Goal: Information Seeking & Learning: Learn about a topic

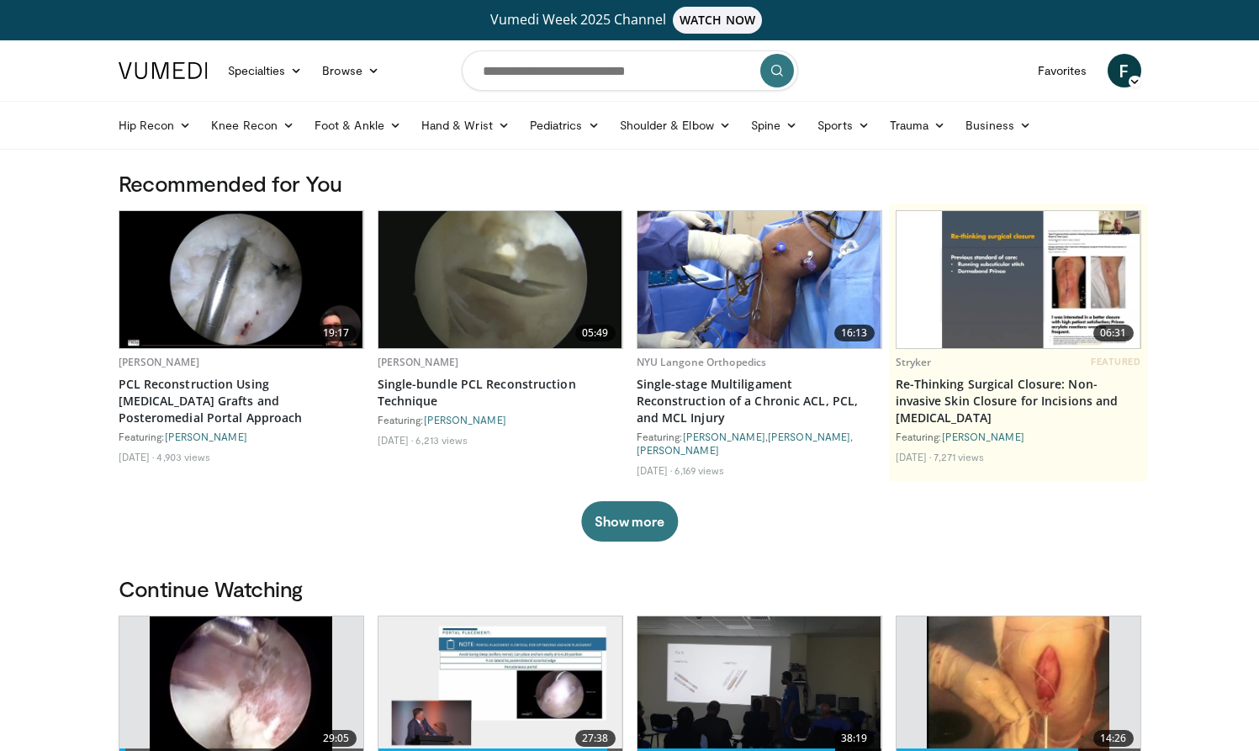
click at [1126, 77] on span "F" at bounding box center [1124, 71] width 34 height 34
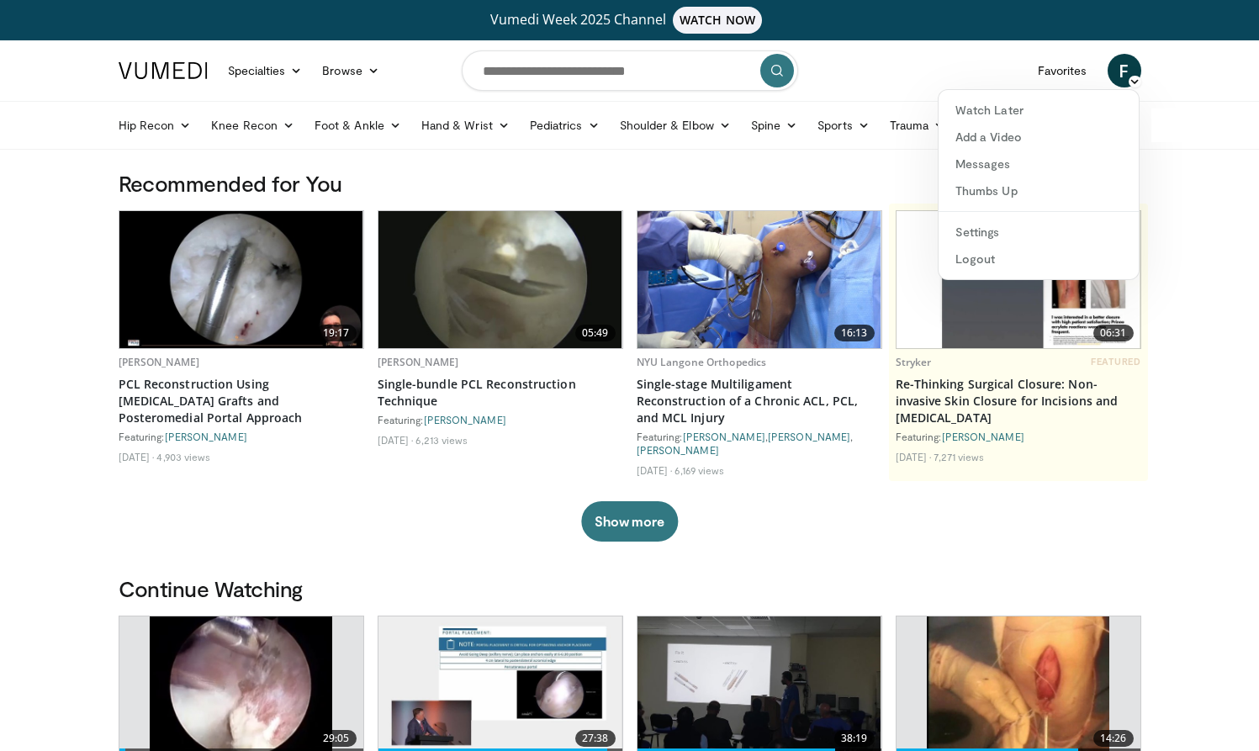
click at [891, 173] on h3 "Recommended for You" at bounding box center [630, 183] width 1022 height 27
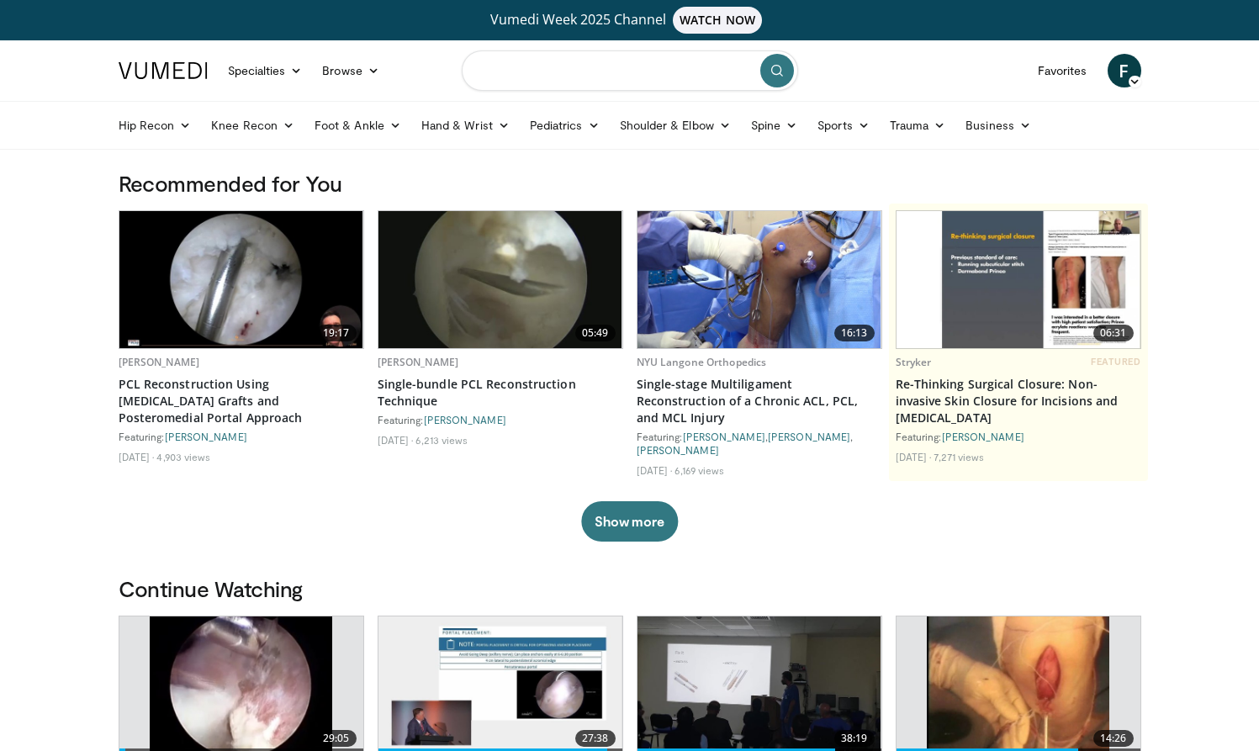
click at [686, 80] on input "Search topics, interventions" at bounding box center [630, 70] width 336 height 40
type input "**********"
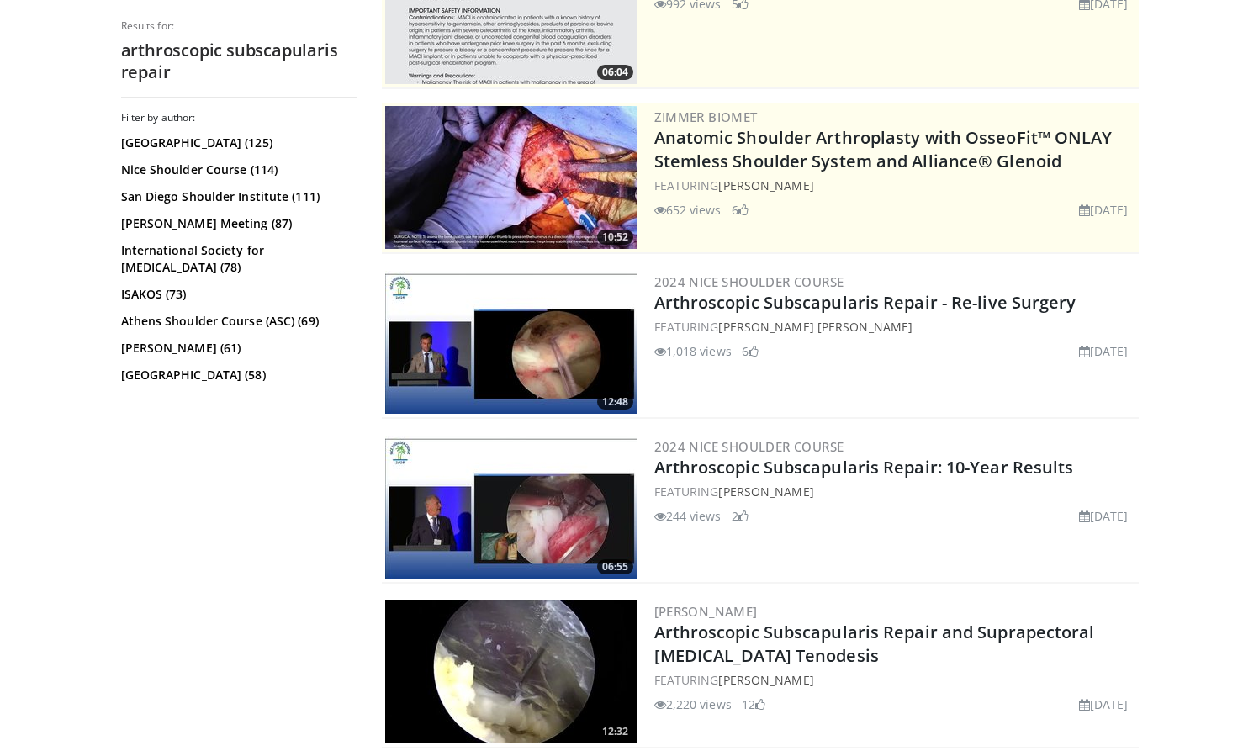
scroll to position [289, 0]
click at [570, 327] on img at bounding box center [511, 342] width 252 height 143
click at [852, 467] on link "Arthroscopic Subscapularis Repair: 10-Year Results" at bounding box center [864, 467] width 420 height 23
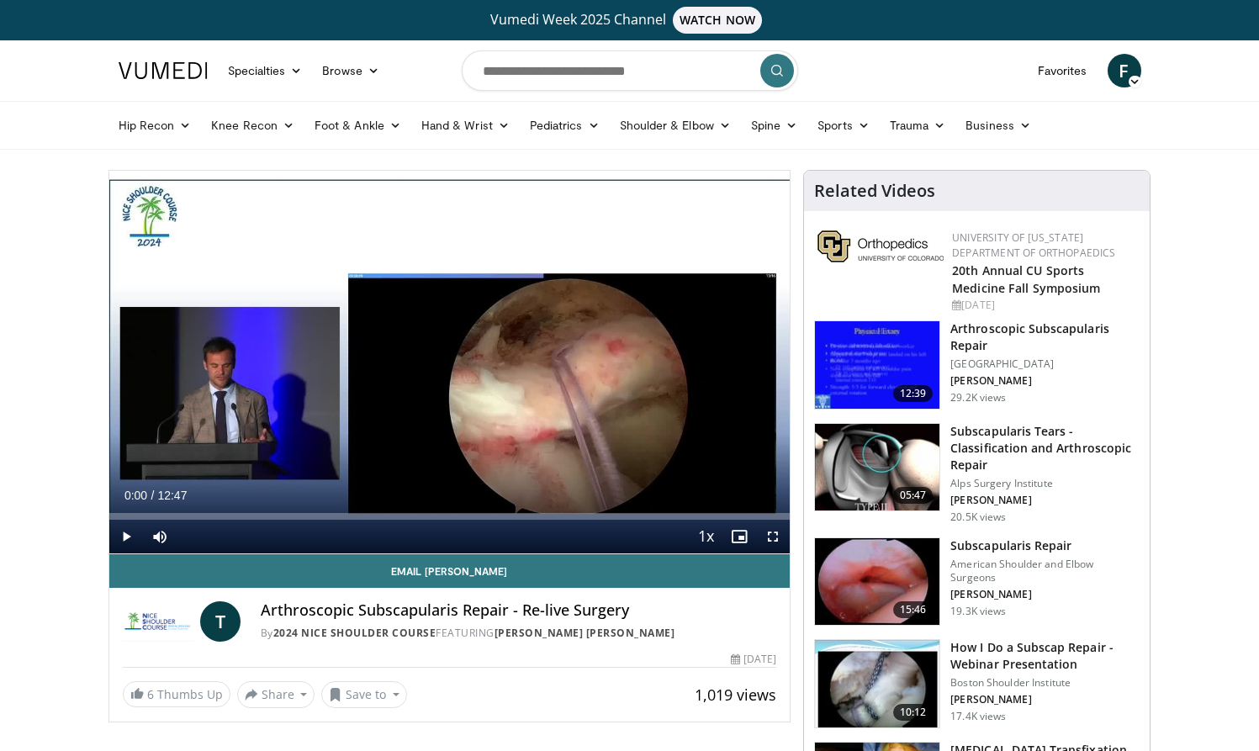
click at [774, 537] on span "Video Player" at bounding box center [773, 537] width 34 height 34
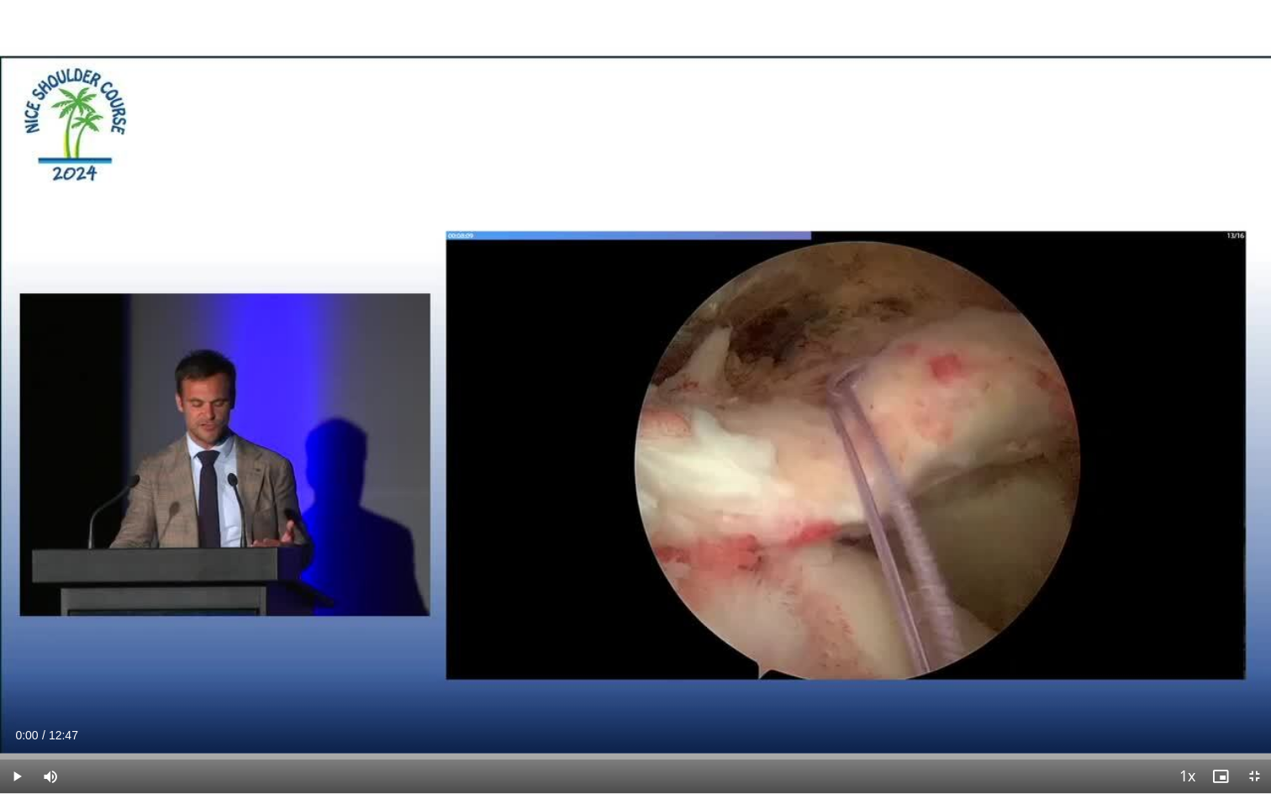
click at [15, 750] on span "Video Player" at bounding box center [17, 777] width 34 height 34
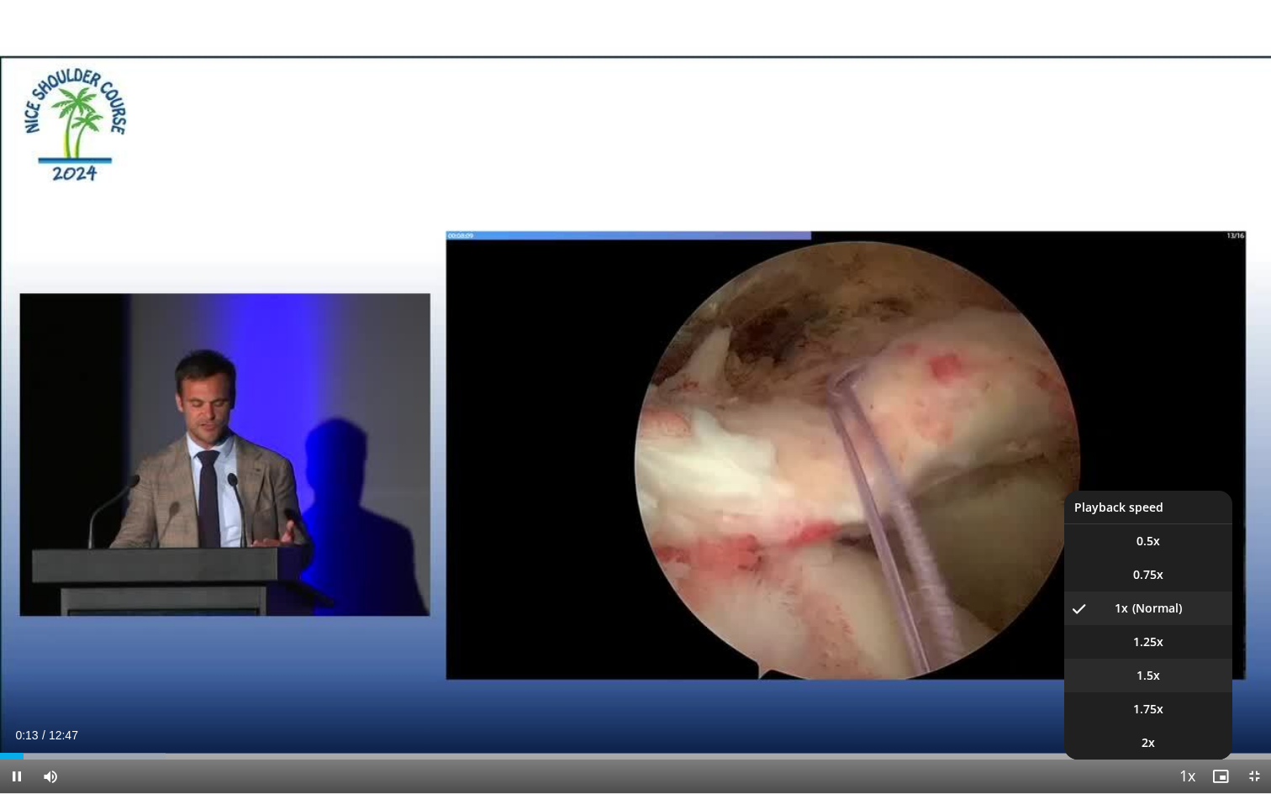
click at [1164, 678] on li "1.5x" at bounding box center [1148, 676] width 168 height 34
click at [1162, 747] on li "2x" at bounding box center [1148, 743] width 168 height 34
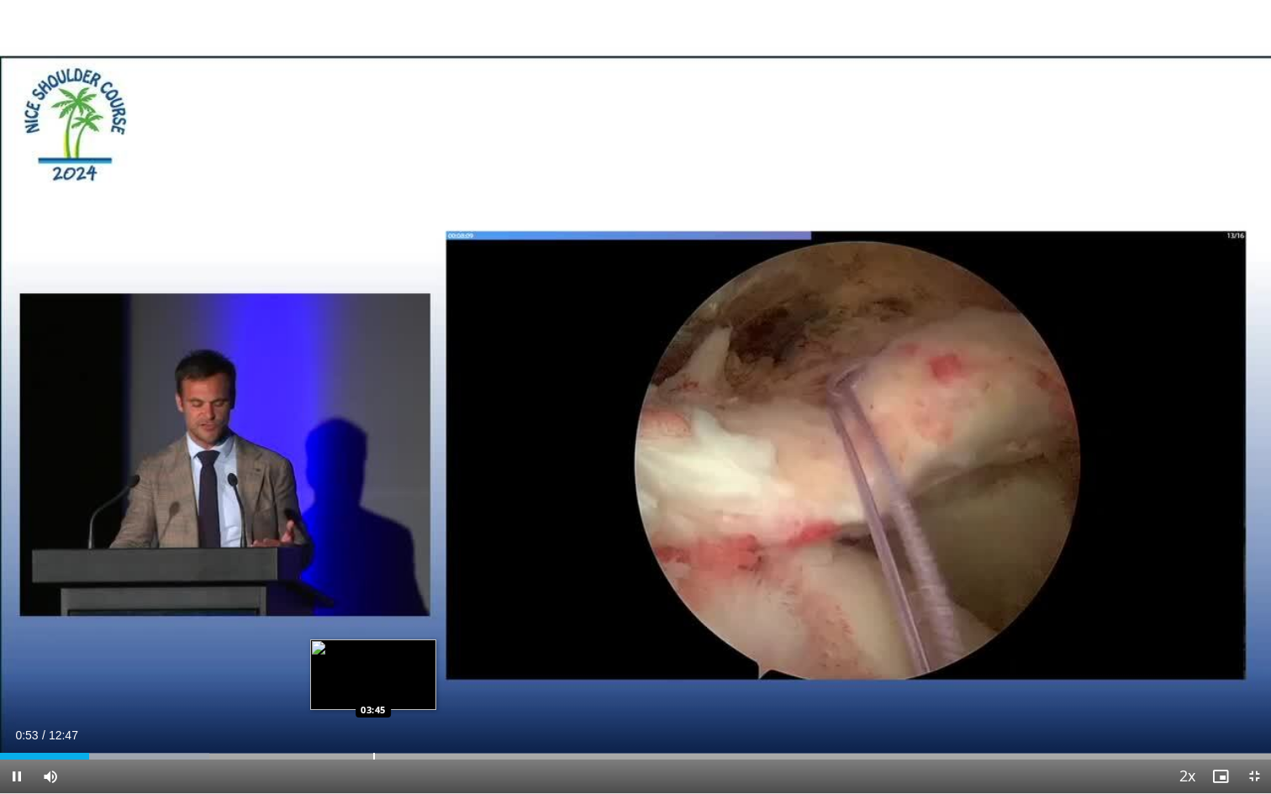
click at [373, 750] on div "Loaded : 16.50% 00:54 03:45" at bounding box center [635, 752] width 1271 height 16
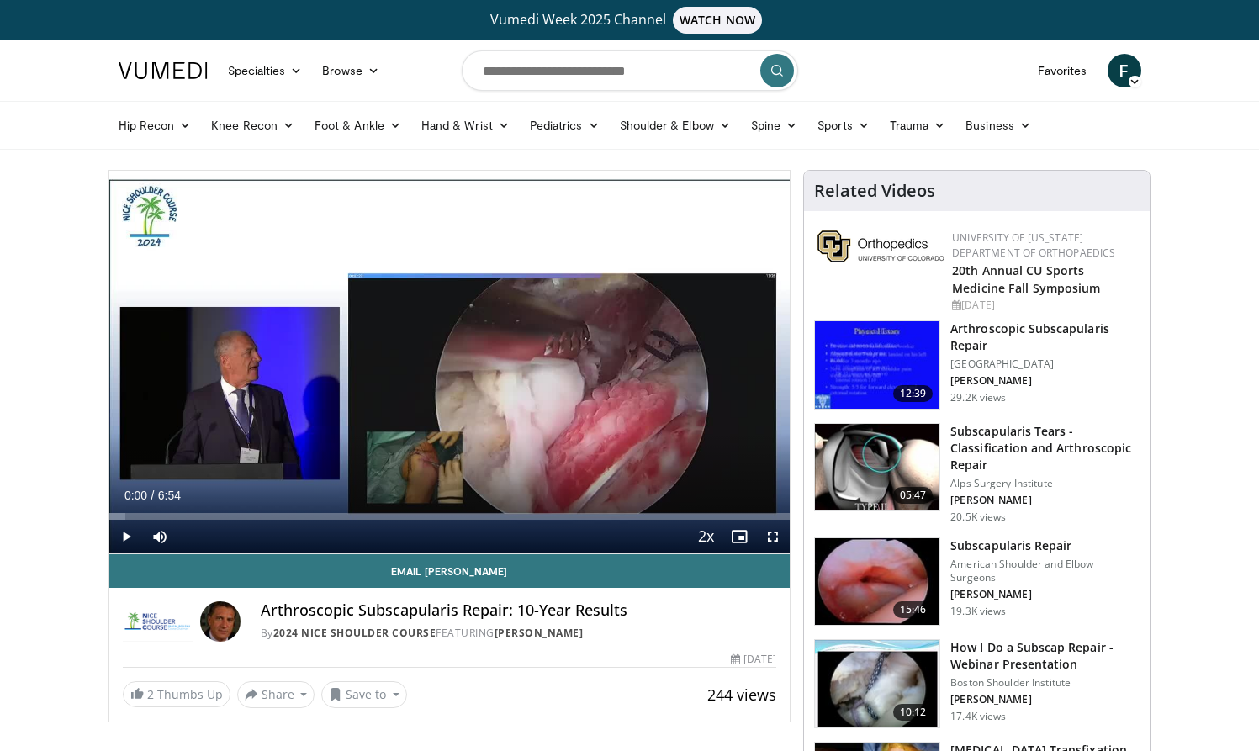
click at [126, 535] on span "Video Player" at bounding box center [126, 537] width 34 height 34
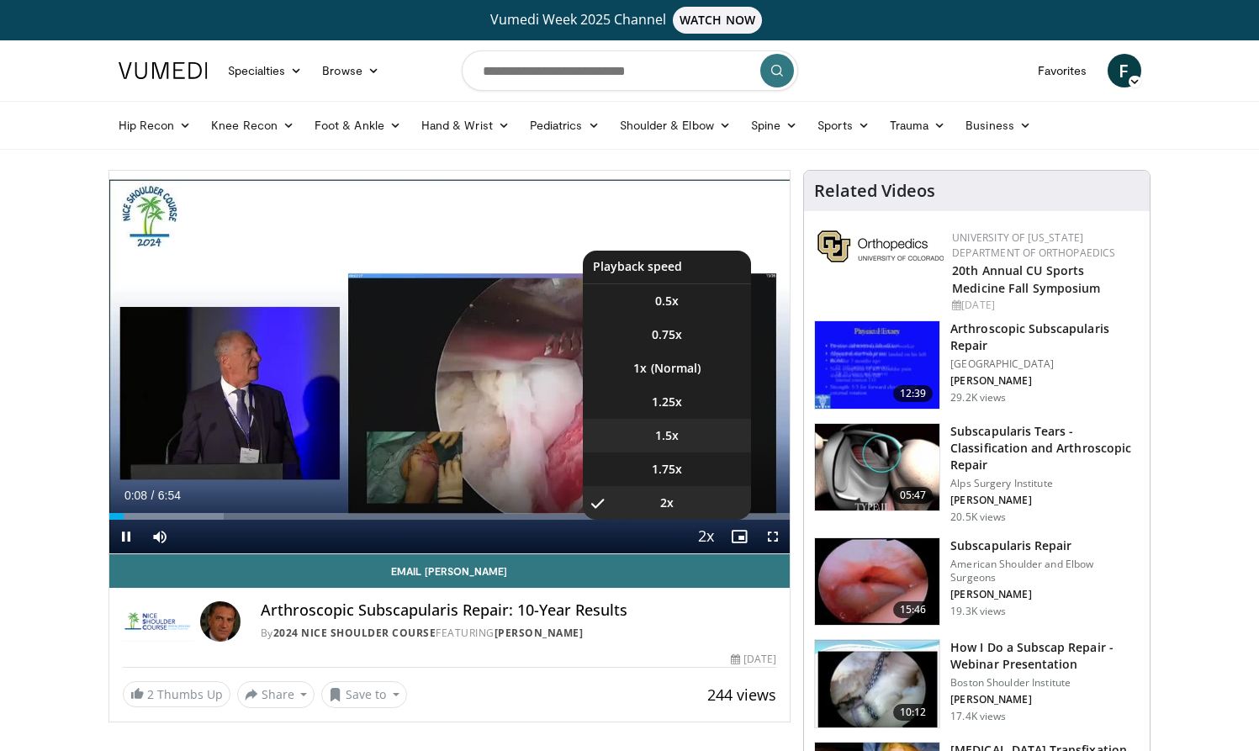
click at [676, 435] on span "1.5x" at bounding box center [667, 435] width 24 height 17
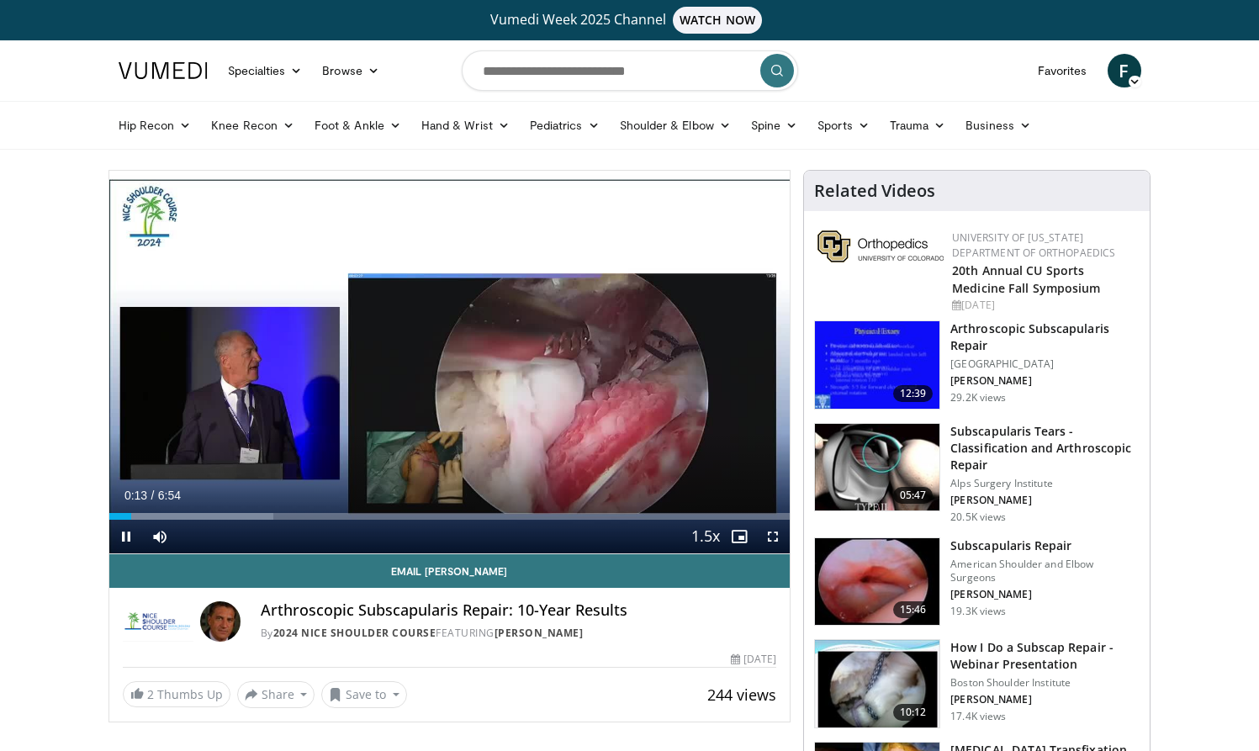
click at [774, 536] on span "Video Player" at bounding box center [773, 537] width 34 height 34
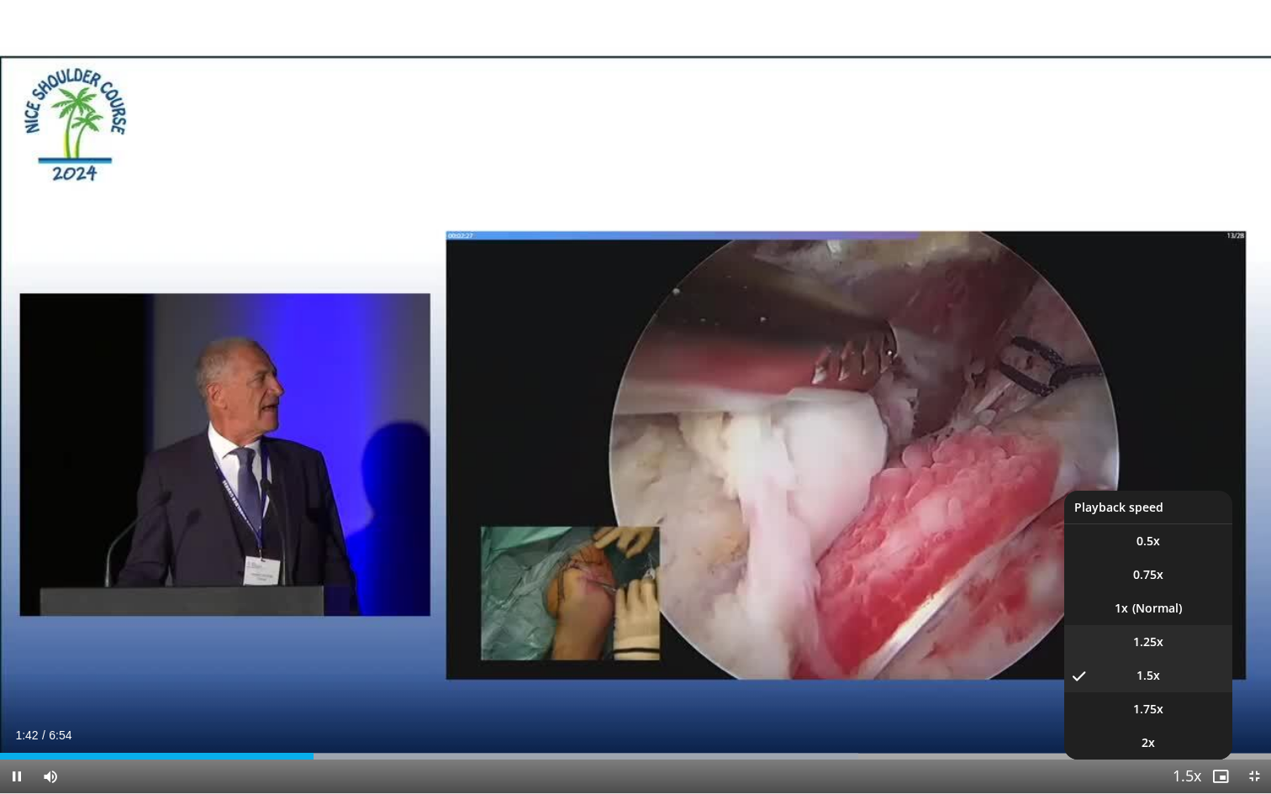
click at [1150, 639] on span "1.25x" at bounding box center [1148, 642] width 30 height 17
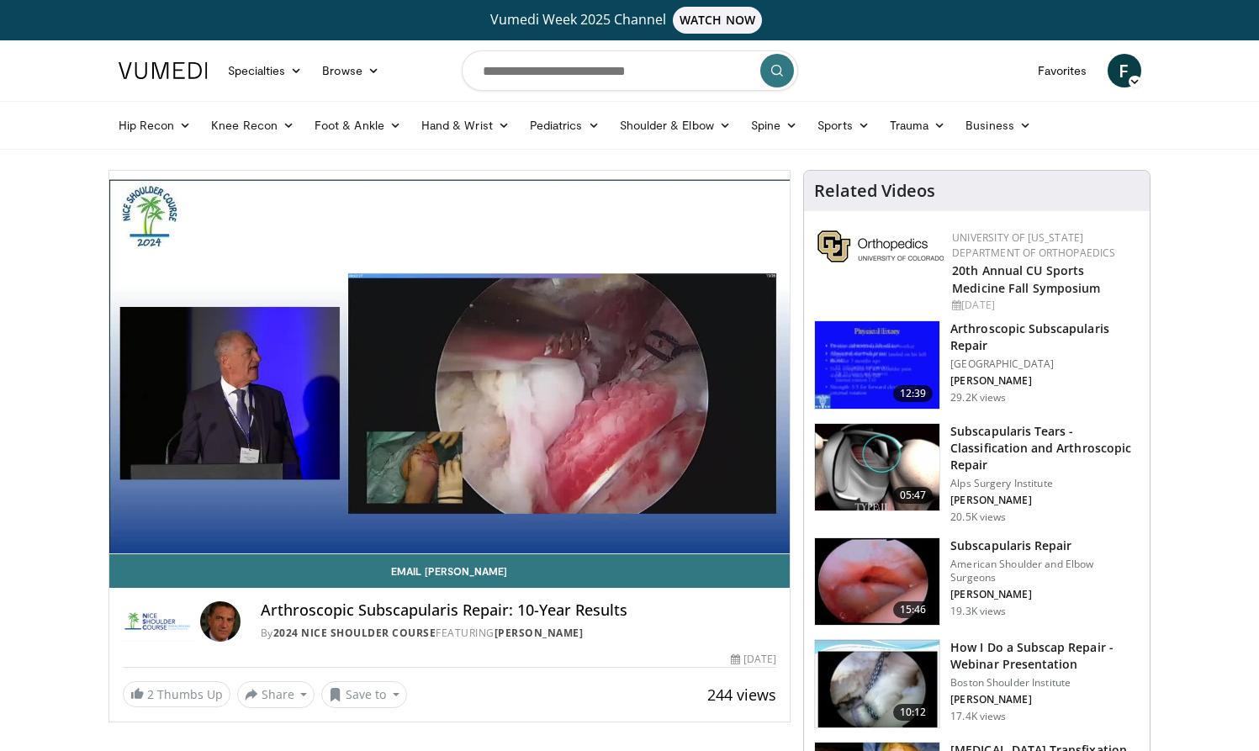
click at [1027, 461] on h3 "Subscapularis Tears - Classification and Arthroscopic Repair" at bounding box center [1044, 448] width 189 height 50
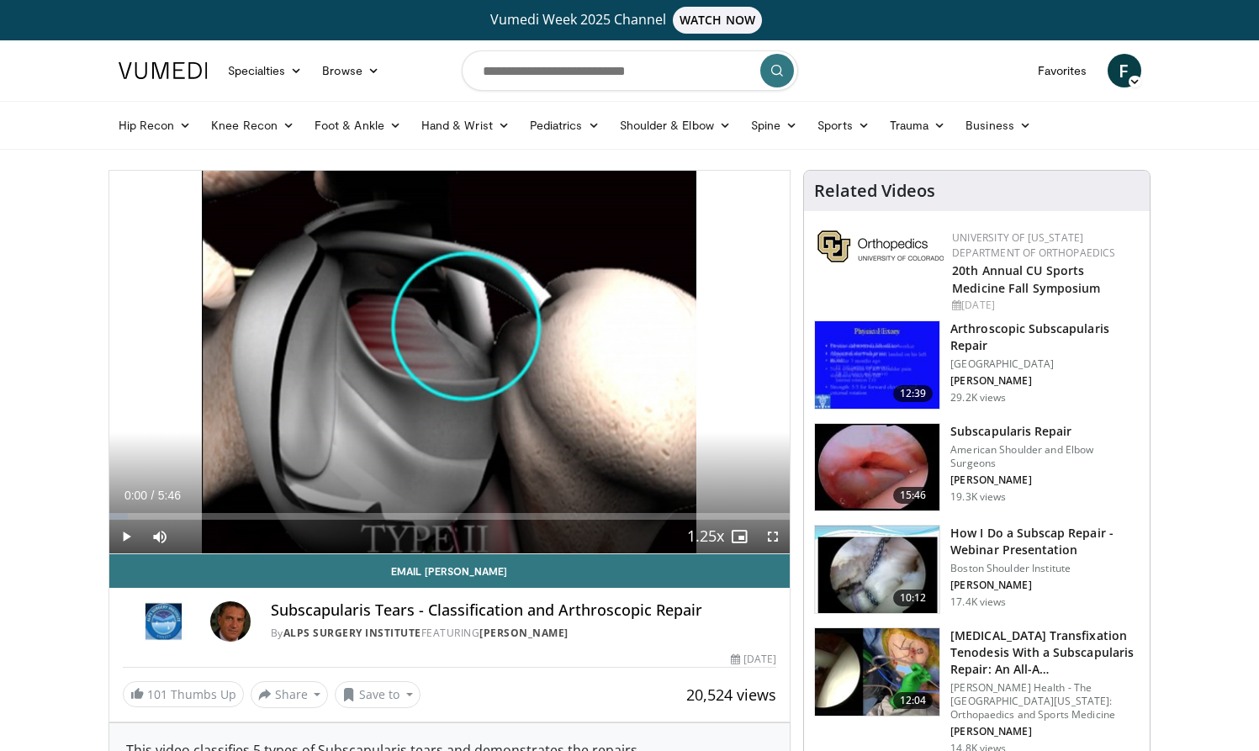
click at [1048, 455] on p "American Shoulder and Elbow Surgeons" at bounding box center [1044, 456] width 189 height 27
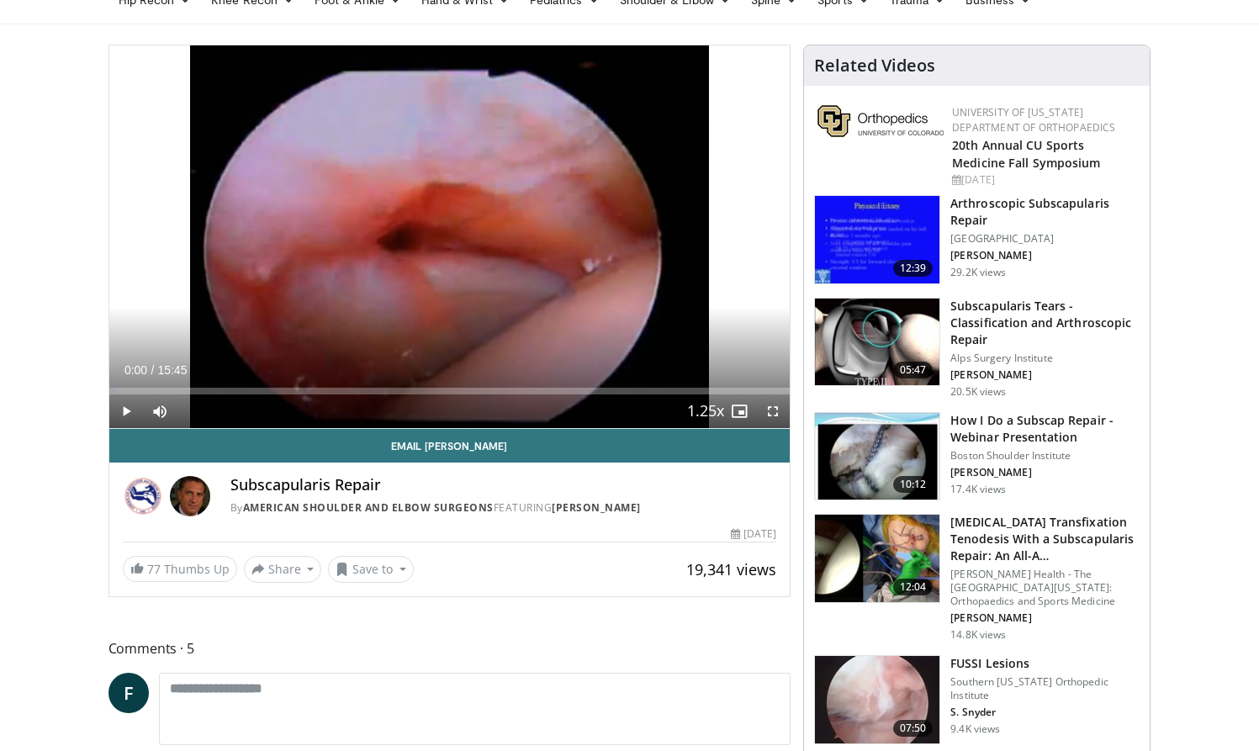
scroll to position [137, 0]
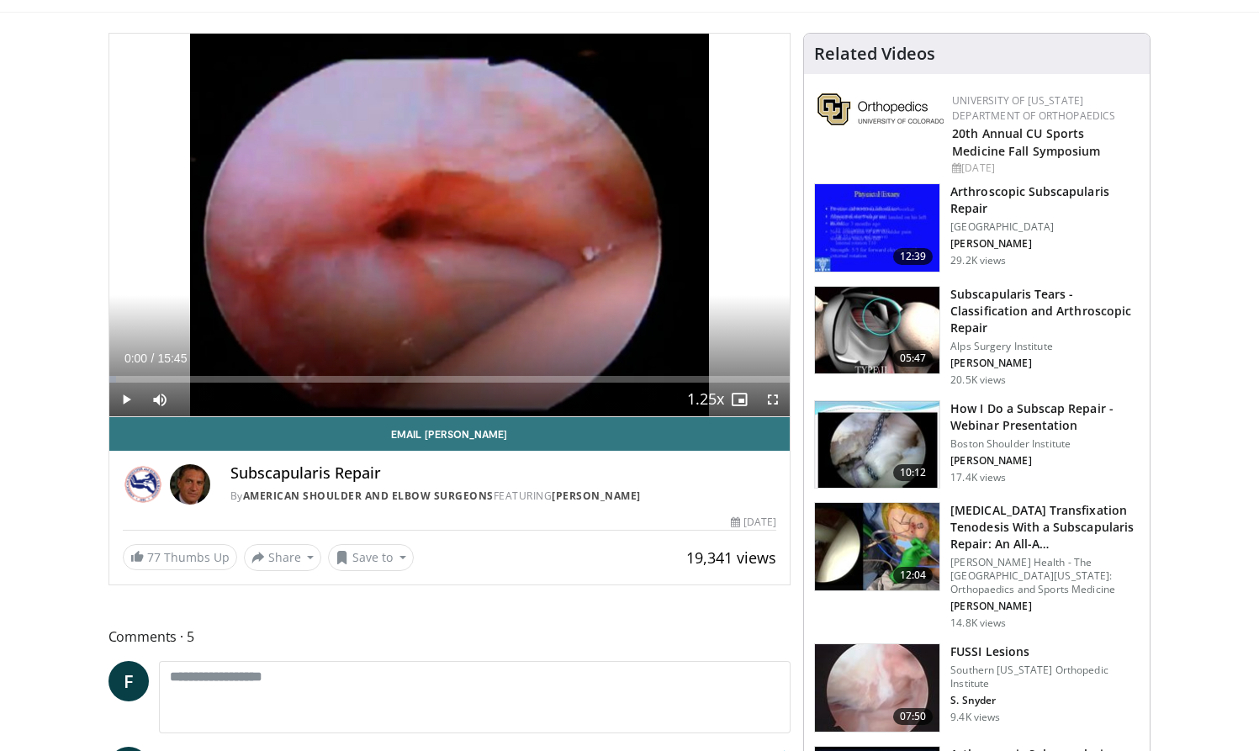
click at [1095, 425] on h3 "How I Do a Subscap Repair - Webinar Presentation" at bounding box center [1044, 417] width 189 height 34
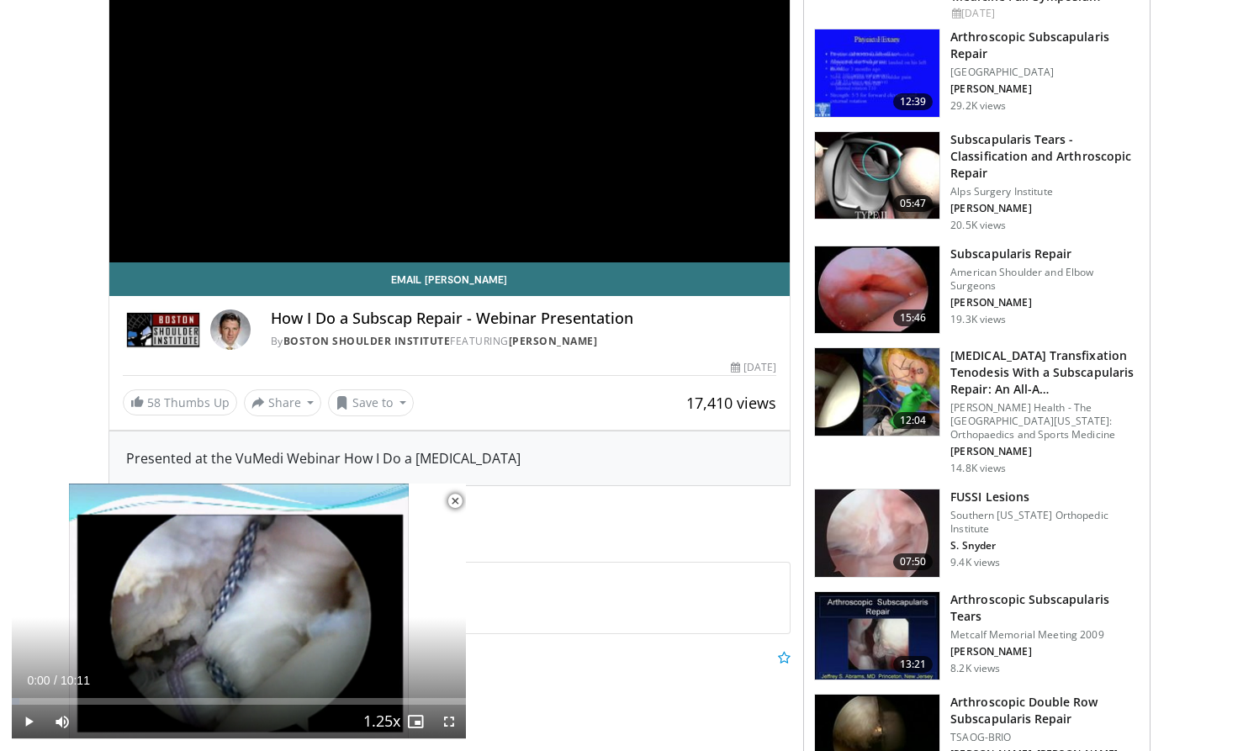
scroll to position [298, 0]
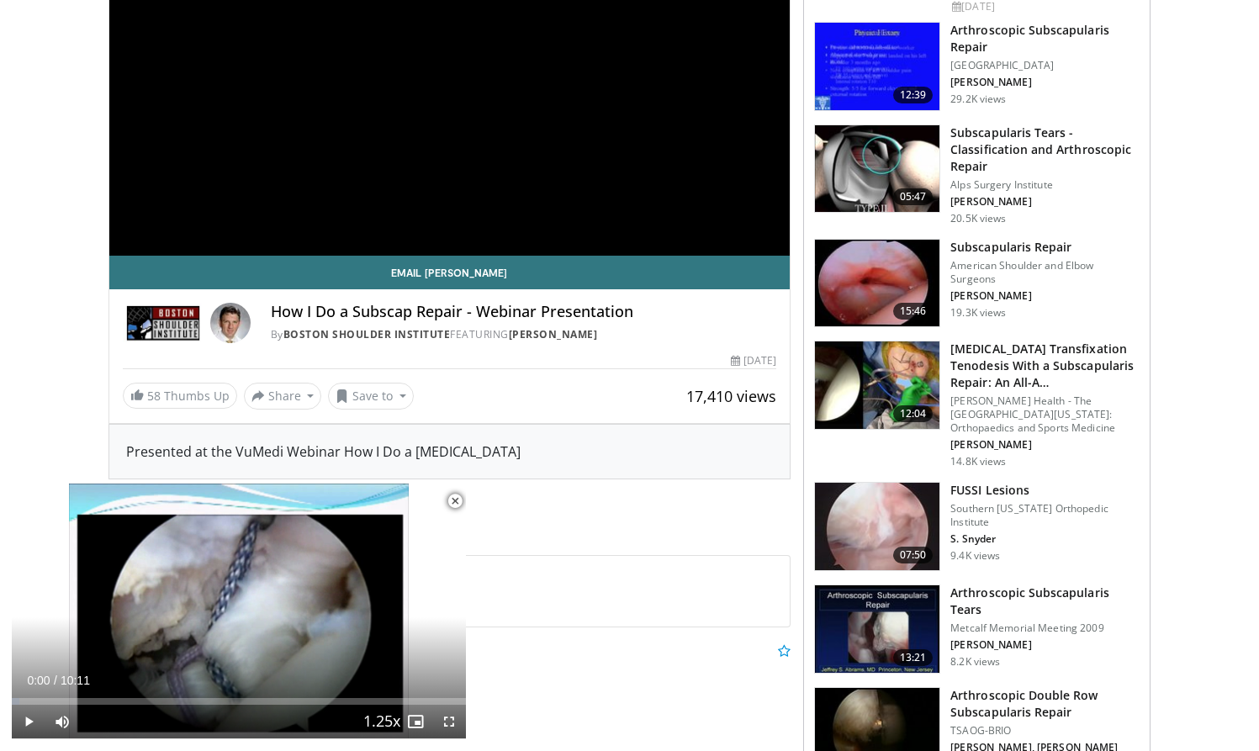
click at [1063, 498] on h3 "FUSSI Lesions" at bounding box center [1044, 490] width 189 height 17
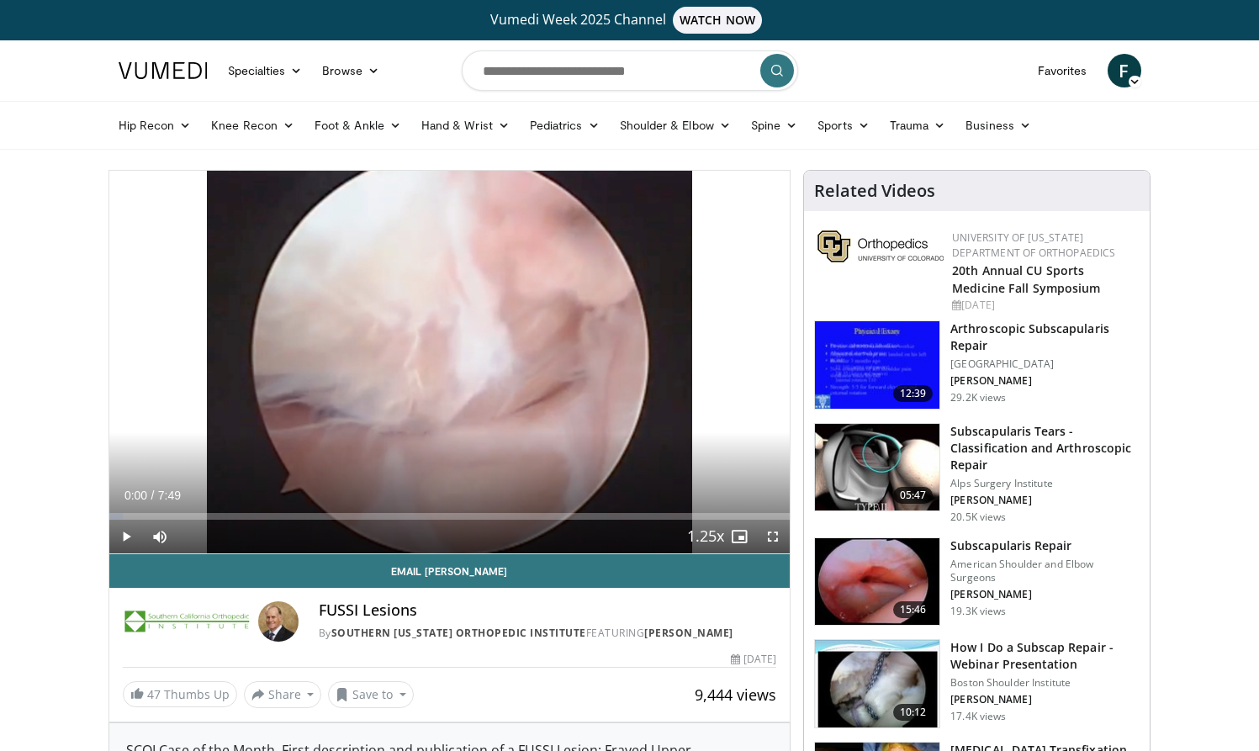
click at [124, 531] on span "Video Player" at bounding box center [126, 537] width 34 height 34
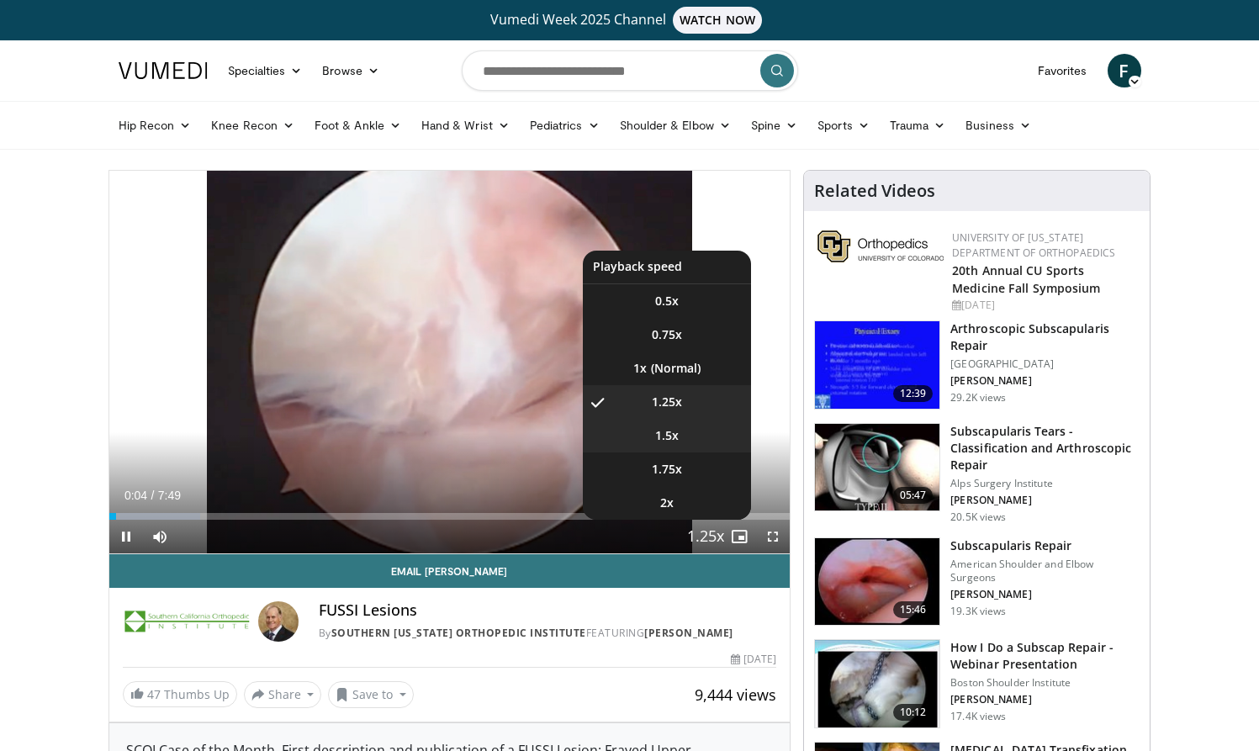
click at [664, 440] on span "1.5x" at bounding box center [667, 435] width 24 height 17
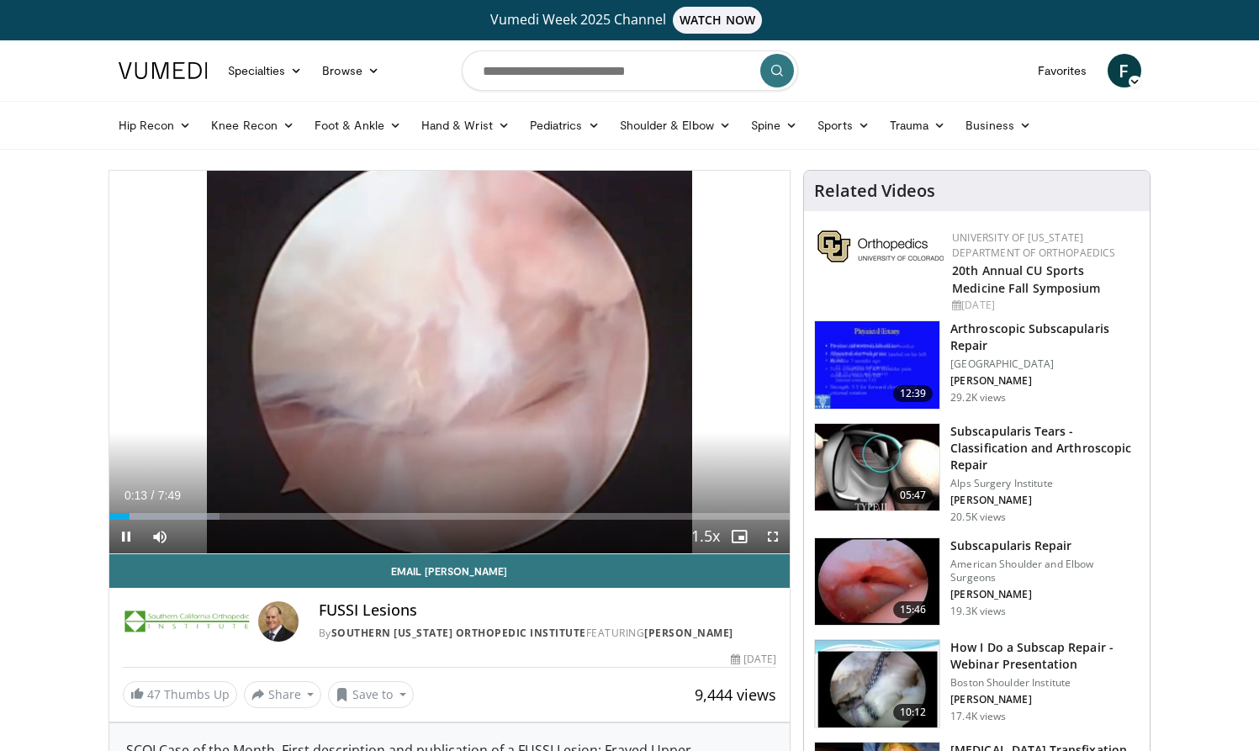
click at [773, 532] on span "Video Player" at bounding box center [773, 537] width 34 height 34
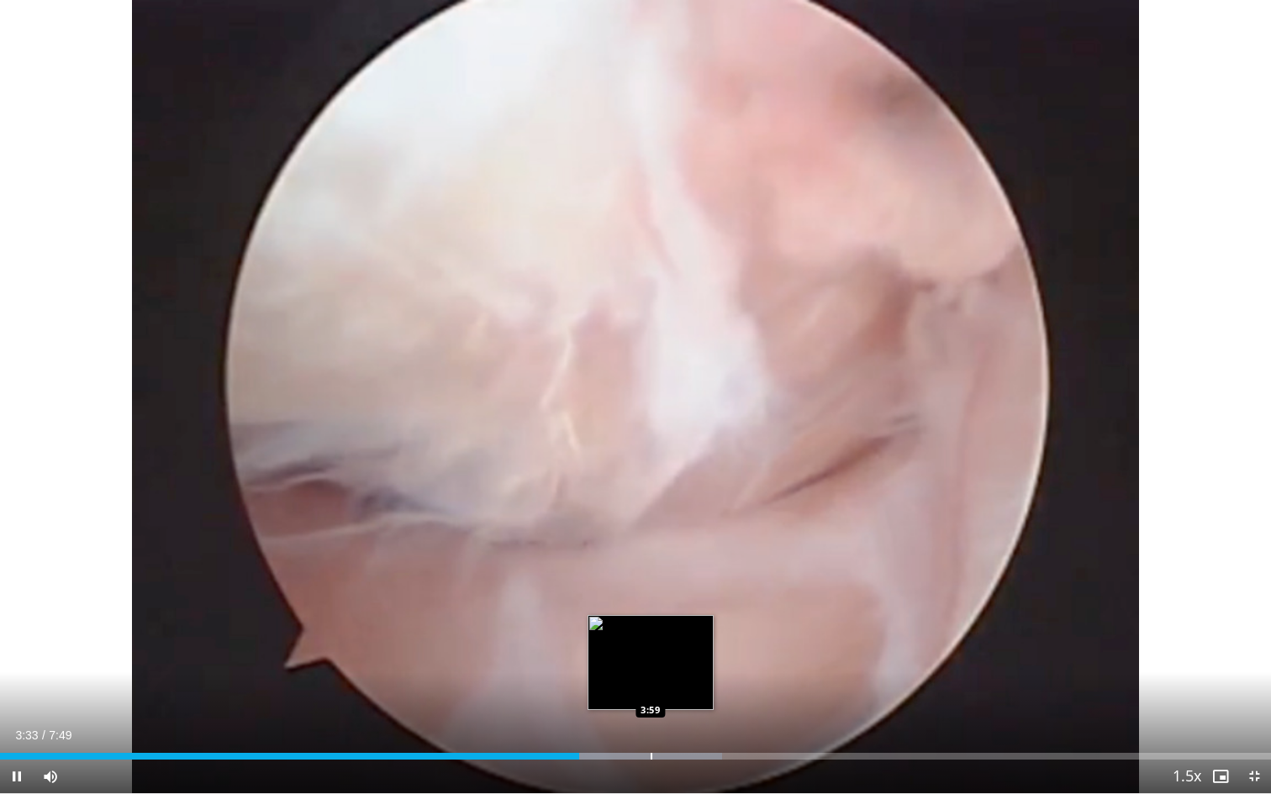
click at [651, 750] on div "Progress Bar" at bounding box center [652, 756] width 2 height 7
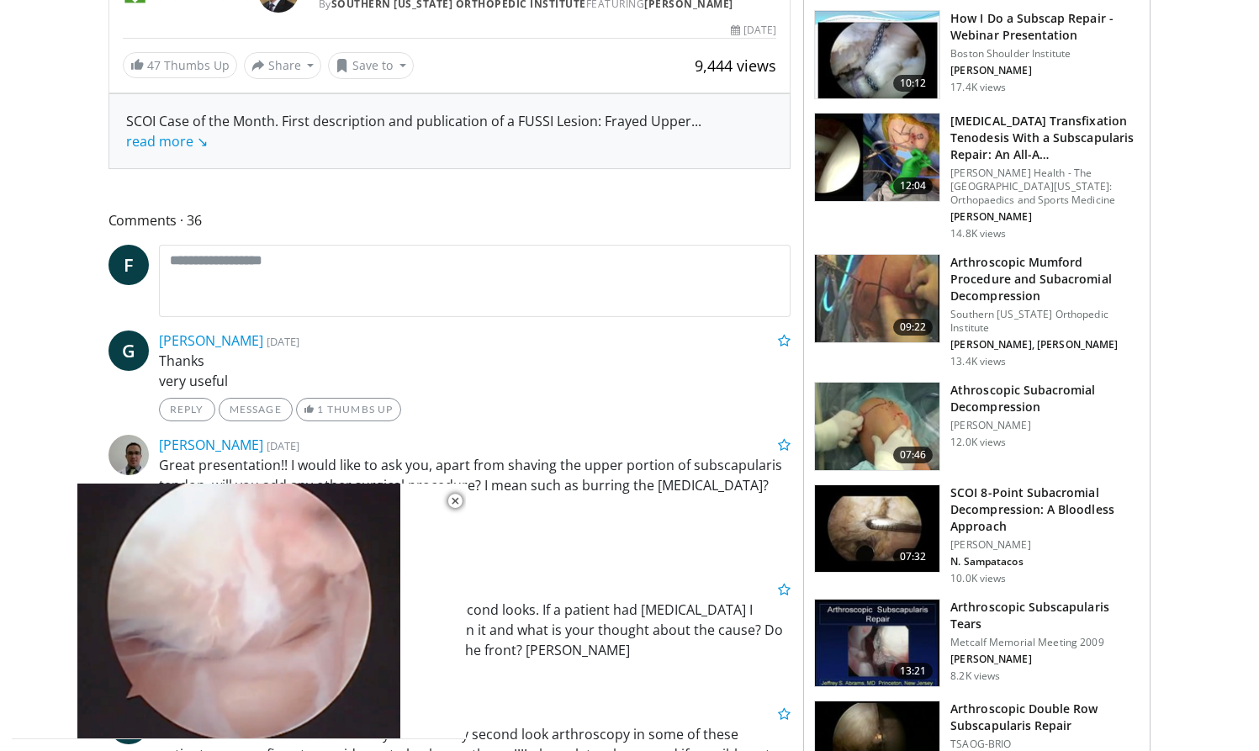
scroll to position [641, 0]
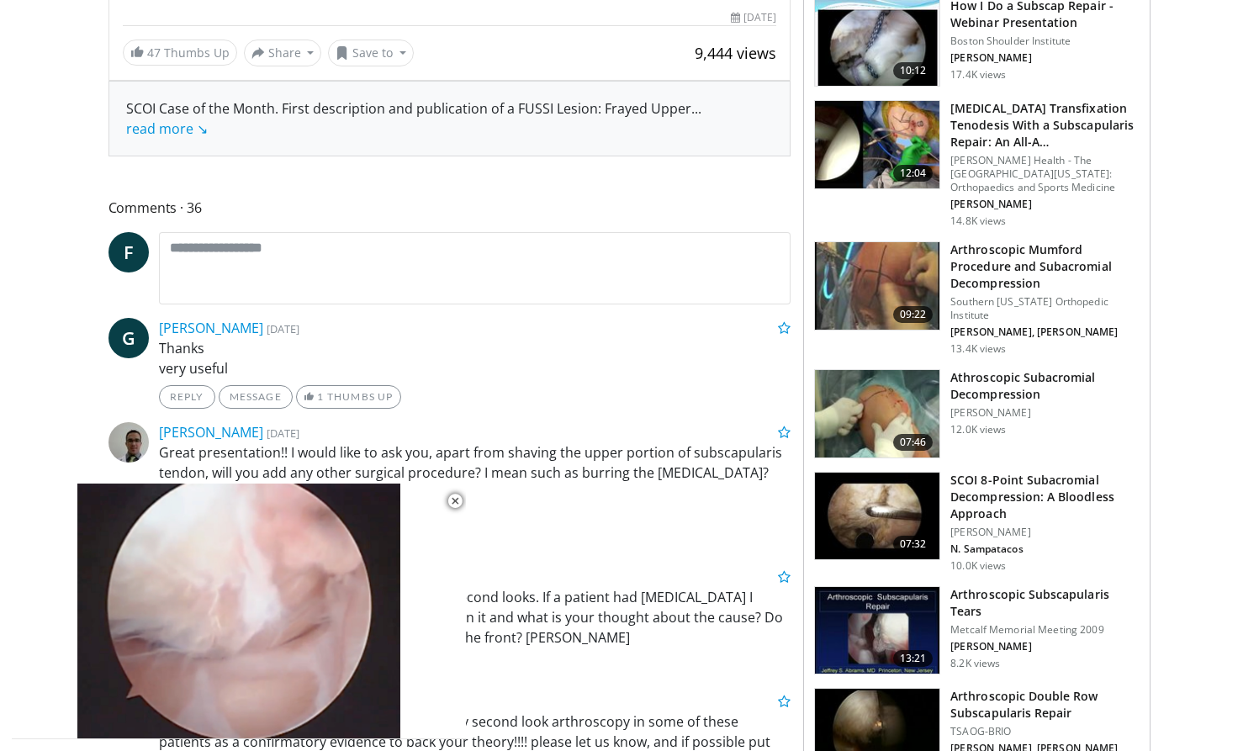
click at [994, 261] on h3 "Arthroscopic Mumford Procedure and Subacromial Decompression" at bounding box center [1044, 266] width 189 height 50
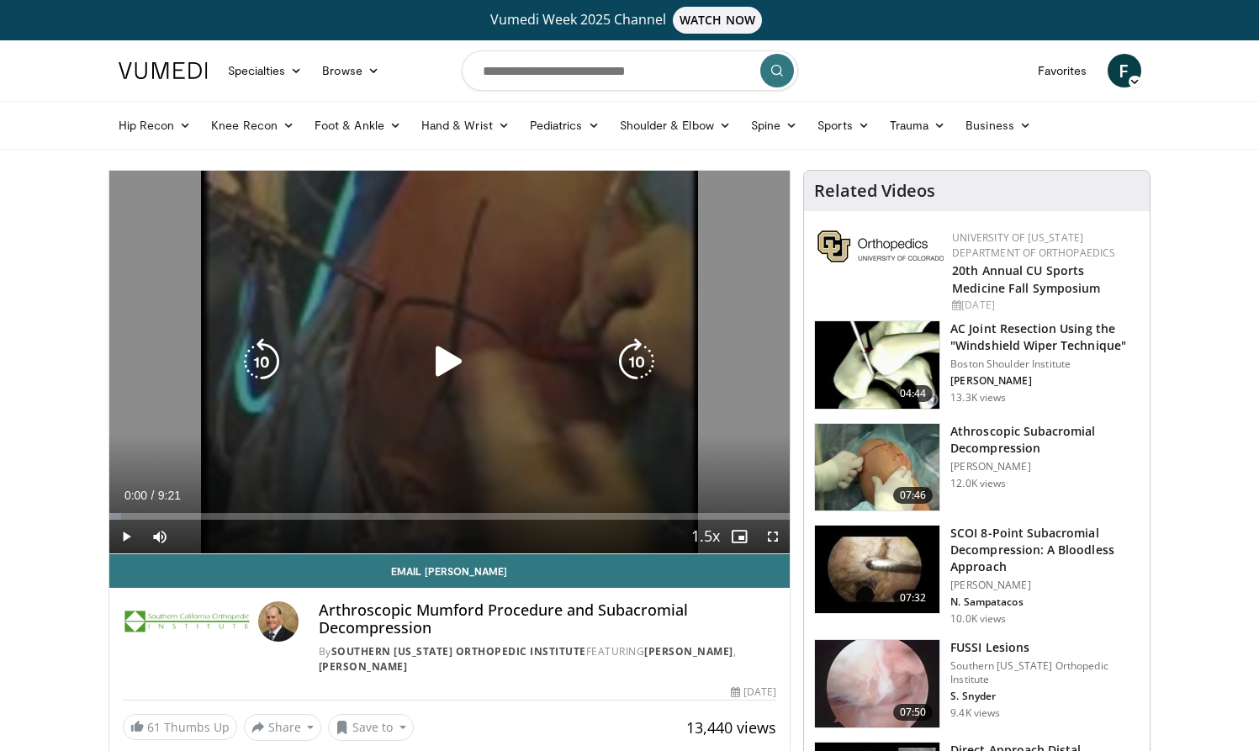
click at [446, 360] on icon "Video Player" at bounding box center [448, 361] width 47 height 47
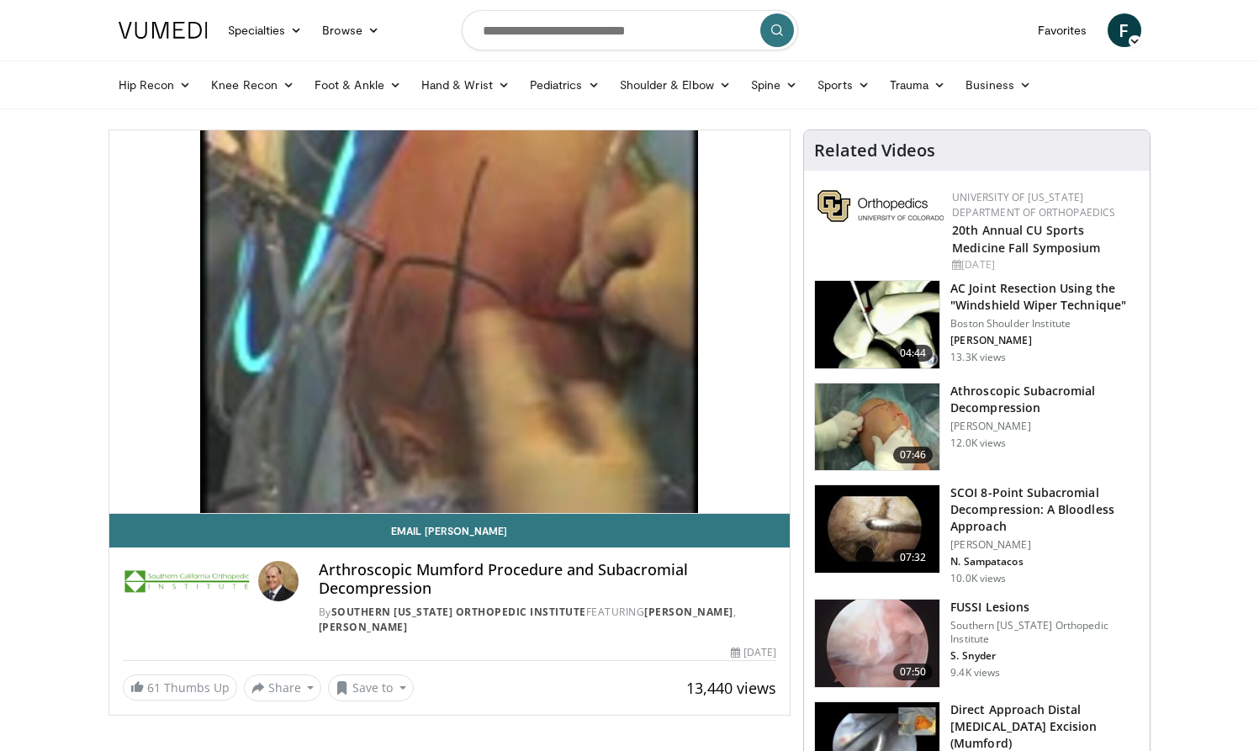
scroll to position [34, 0]
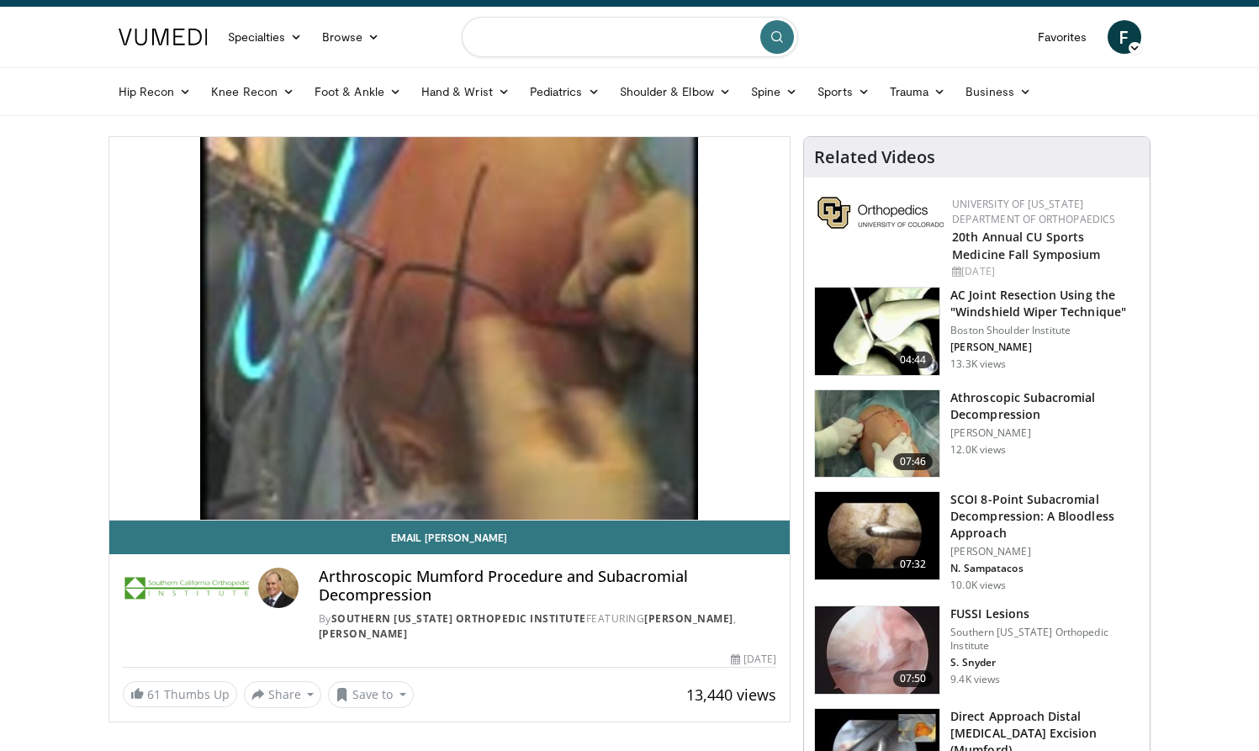
click at [648, 44] on input "Search topics, interventions" at bounding box center [630, 37] width 336 height 40
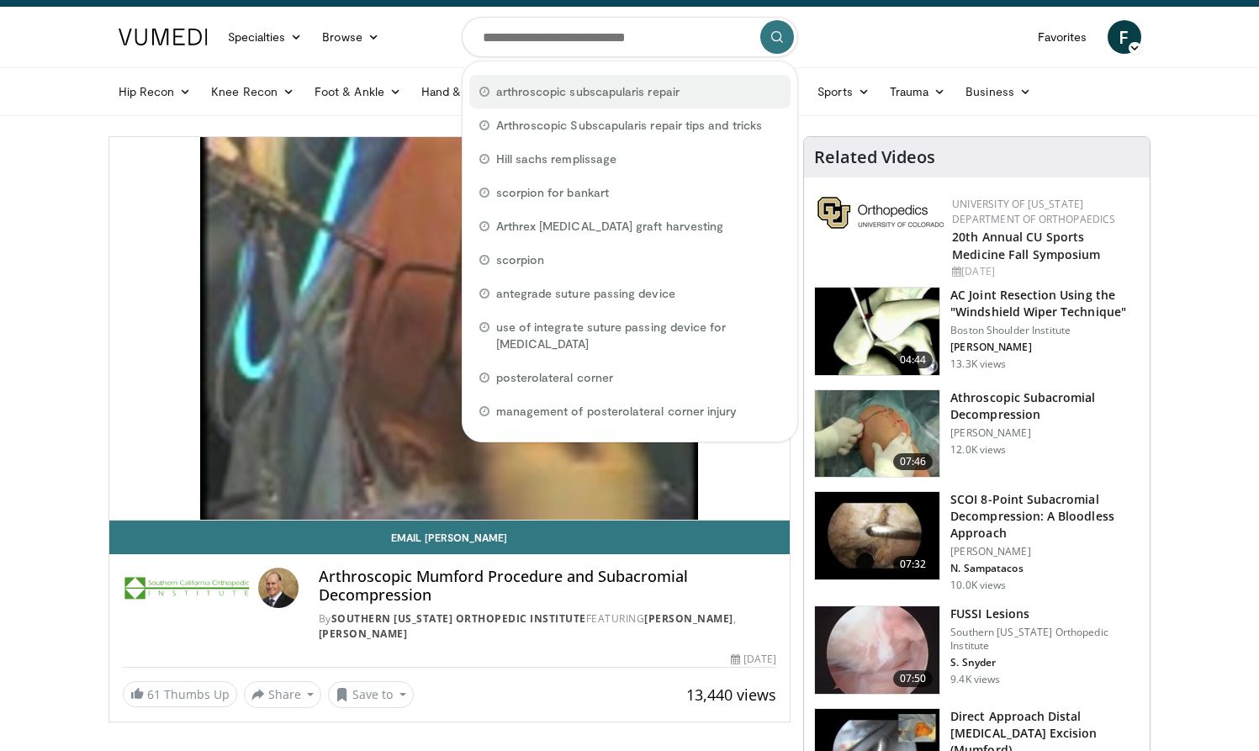
click at [640, 89] on span "arthroscopic subscapularis repair" at bounding box center [587, 91] width 183 height 17
type input "**********"
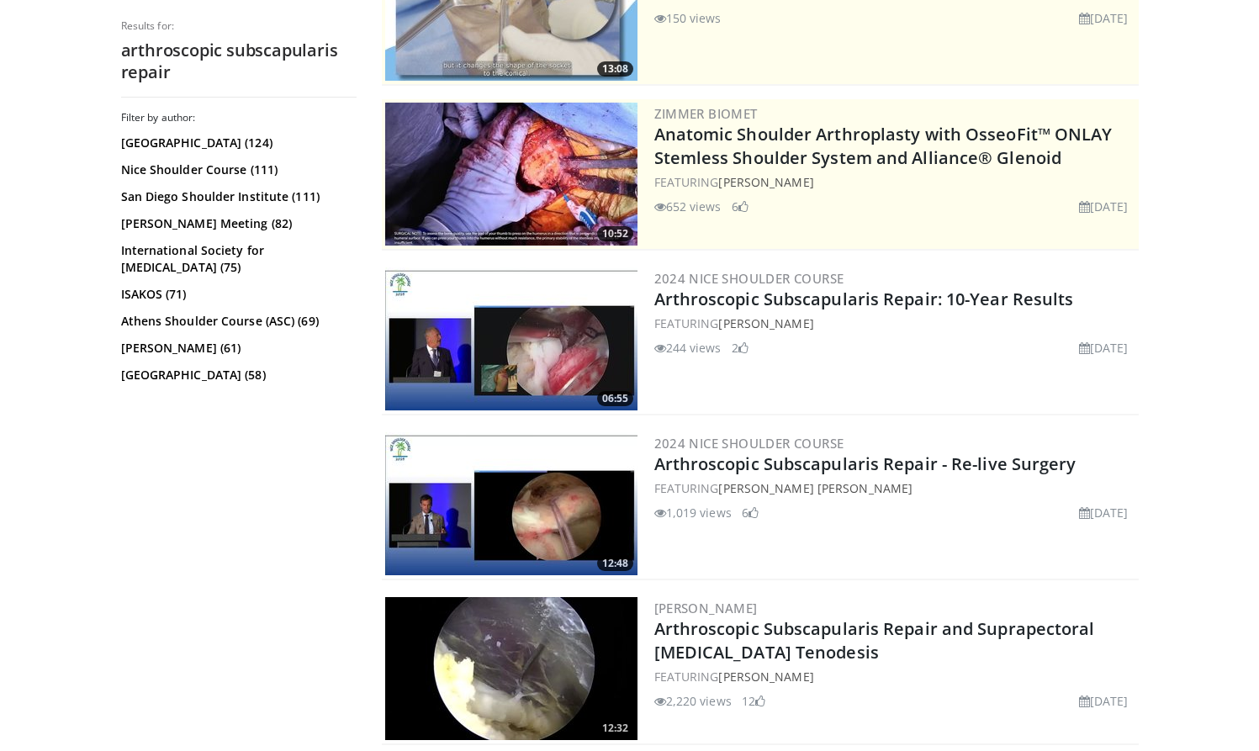
scroll to position [294, 0]
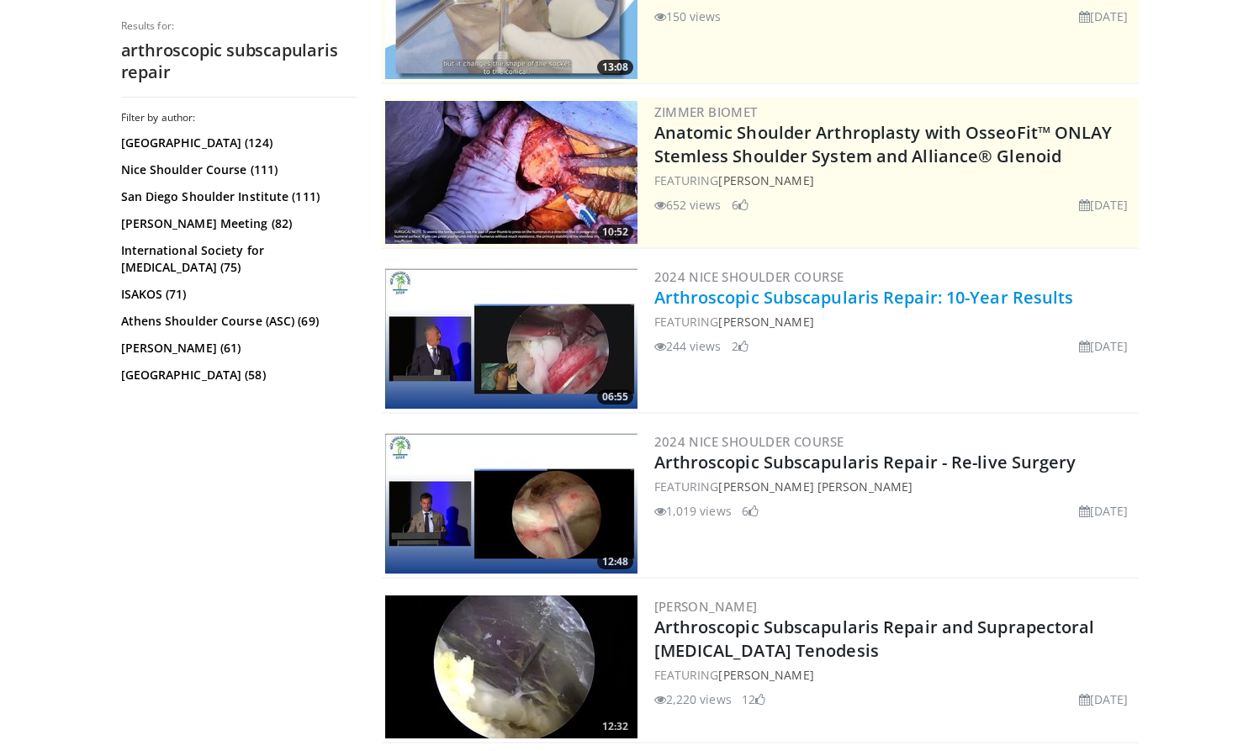
click at [759, 298] on link "Arthroscopic Subscapularis Repair: 10-Year Results" at bounding box center [864, 297] width 420 height 23
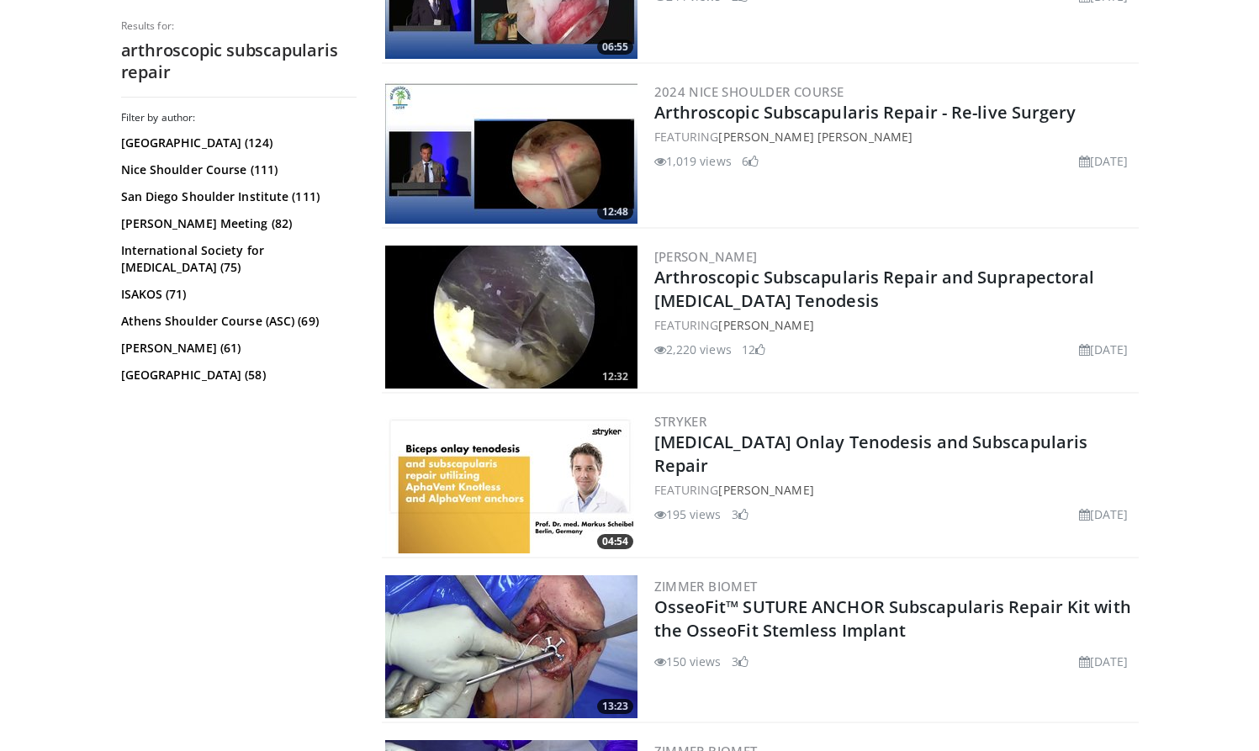
scroll to position [657, 0]
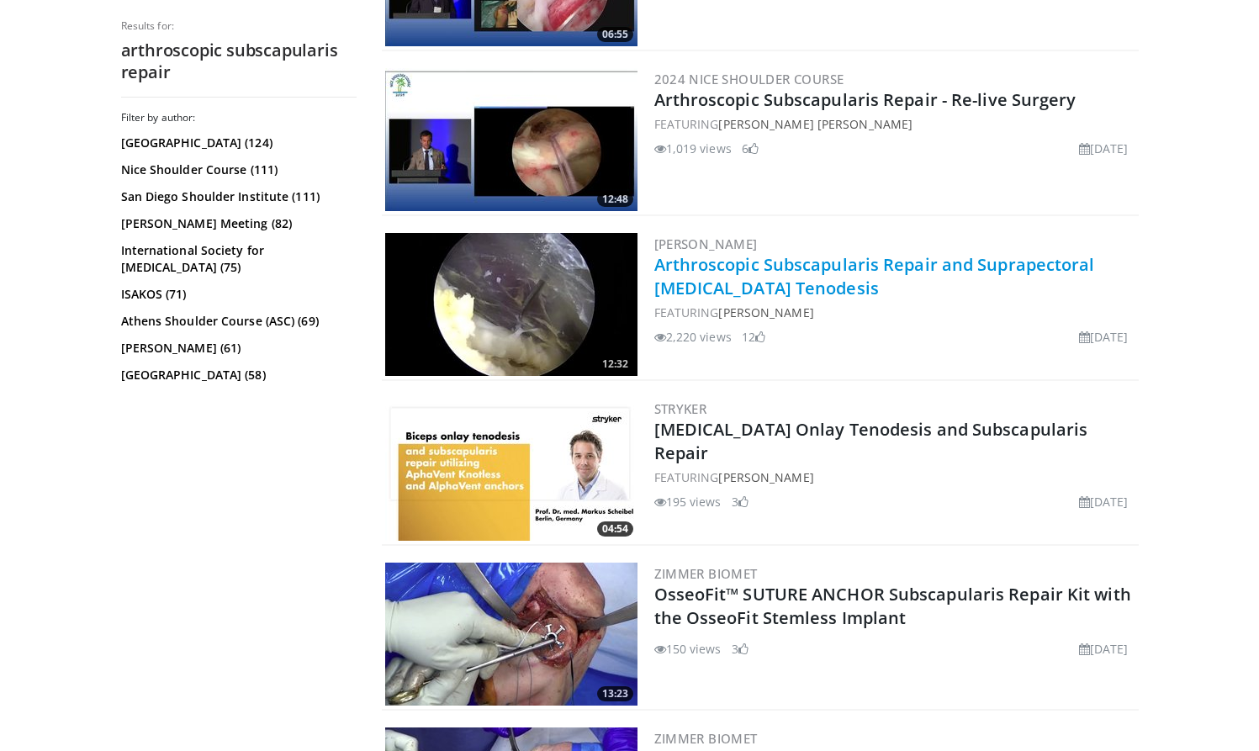
click at [821, 270] on link "Arthroscopic Subscapularis Repair and Suprapectoral Biceps Tenodesis" at bounding box center [874, 276] width 441 height 46
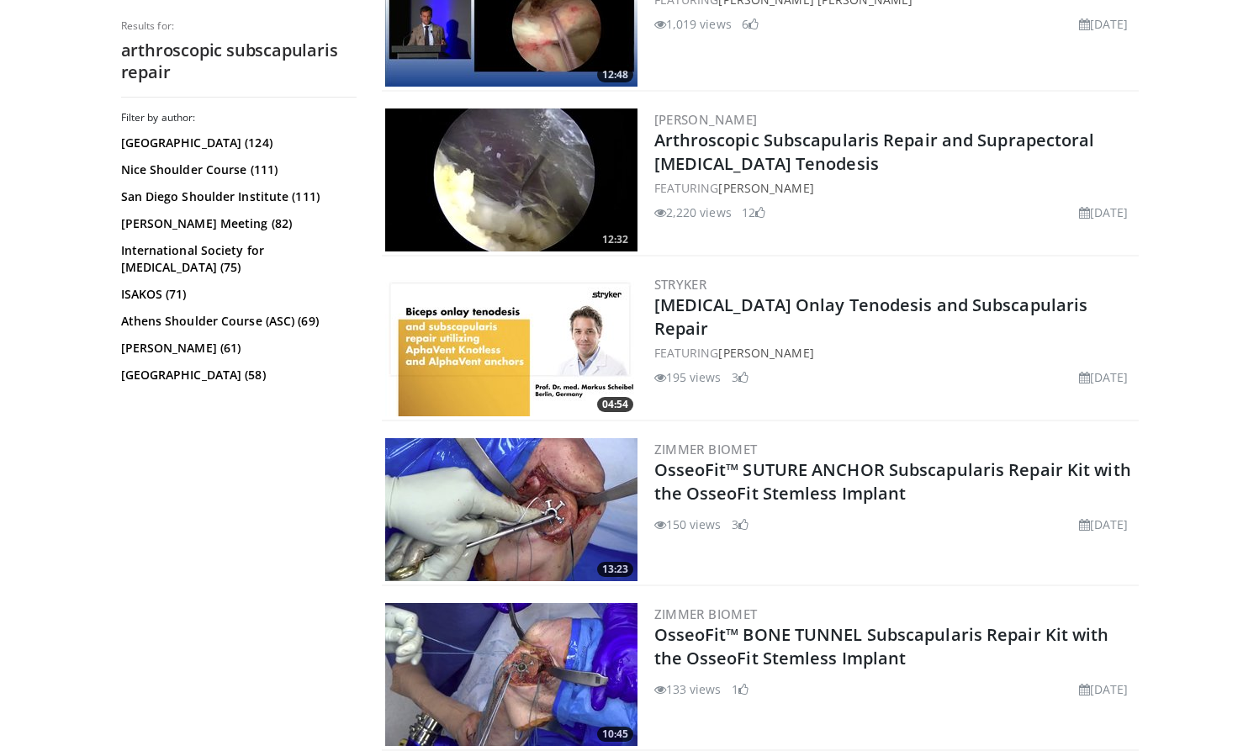
scroll to position [794, 0]
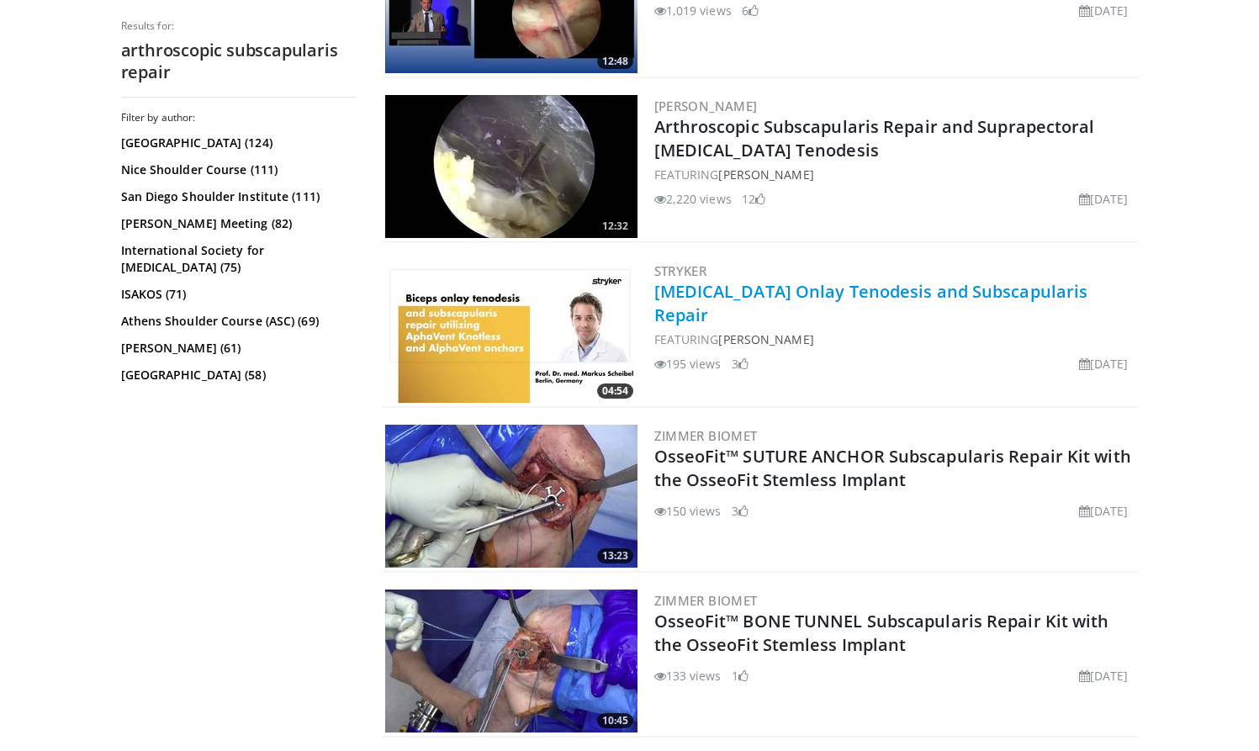
click at [907, 292] on link "[MEDICAL_DATA] Onlay Tenodesis and Subscapularis Repair" at bounding box center [871, 303] width 434 height 46
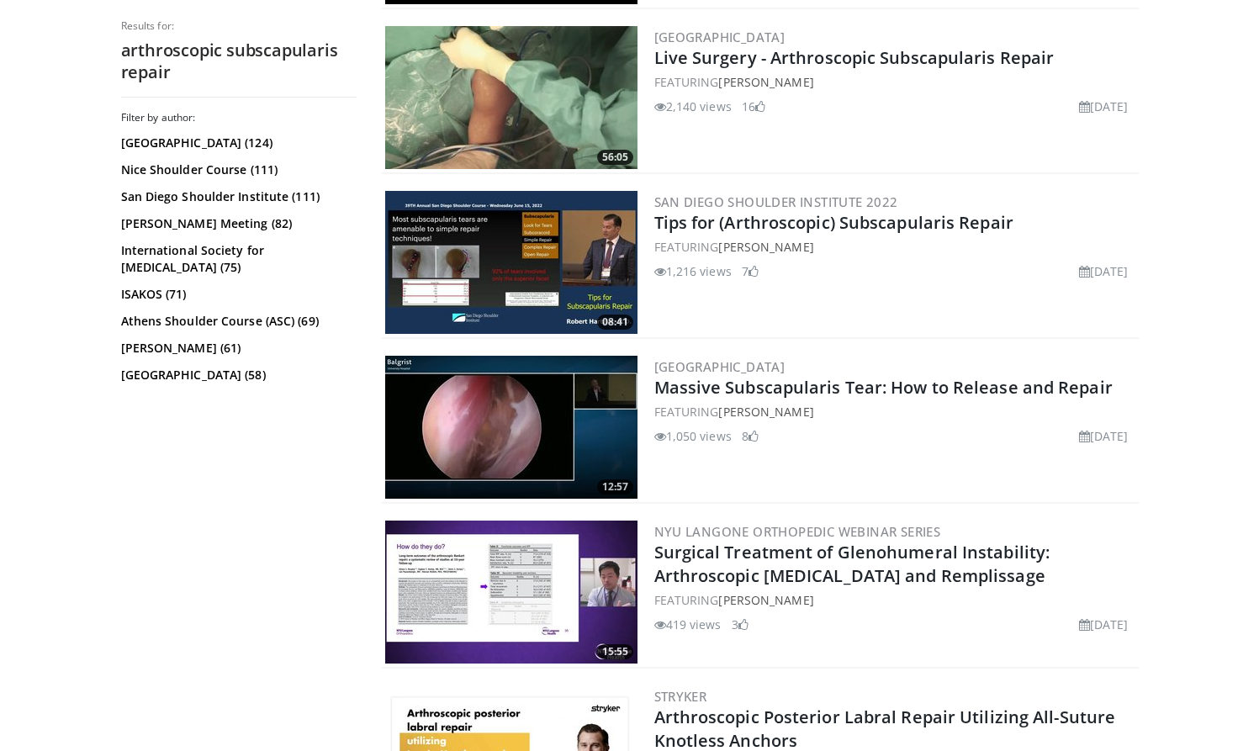
scroll to position [1869, 0]
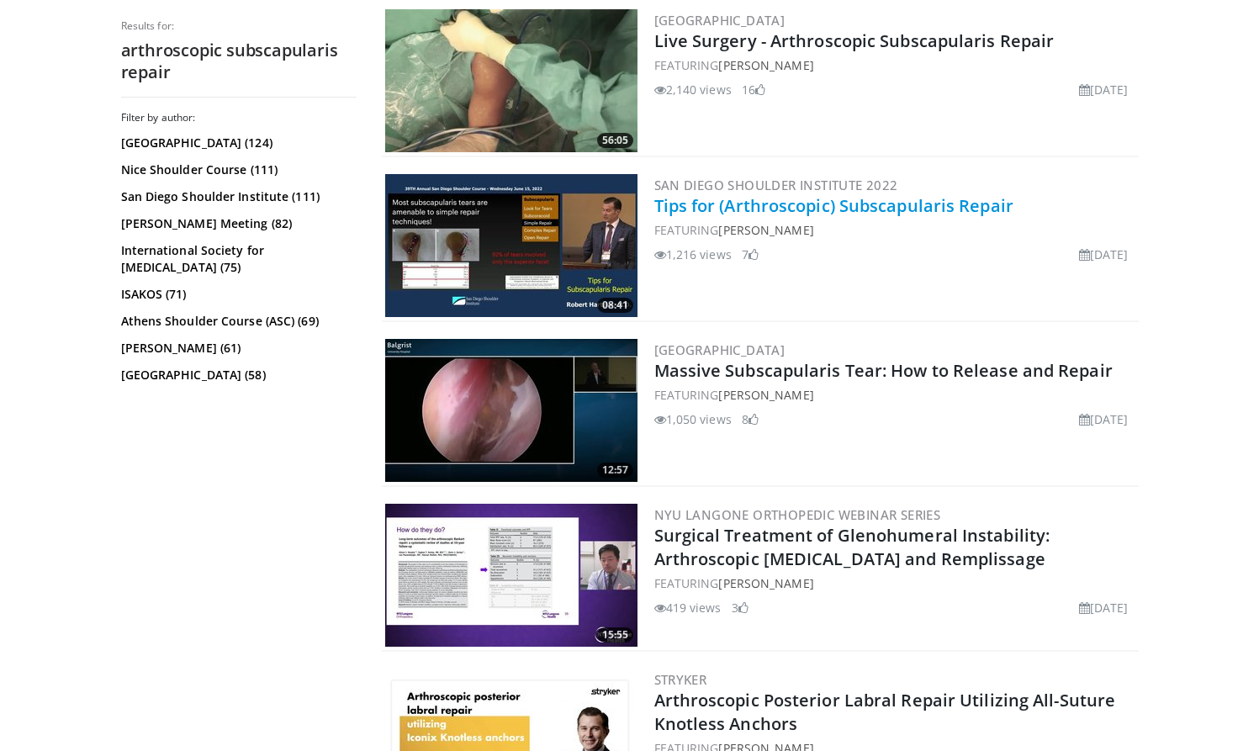
click at [918, 210] on link "Tips for (Arthroscopic) Subscapularis Repair" at bounding box center [833, 205] width 359 height 23
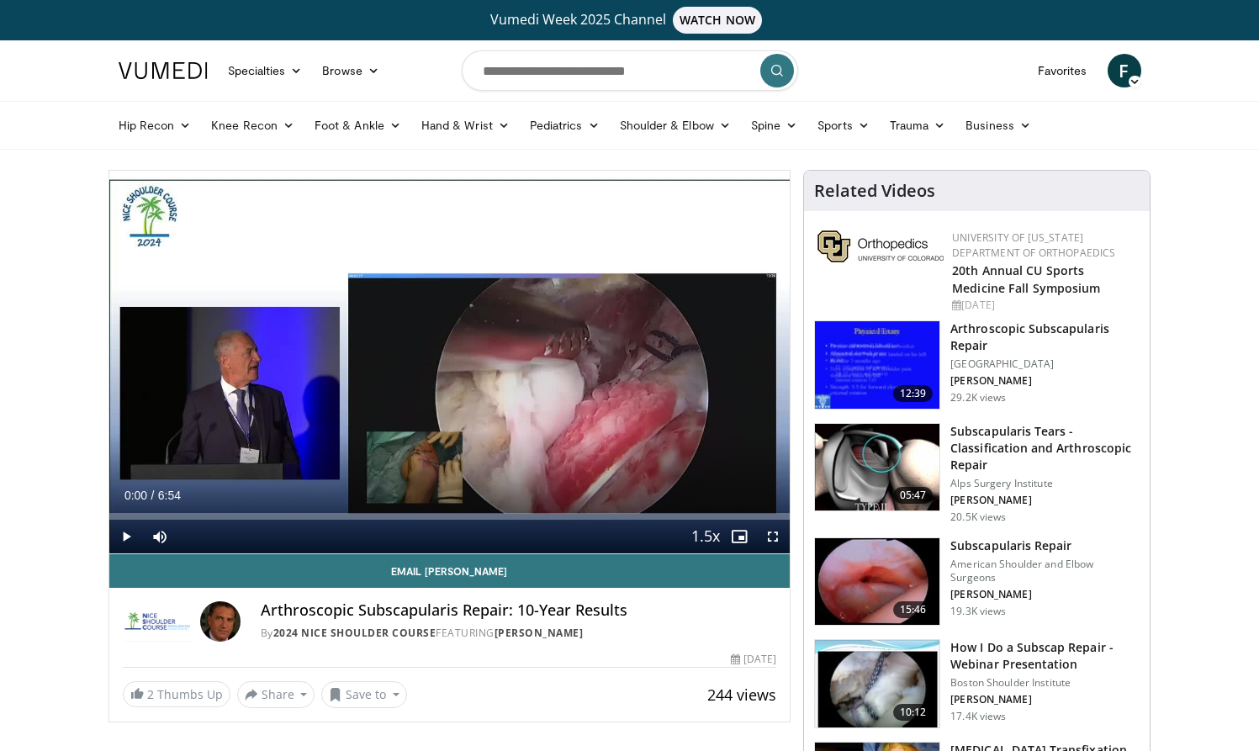
click at [771, 533] on span "Video Player" at bounding box center [773, 537] width 34 height 34
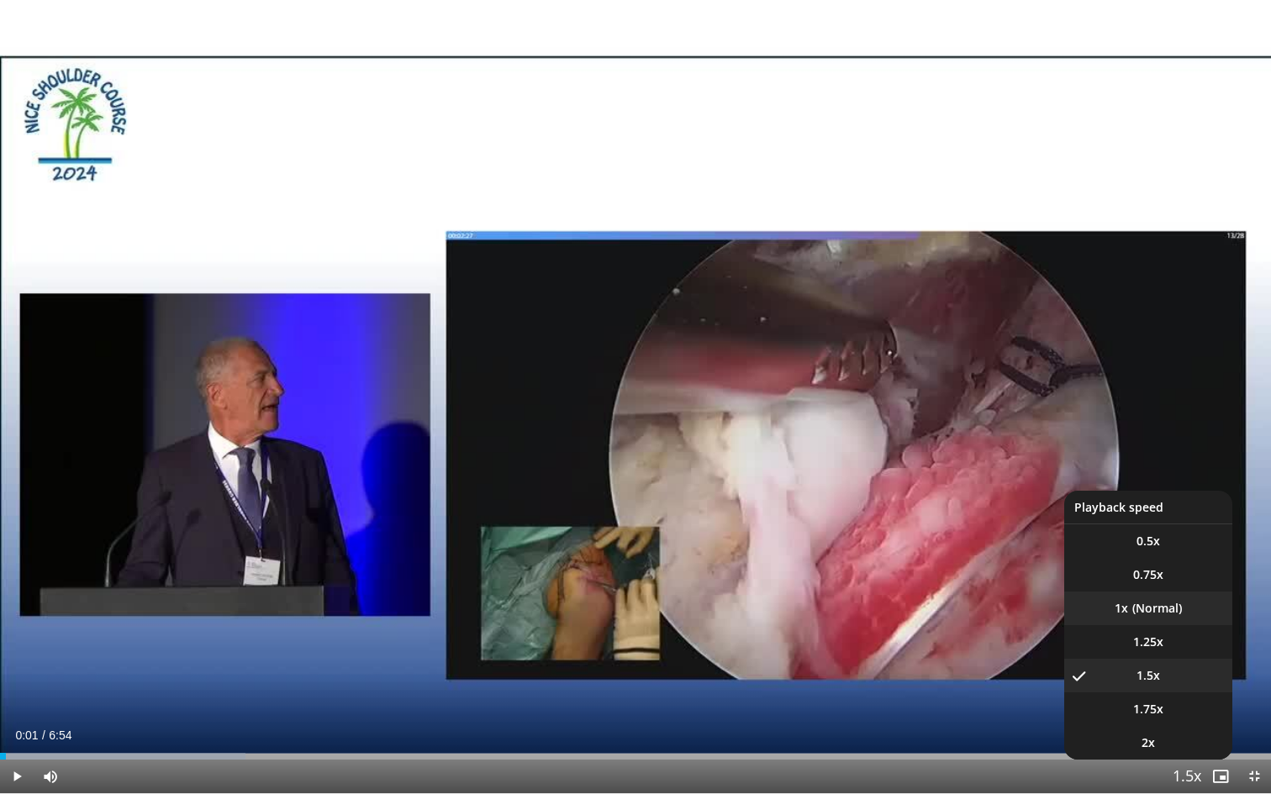
click at [1149, 607] on li "1x" at bounding box center [1148, 609] width 168 height 34
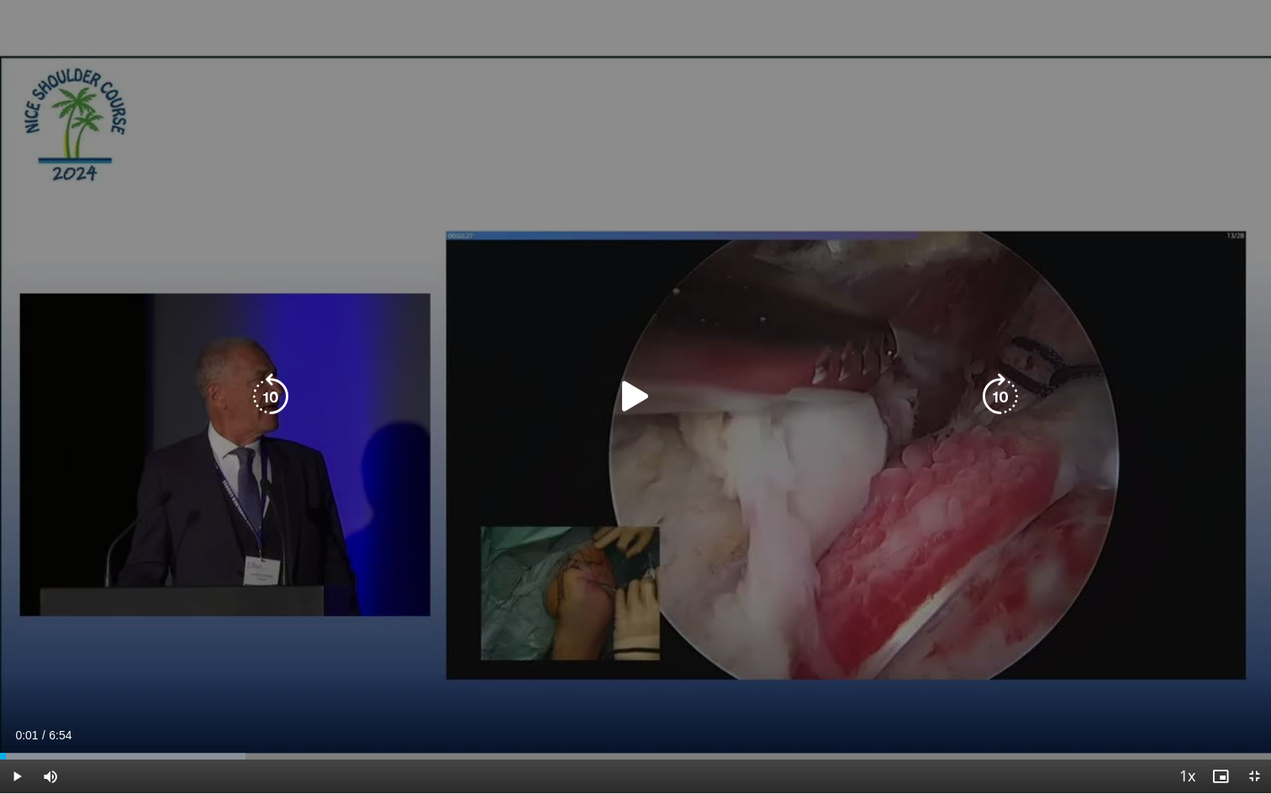
click at [633, 399] on icon "Video Player" at bounding box center [635, 396] width 47 height 47
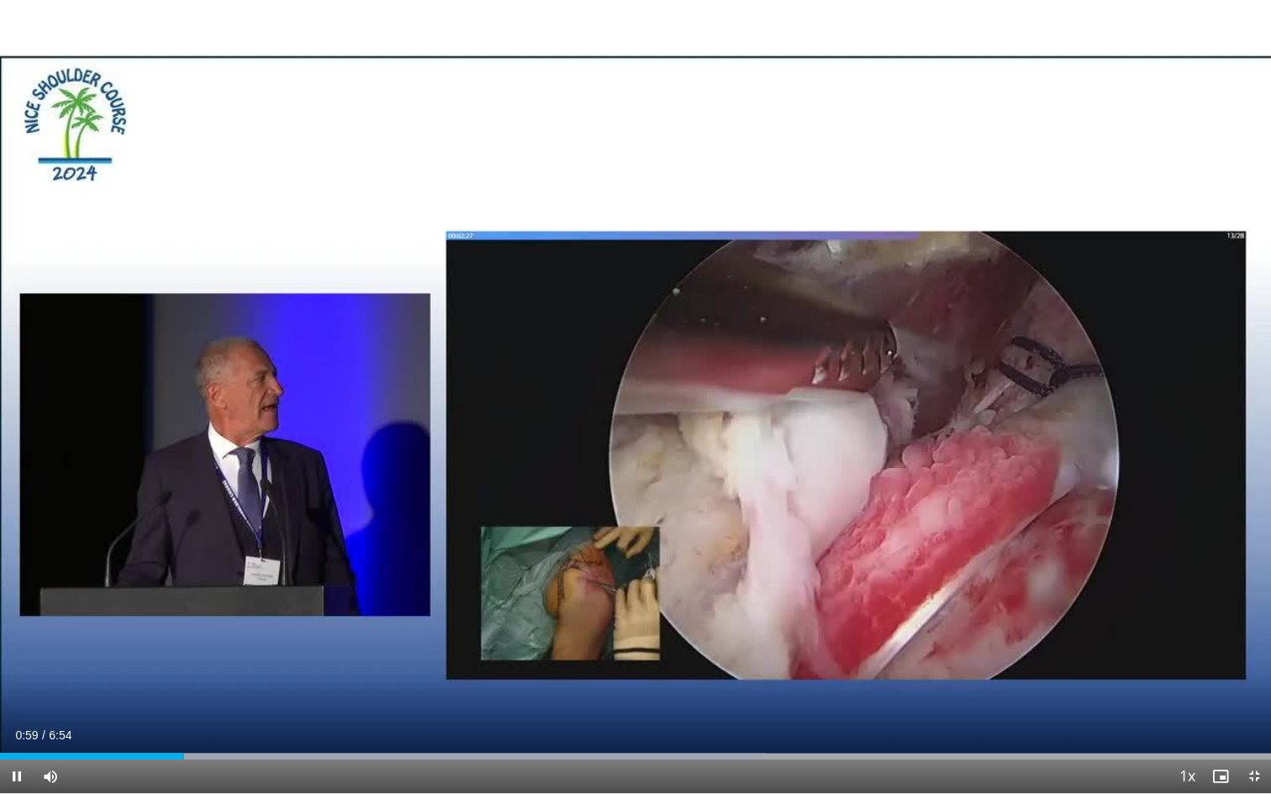
click at [15, 750] on span "Video Player" at bounding box center [17, 777] width 34 height 34
click at [255, 750] on div "Progress Bar" at bounding box center [256, 756] width 2 height 7
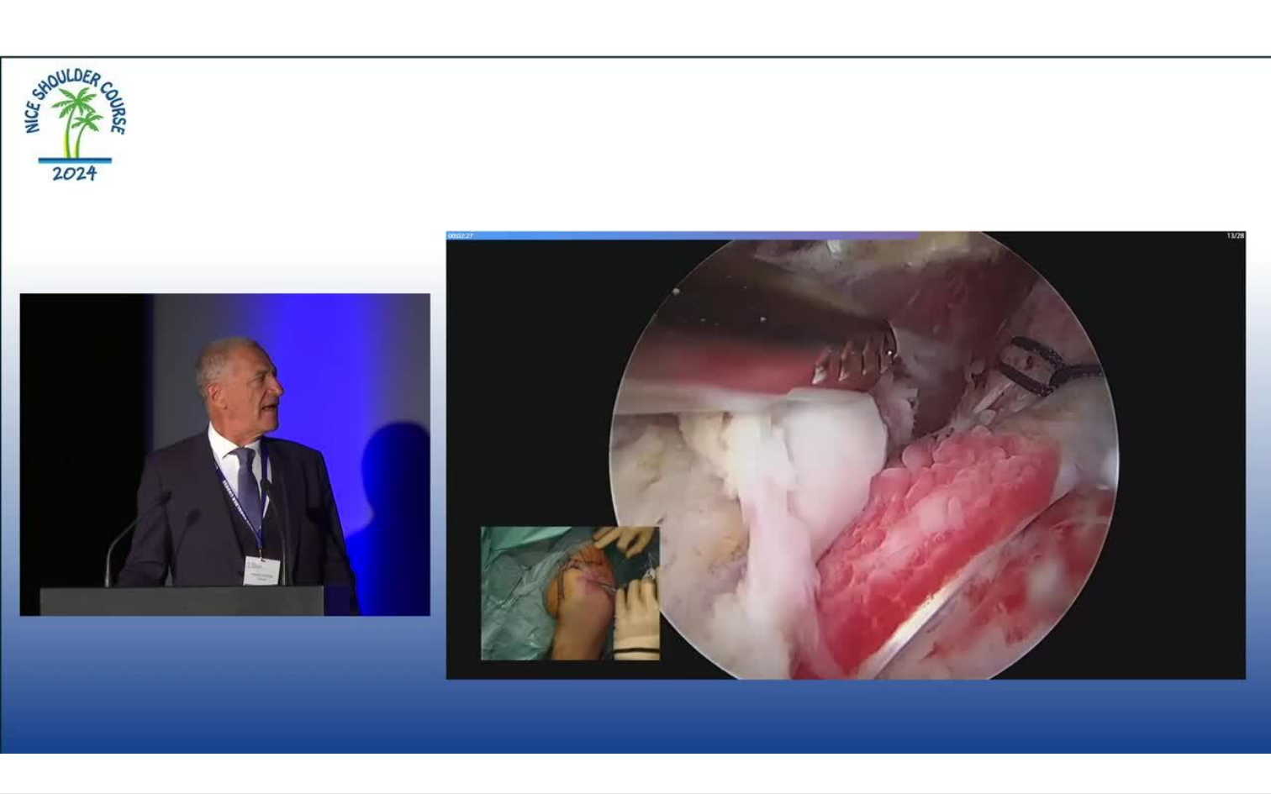
click at [13, 750] on div "10 seconds Tap to unmute" at bounding box center [635, 397] width 1271 height 794
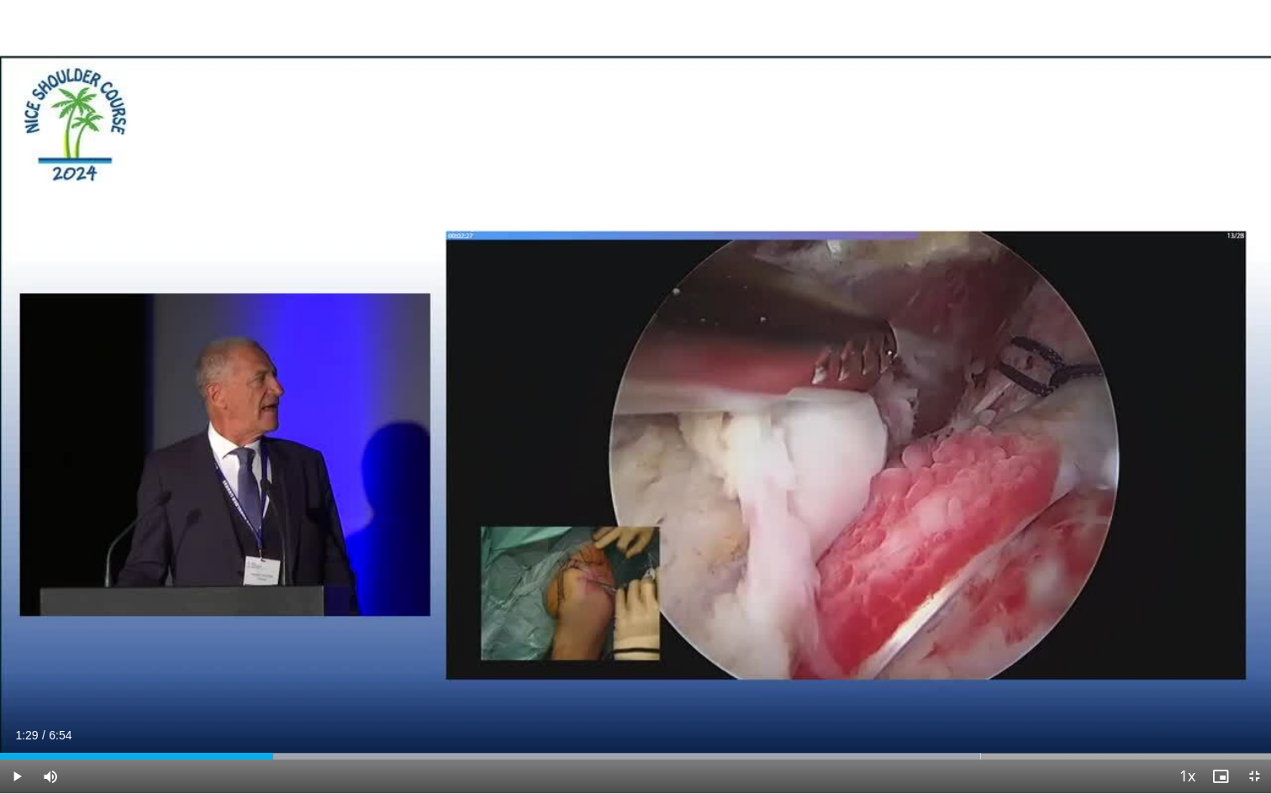
click at [17, 750] on span "Video Player" at bounding box center [17, 777] width 34 height 34
click at [15, 750] on span "Video Player" at bounding box center [17, 777] width 34 height 34
click at [18, 750] on span "Video Player" at bounding box center [17, 777] width 34 height 34
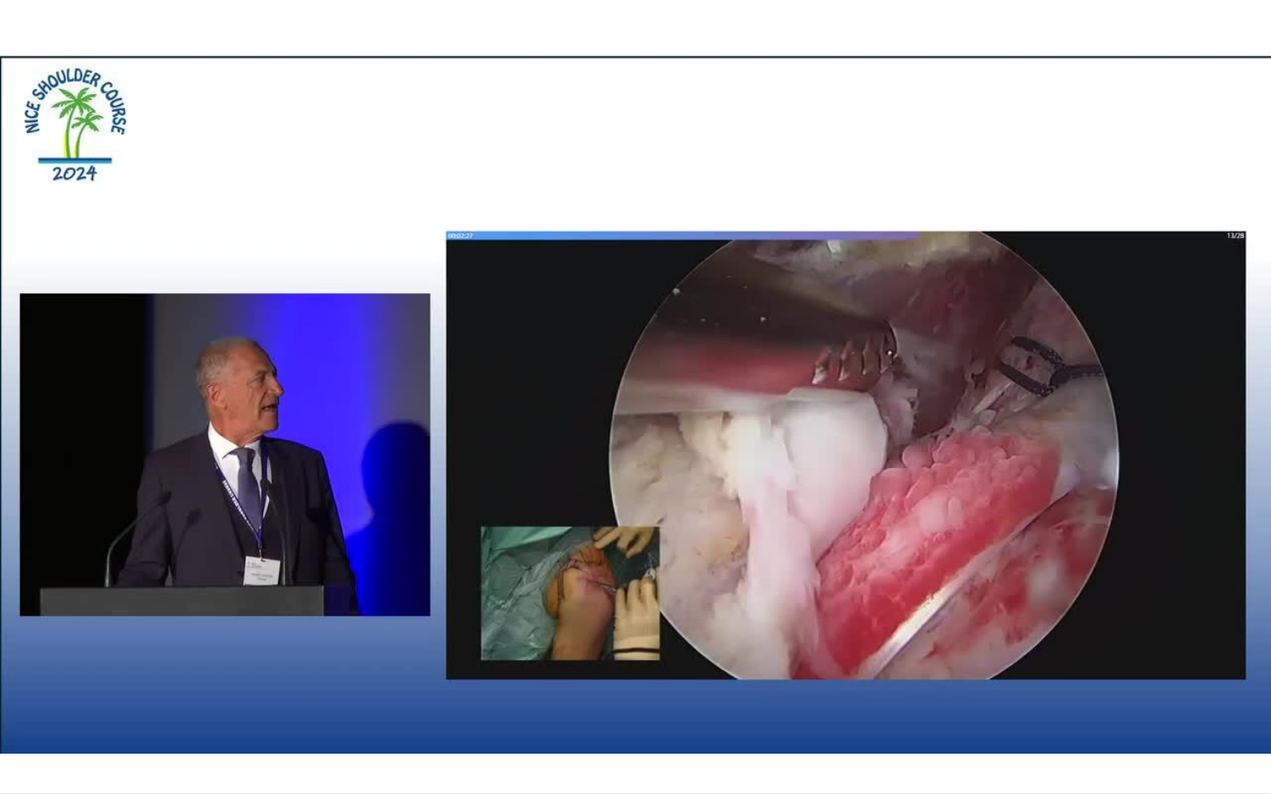
click at [18, 750] on div "10 seconds Tap to unmute" at bounding box center [635, 397] width 1271 height 794
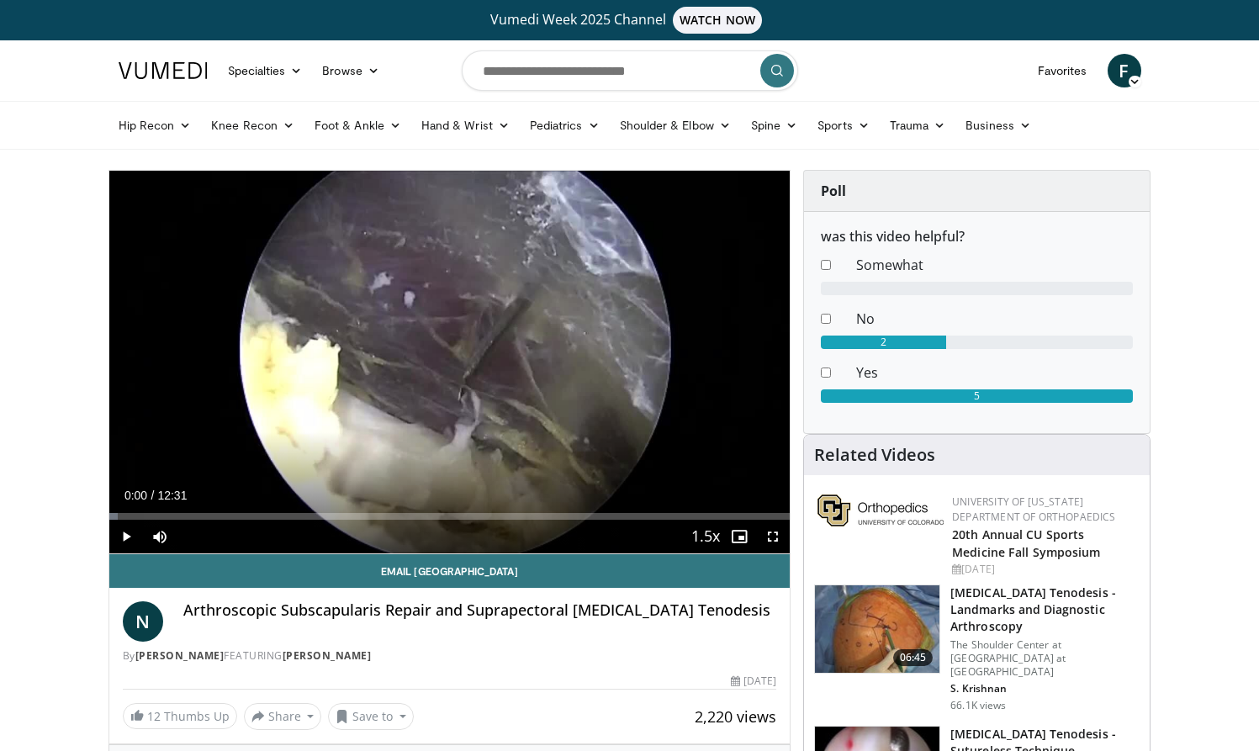
click at [128, 537] on span "Video Player" at bounding box center [126, 537] width 34 height 34
click at [773, 530] on span "Video Player" at bounding box center [773, 537] width 34 height 34
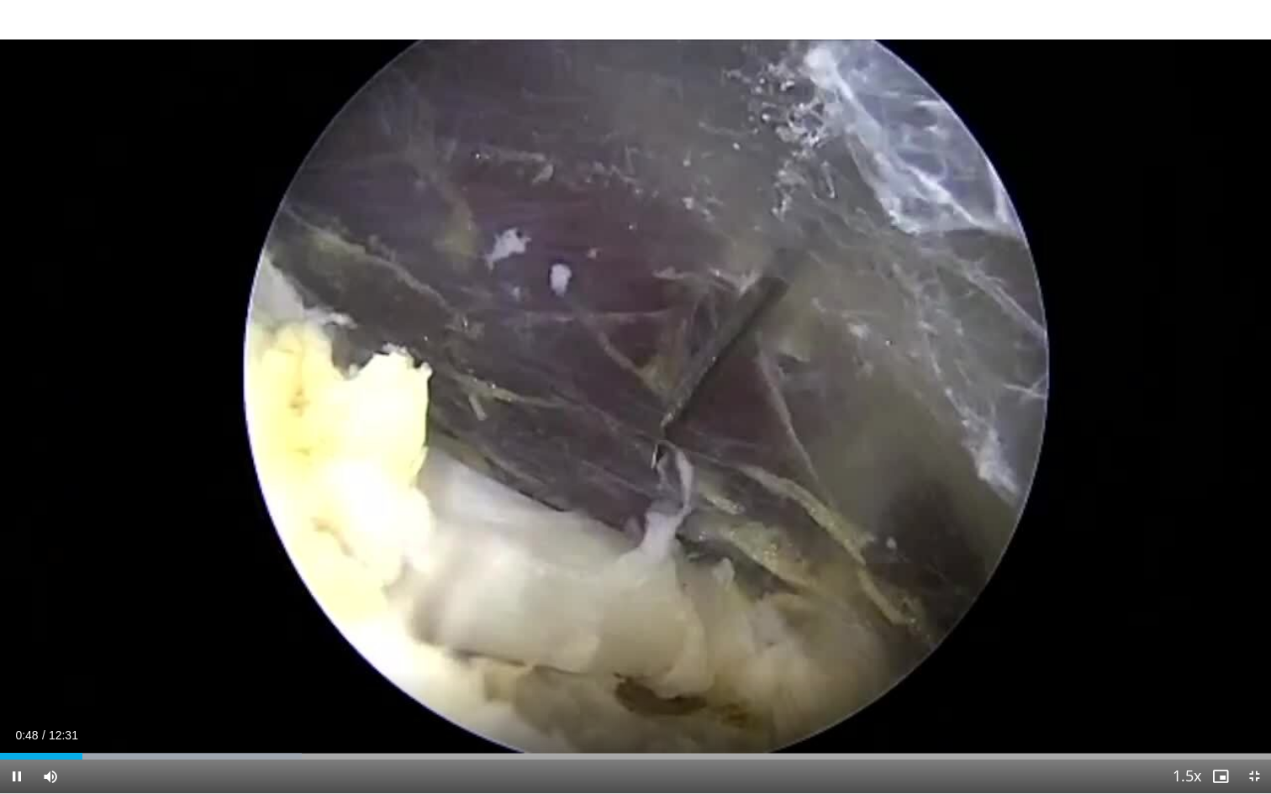
click at [18, 750] on span "Video Player" at bounding box center [17, 777] width 34 height 34
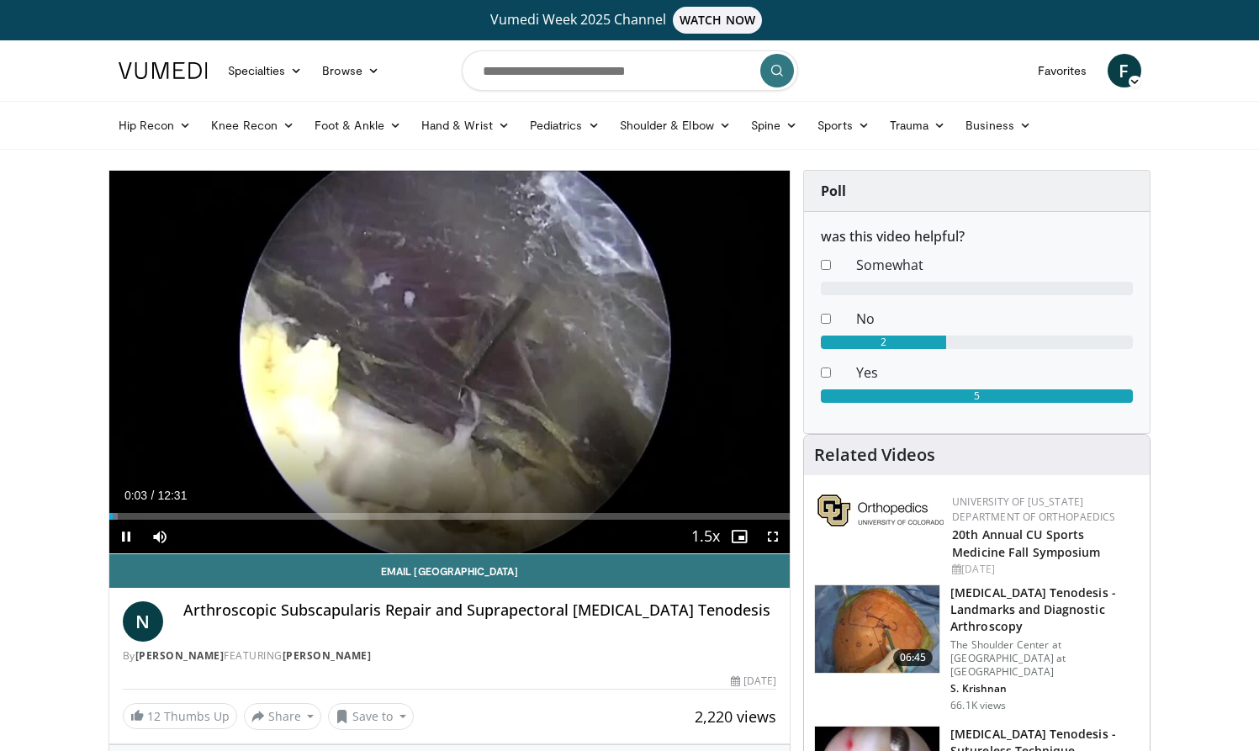
click at [773, 535] on span "Video Player" at bounding box center [773, 537] width 34 height 34
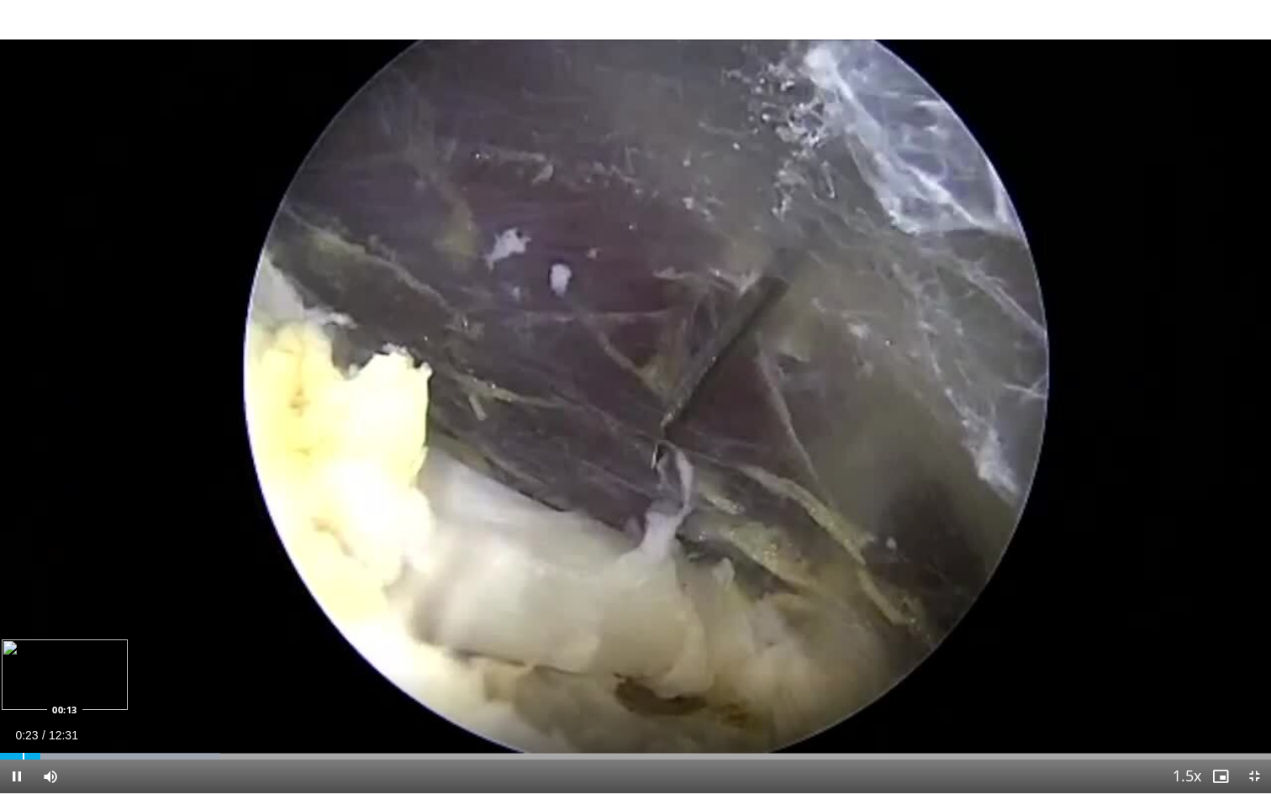
click at [23, 750] on div "Progress Bar" at bounding box center [24, 756] width 2 height 7
click at [18, 750] on span "Video Player" at bounding box center [17, 777] width 34 height 34
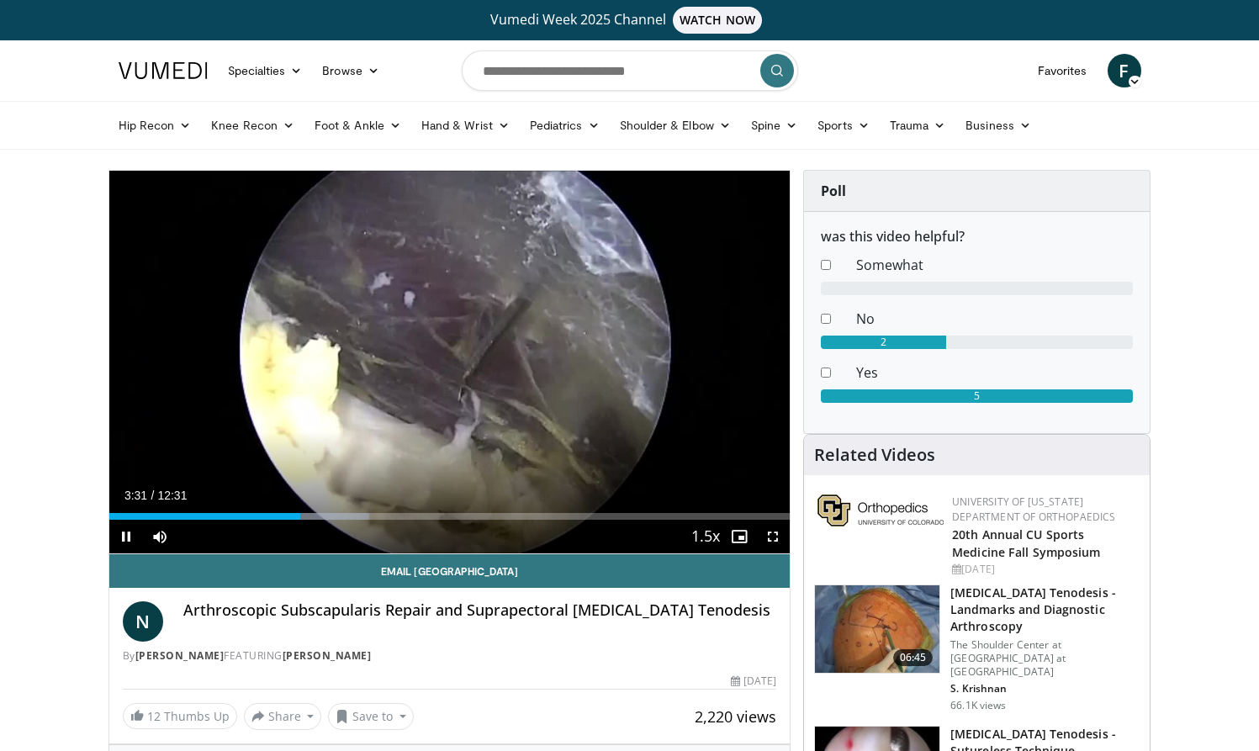
click at [124, 533] on span "Video Player" at bounding box center [126, 537] width 34 height 34
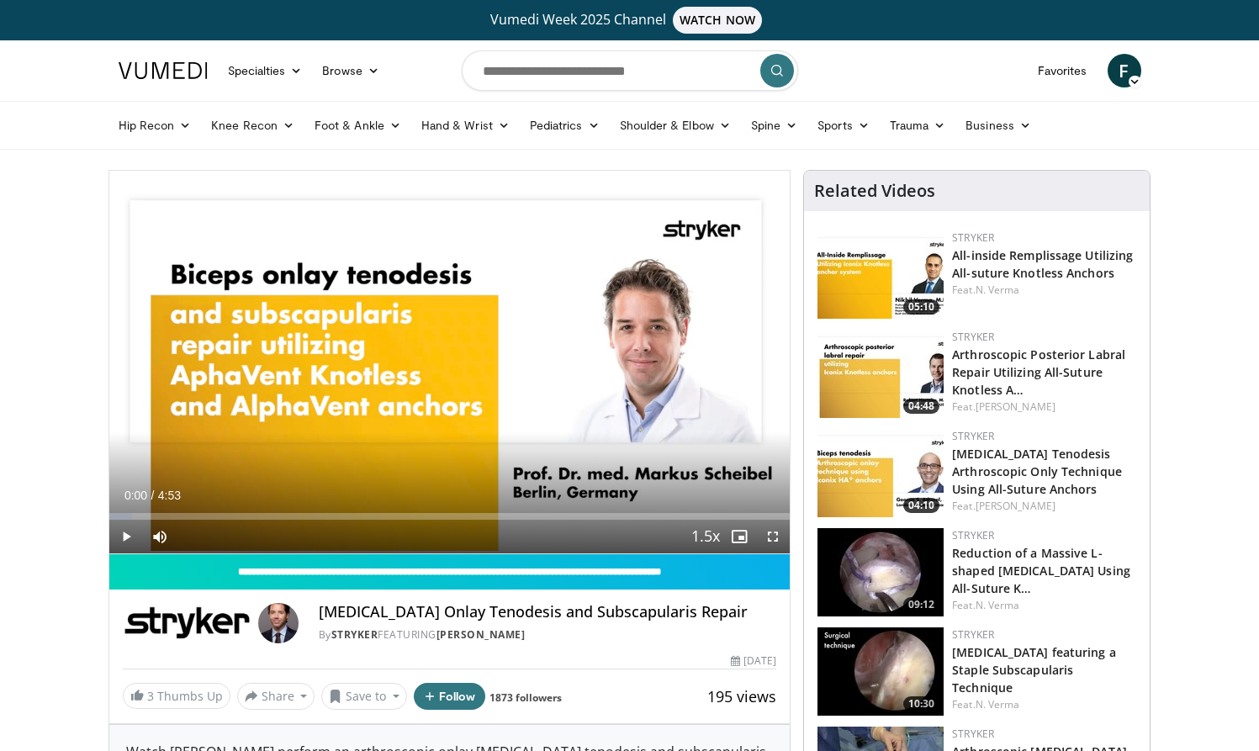
click at [124, 536] on span "Video Player" at bounding box center [126, 537] width 34 height 34
click at [770, 532] on span "Video Player" at bounding box center [773, 537] width 34 height 34
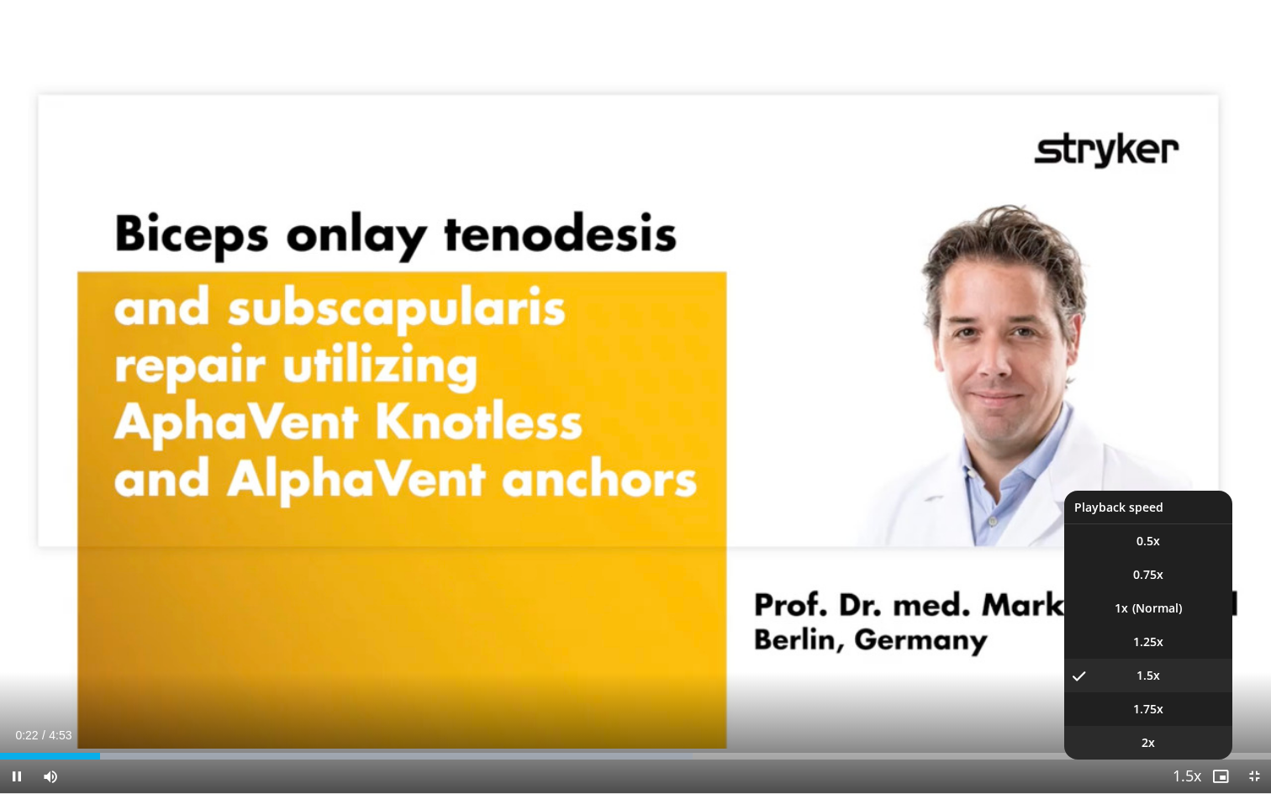
click at [1148, 744] on span "2x" at bounding box center [1148, 743] width 13 height 17
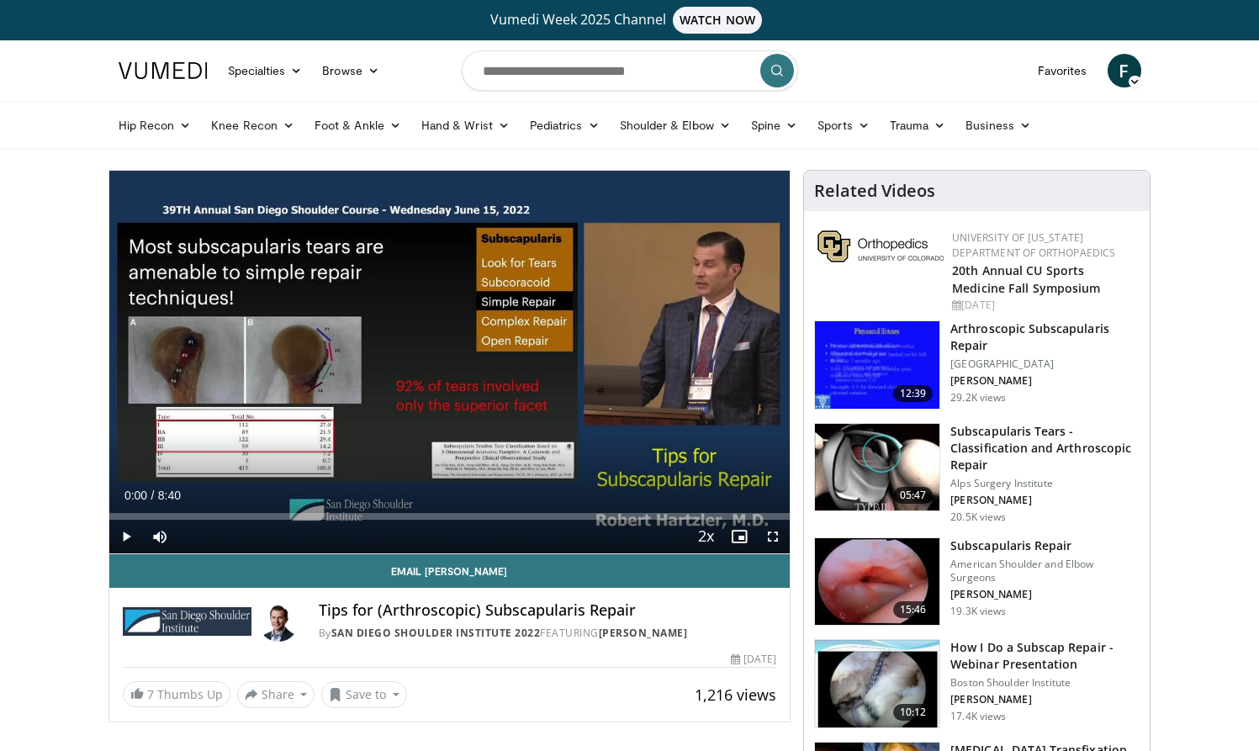
click at [769, 535] on span "Video Player" at bounding box center [773, 537] width 34 height 34
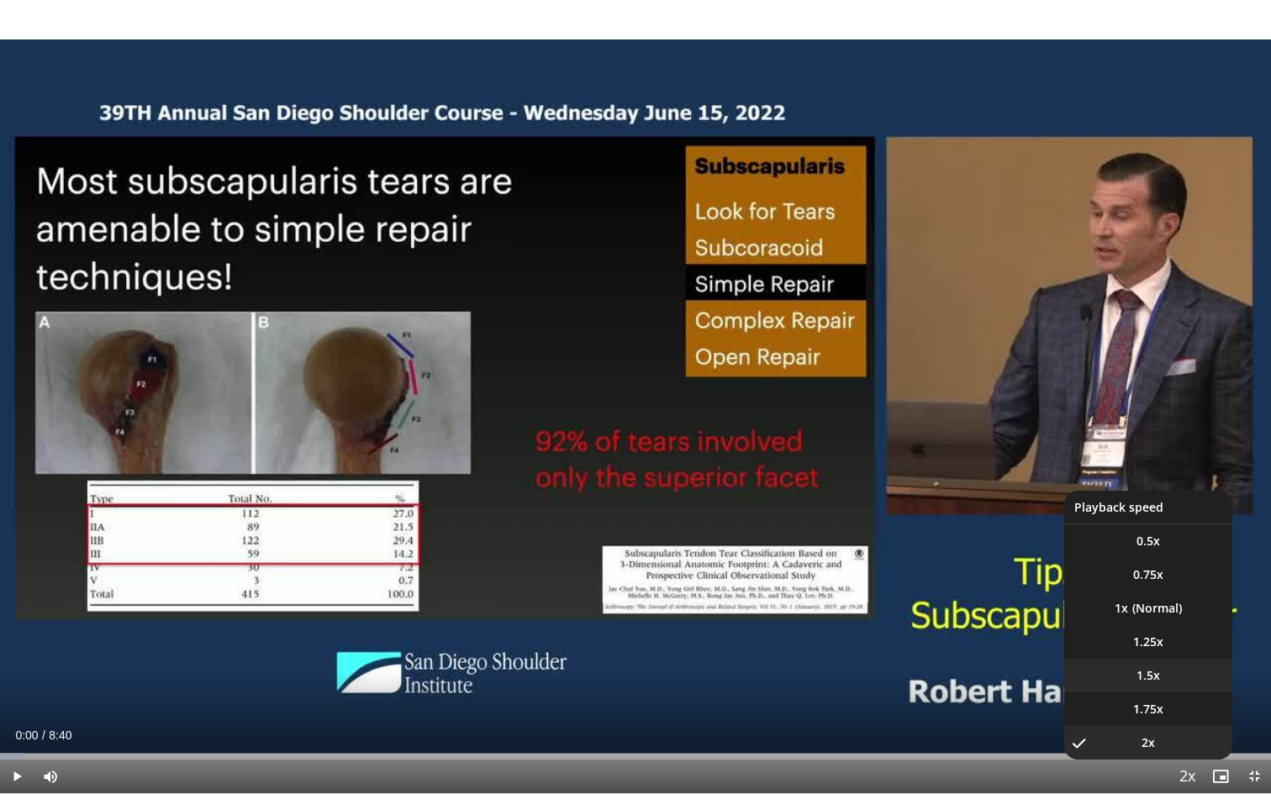
click at [1151, 673] on span "1.5x" at bounding box center [1149, 676] width 24 height 17
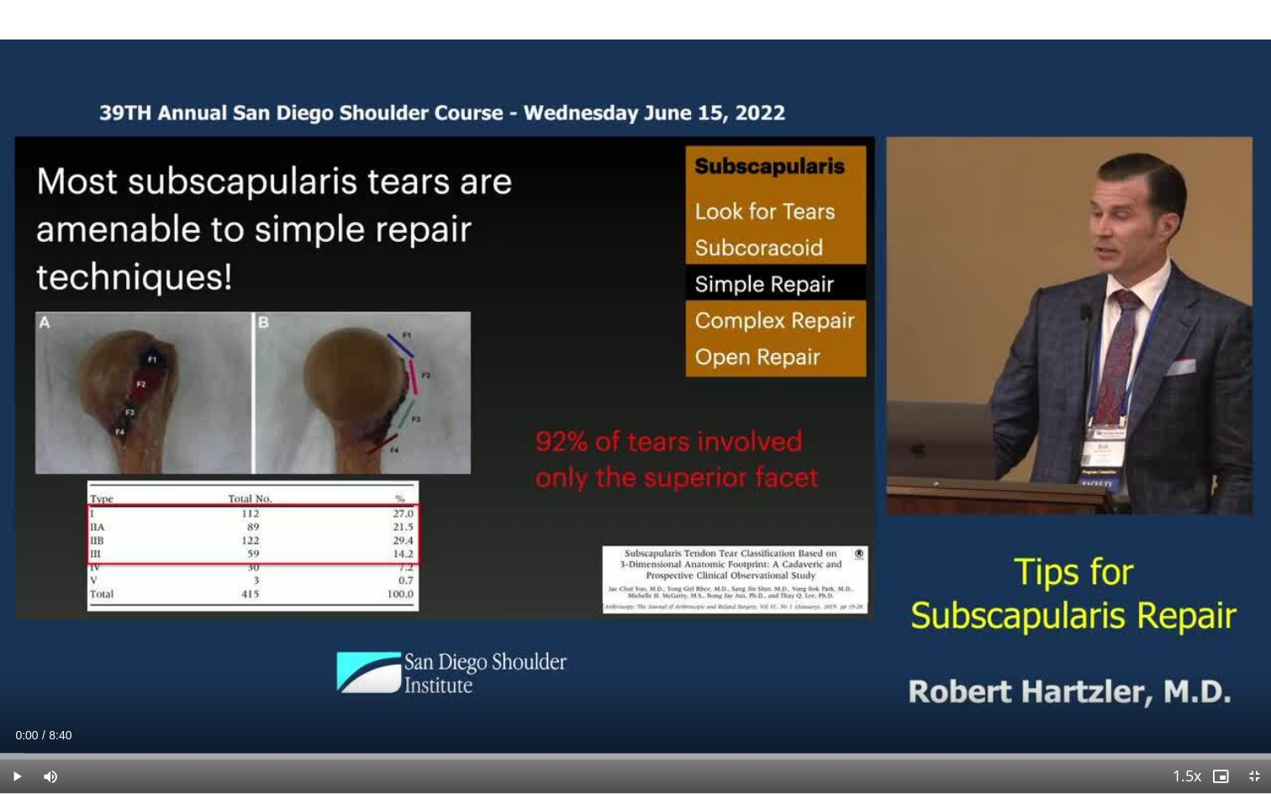
click at [15, 750] on span "Video Player" at bounding box center [17, 777] width 34 height 34
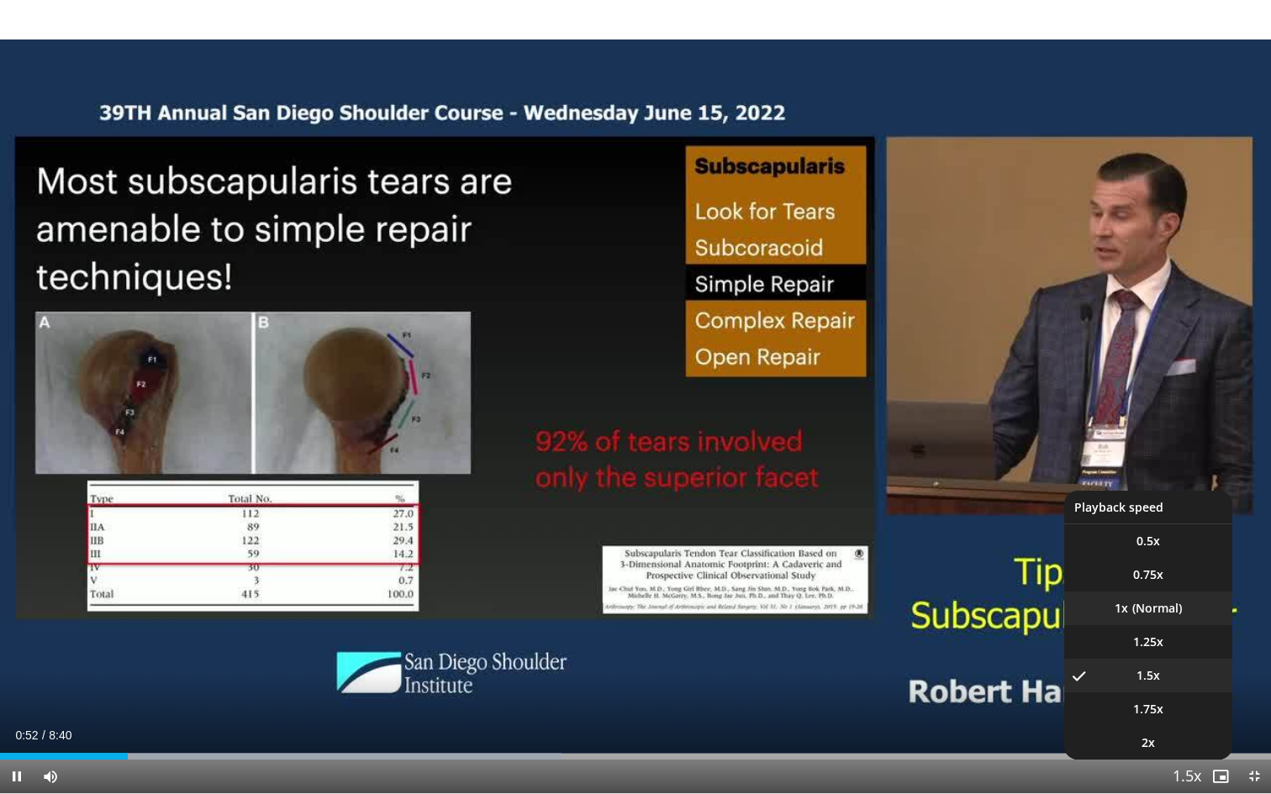
click at [1160, 614] on li "1x" at bounding box center [1148, 609] width 168 height 34
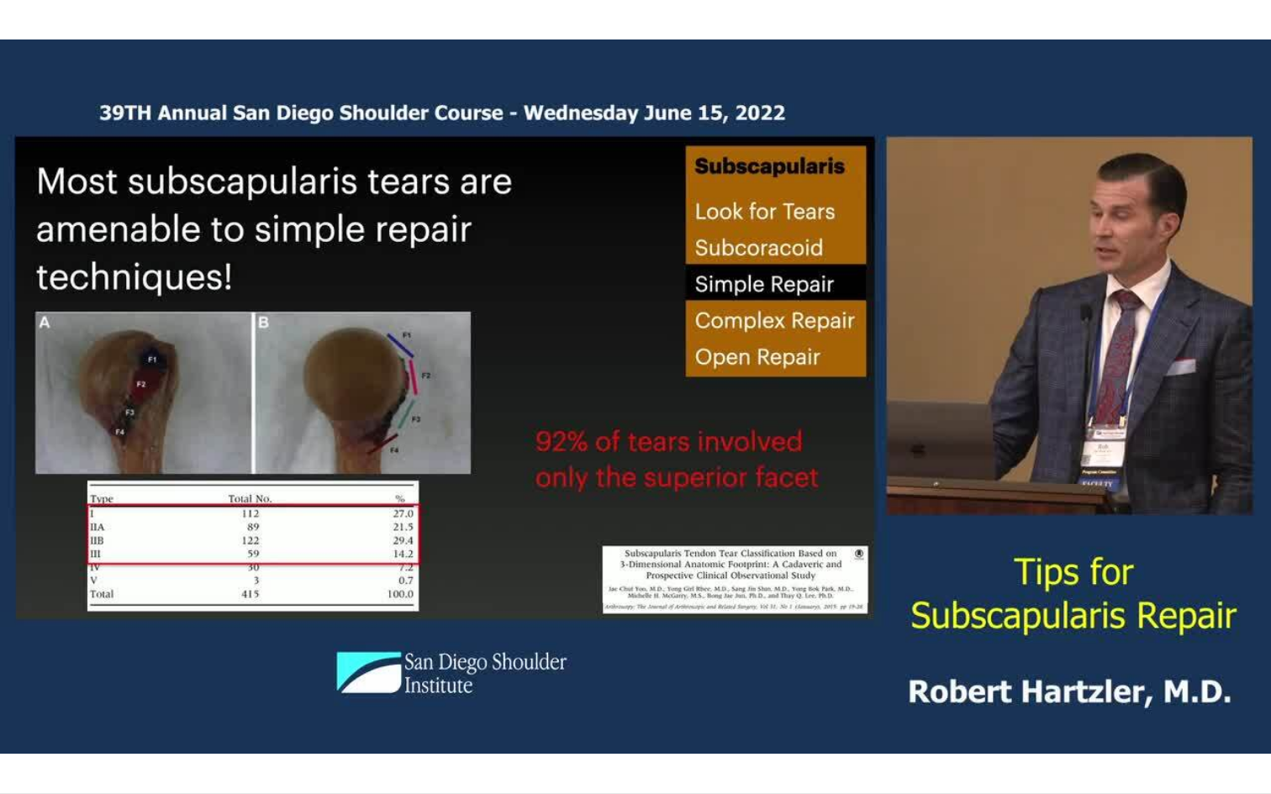
click at [1187, 750] on button "Playback Rate" at bounding box center [1187, 777] width 34 height 34
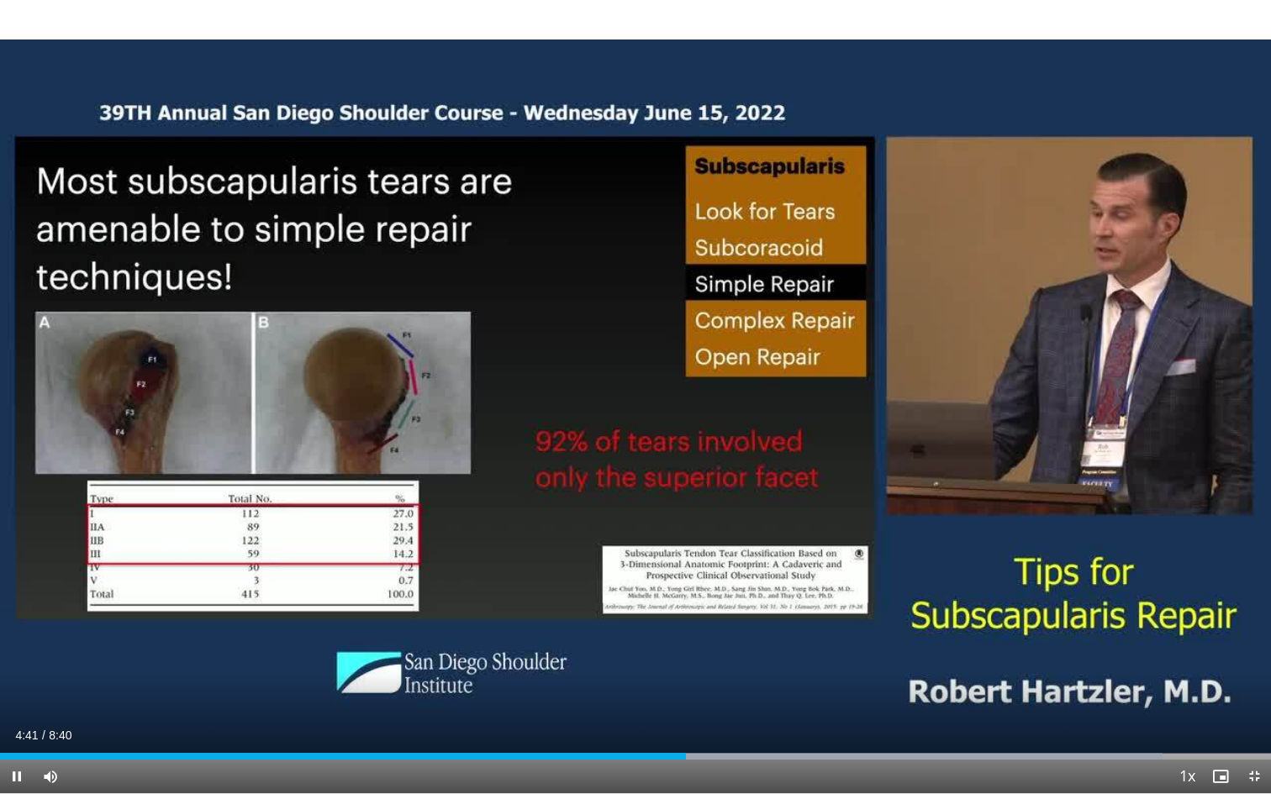
click at [1187, 750] on button "Playback Rate" at bounding box center [1187, 777] width 34 height 34
click at [21, 750] on span "Video Player" at bounding box center [17, 777] width 34 height 34
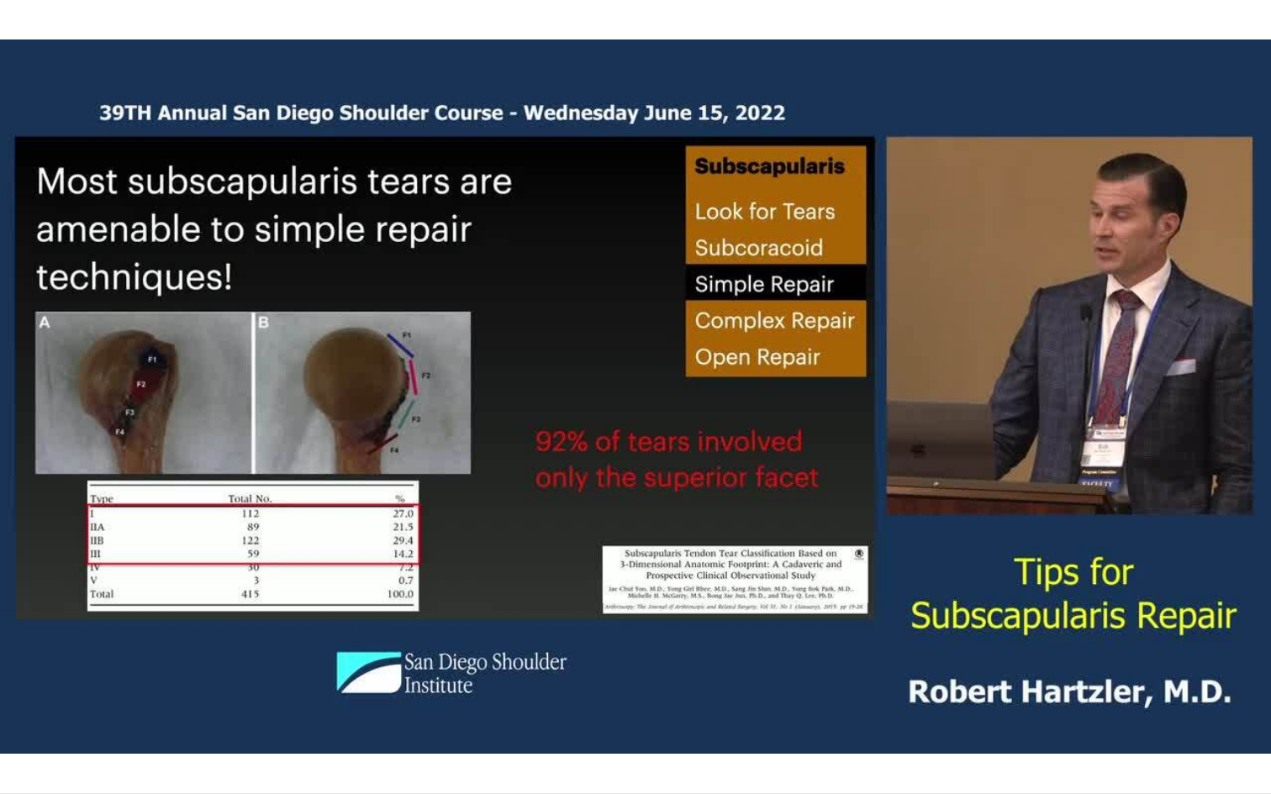
click at [169, 750] on video-js "**********" at bounding box center [635, 397] width 1271 height 794
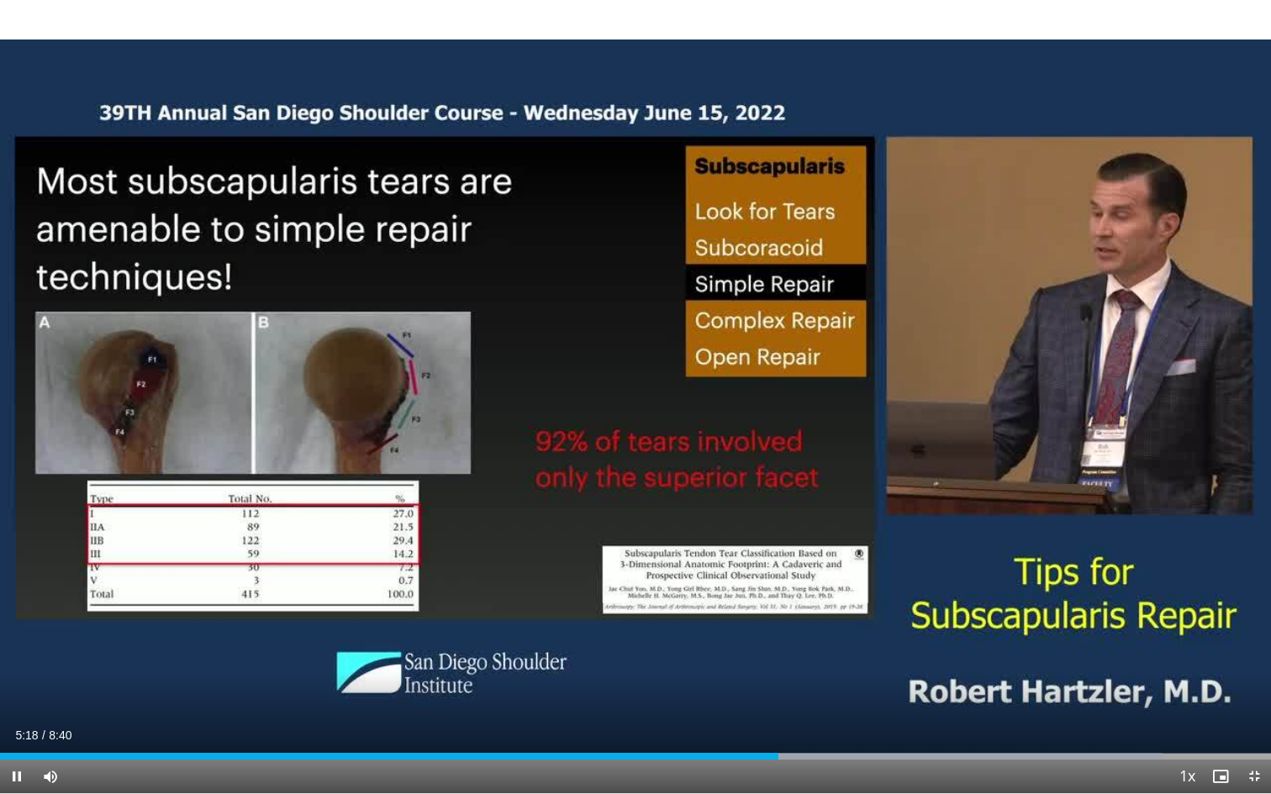
click at [169, 750] on video-js "**********" at bounding box center [635, 397] width 1271 height 794
click at [18, 750] on span "Video Player" at bounding box center [17, 777] width 34 height 34
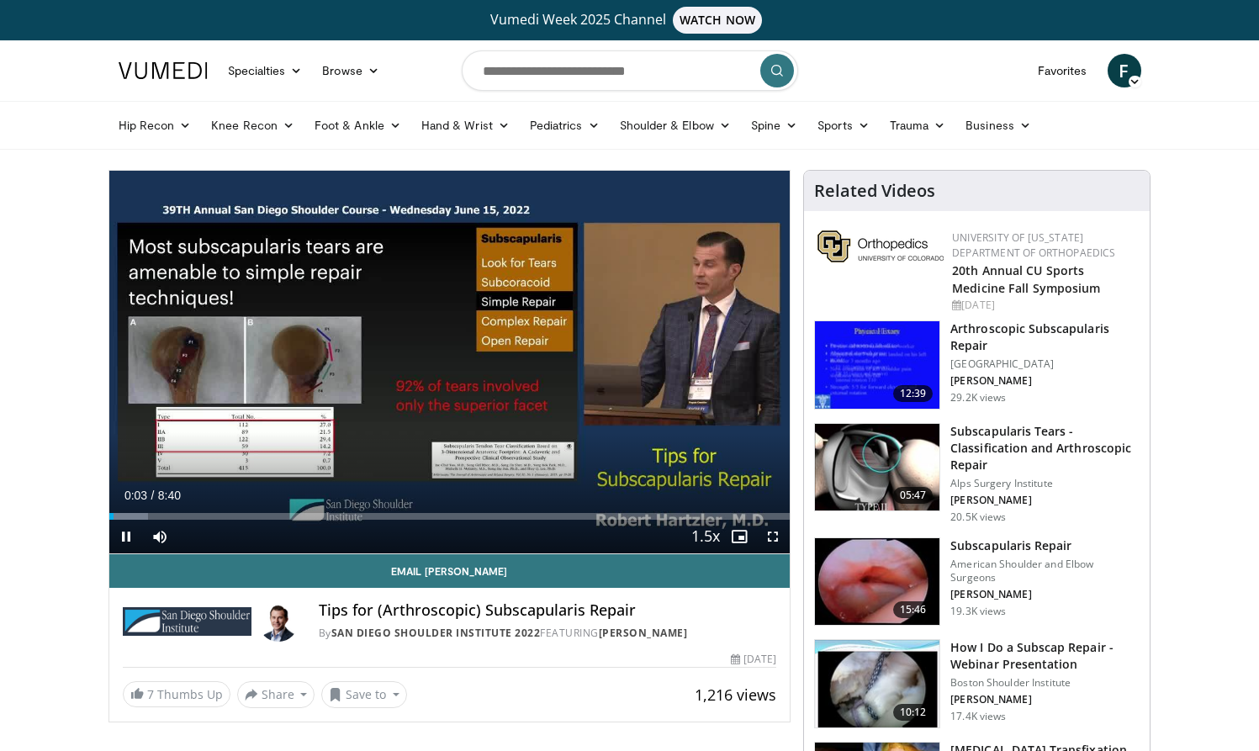
click at [132, 538] on span "Video Player" at bounding box center [126, 537] width 34 height 34
click at [776, 533] on span "Video Player" at bounding box center [773, 537] width 34 height 34
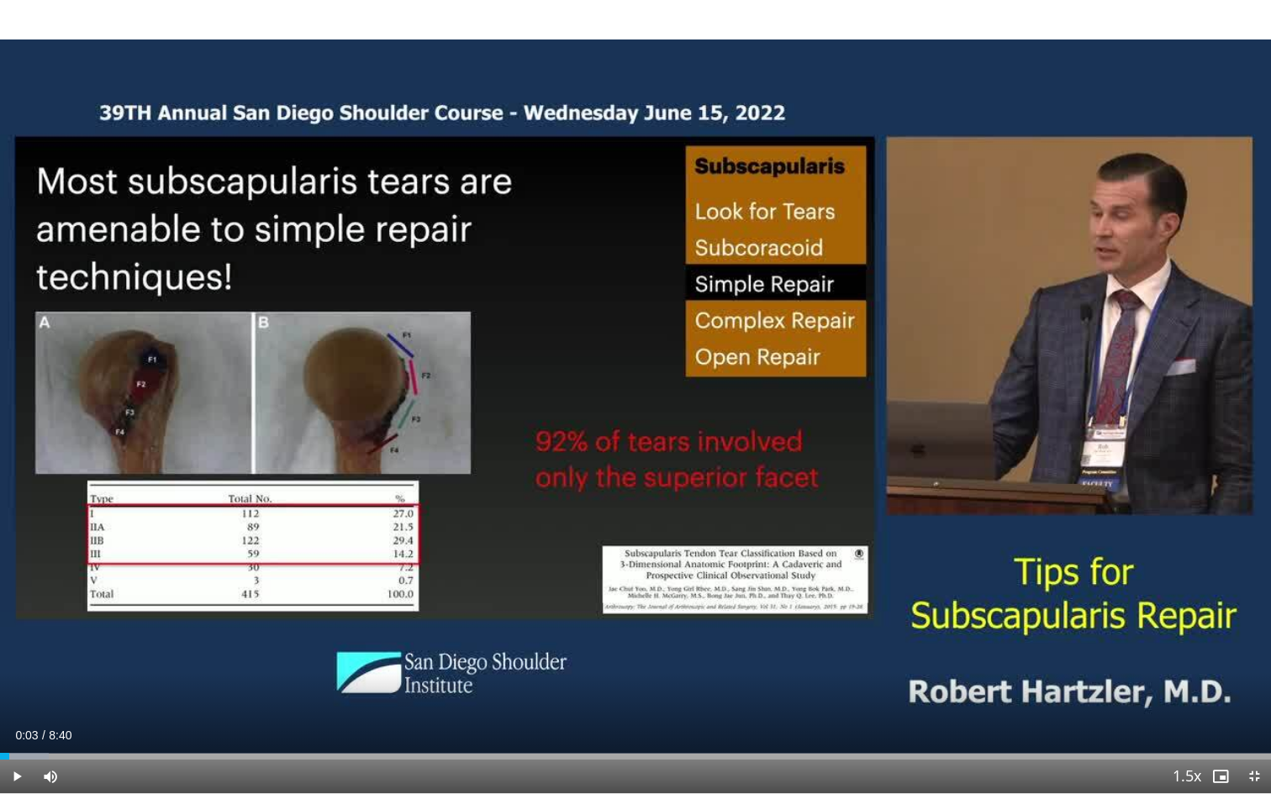
click at [18, 750] on span "Video Player" at bounding box center [17, 777] width 34 height 34
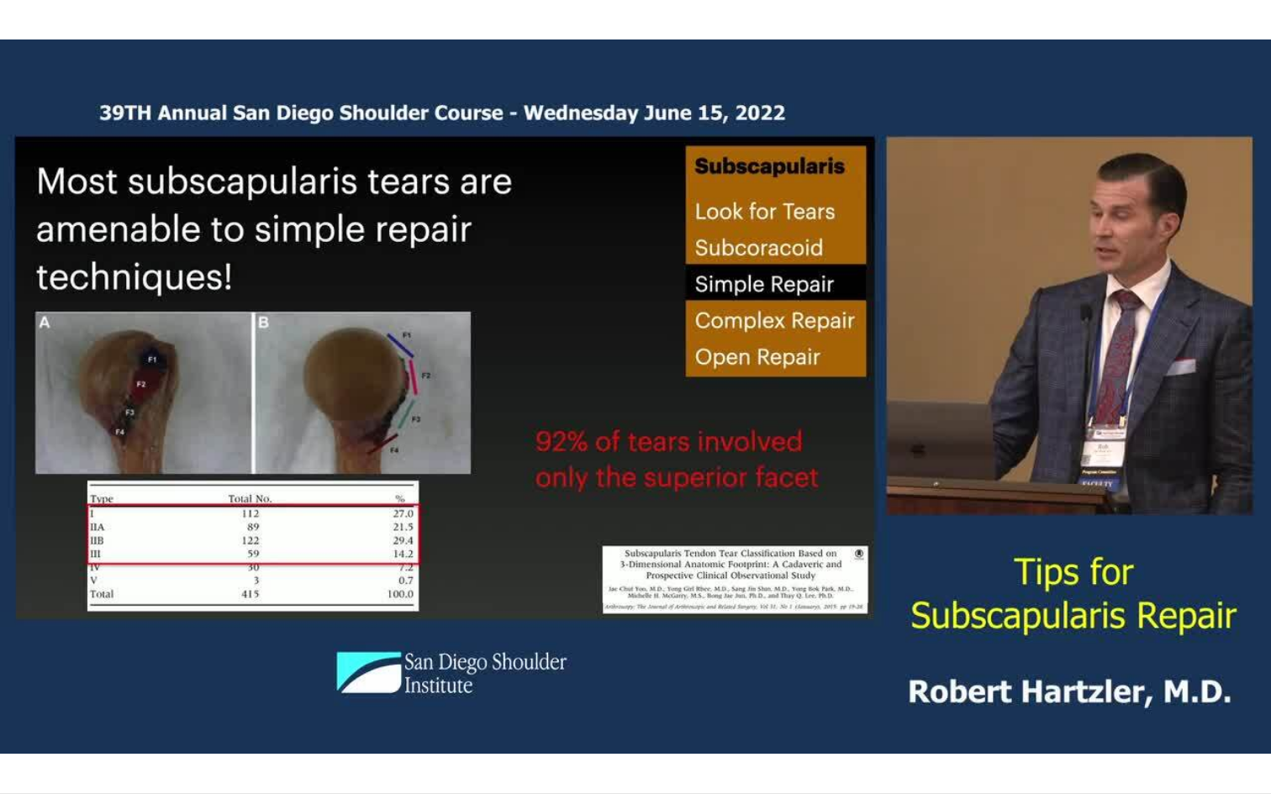
click at [18, 750] on div "10 seconds Tap to unmute" at bounding box center [635, 397] width 1271 height 794
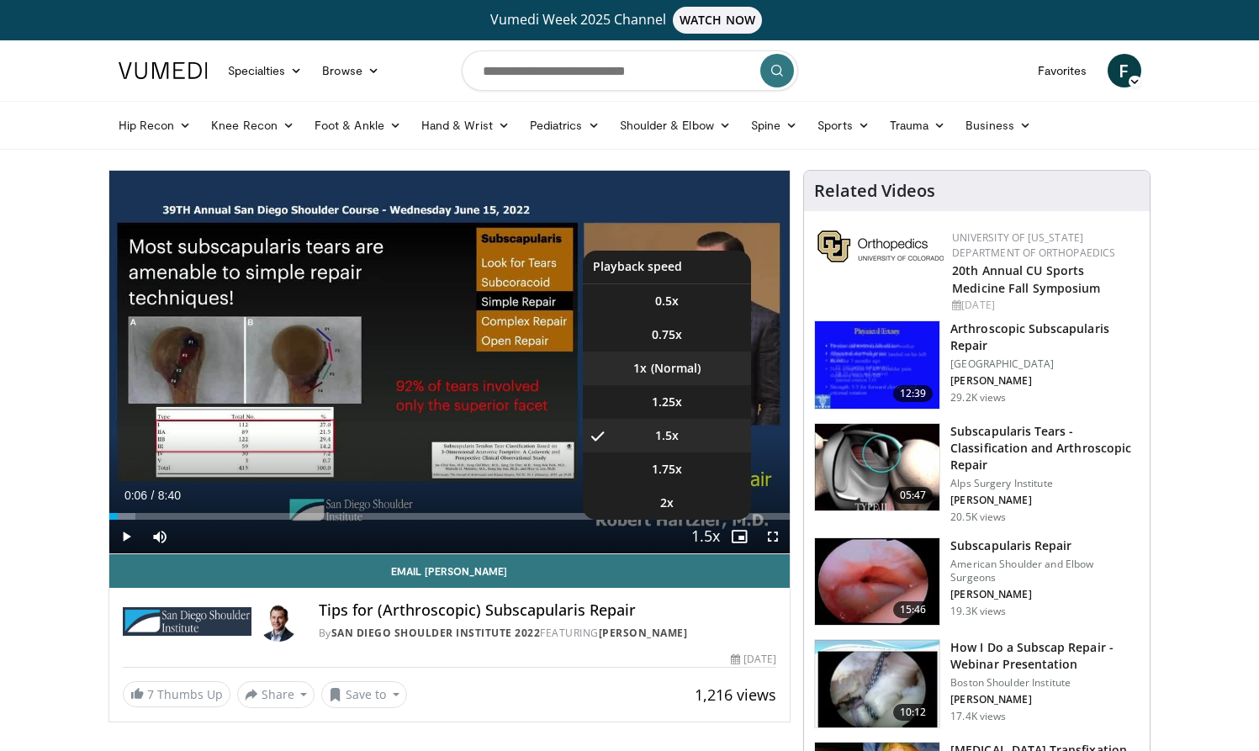
click at [673, 372] on li "1x" at bounding box center [667, 368] width 168 height 34
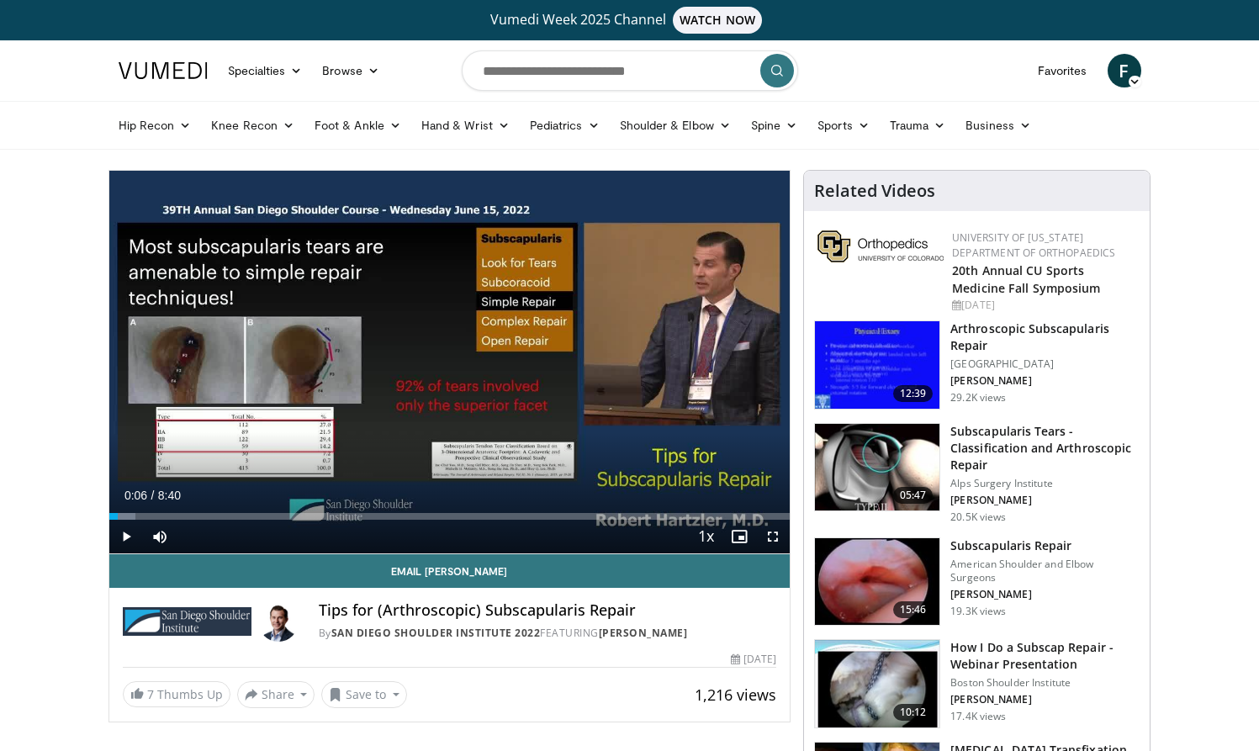
click at [123, 533] on span "Video Player" at bounding box center [126, 537] width 34 height 34
click at [773, 535] on span "Video Player" at bounding box center [773, 537] width 34 height 34
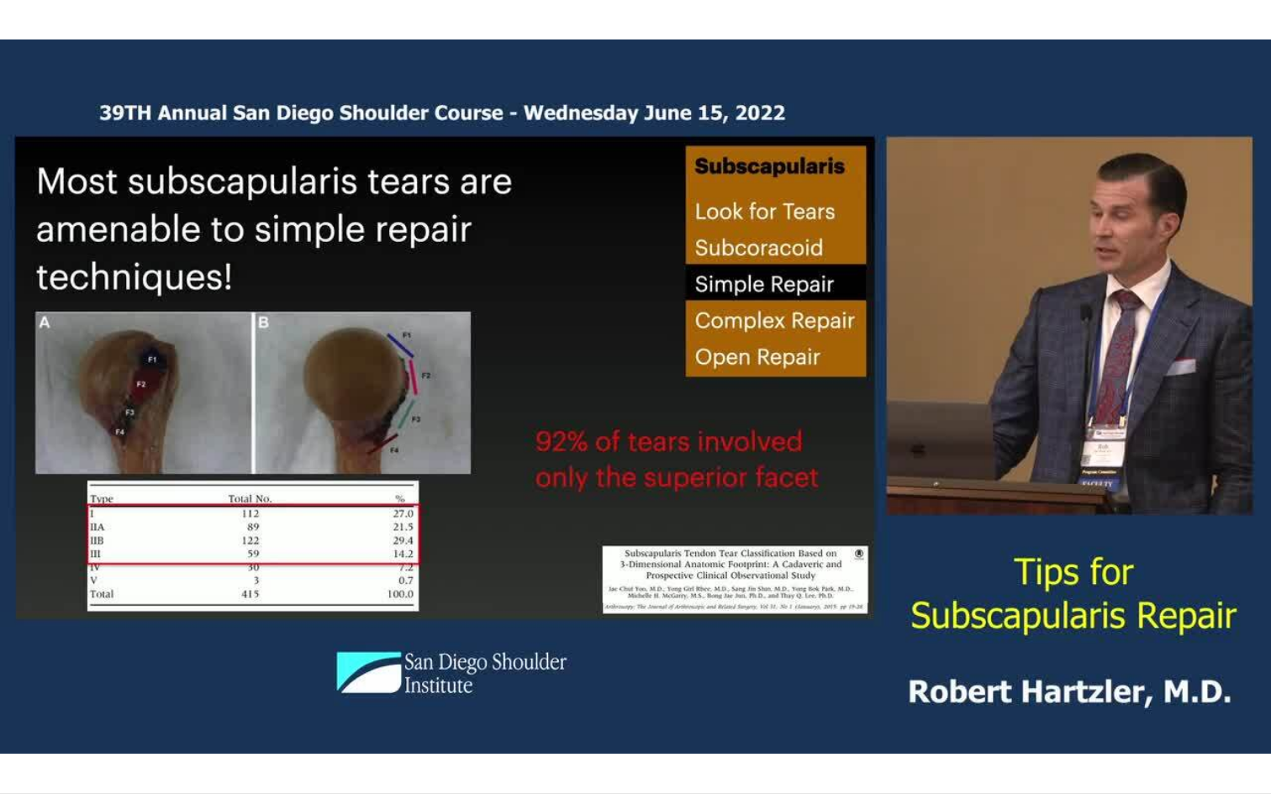
click at [15, 750] on div "10 seconds Tap to unmute" at bounding box center [635, 397] width 1271 height 794
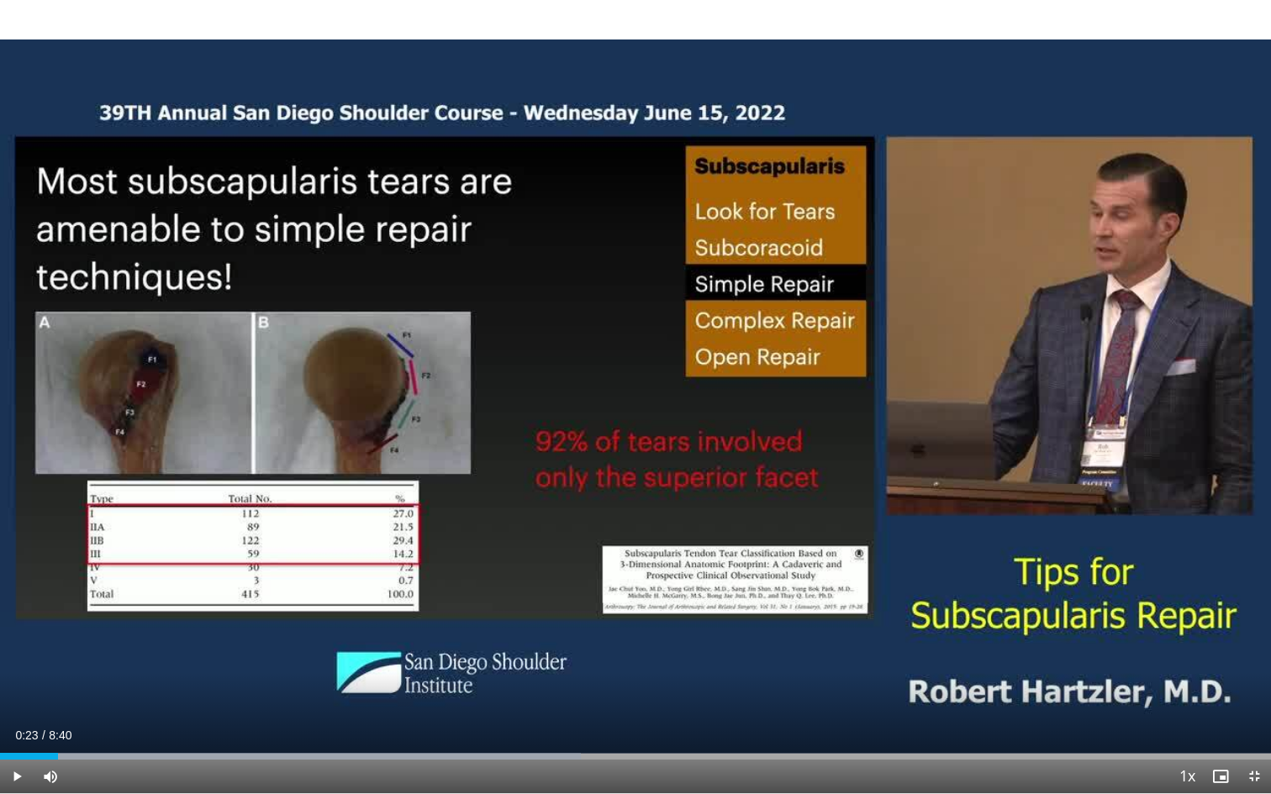
click at [19, 750] on span "Video Player" at bounding box center [17, 777] width 34 height 34
click at [16, 750] on span "Video Player" at bounding box center [17, 777] width 34 height 34
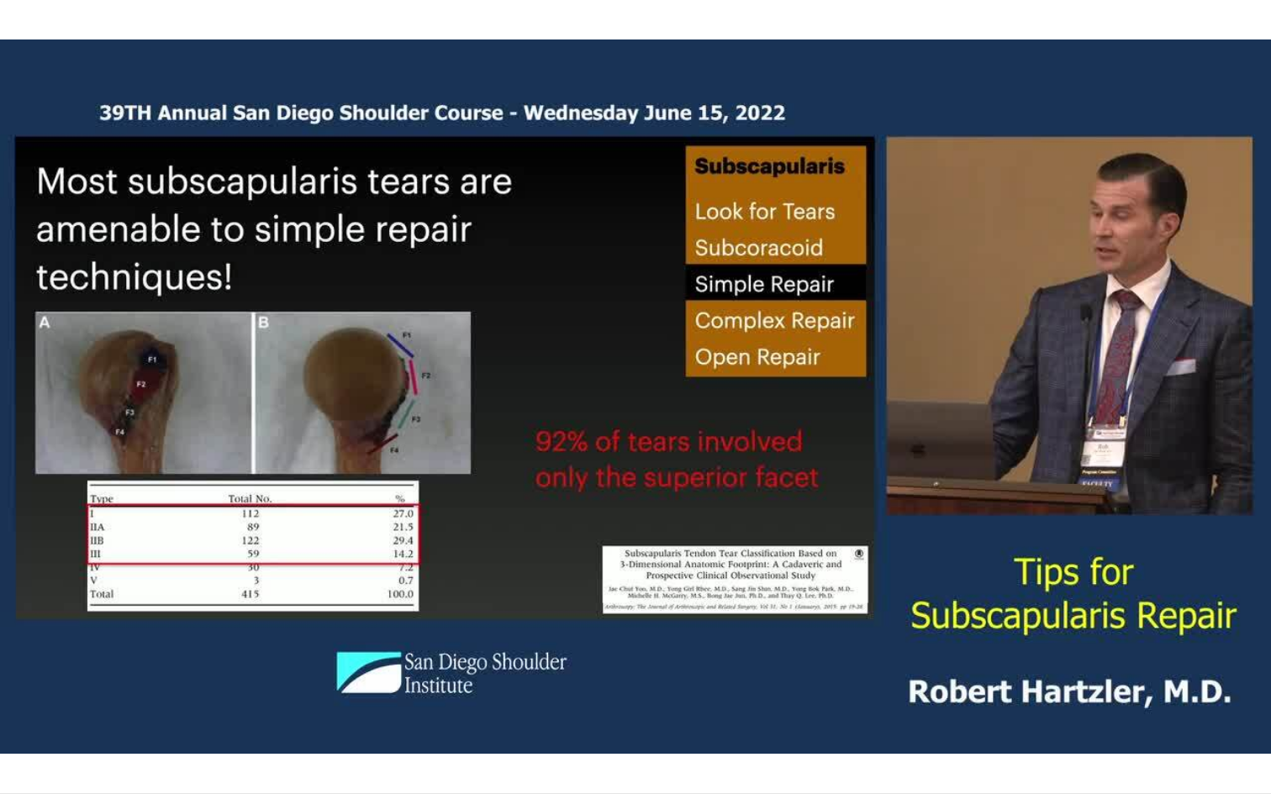
click at [16, 750] on div "10 seconds Tap to unmute" at bounding box center [635, 397] width 1271 height 794
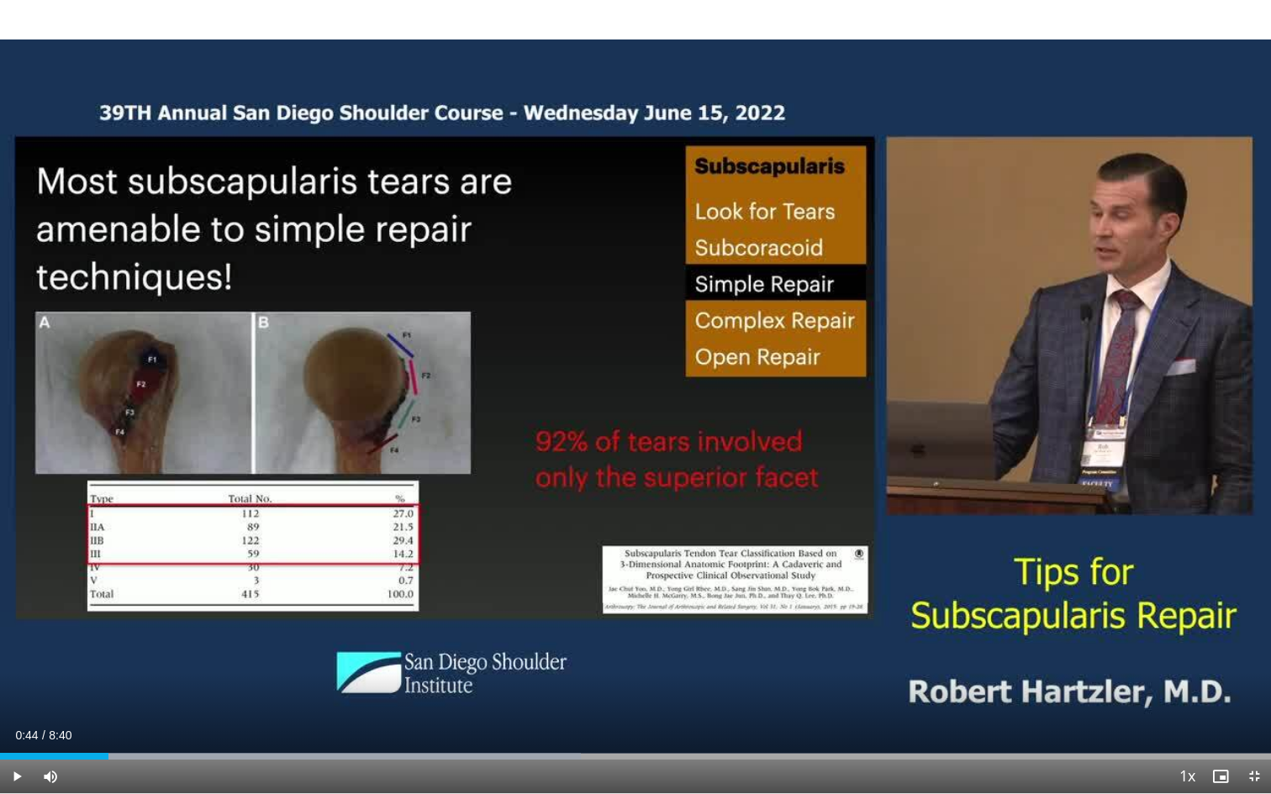
click at [16, 750] on span "Video Player" at bounding box center [17, 777] width 34 height 34
click at [17, 750] on span "Video Player" at bounding box center [17, 777] width 34 height 34
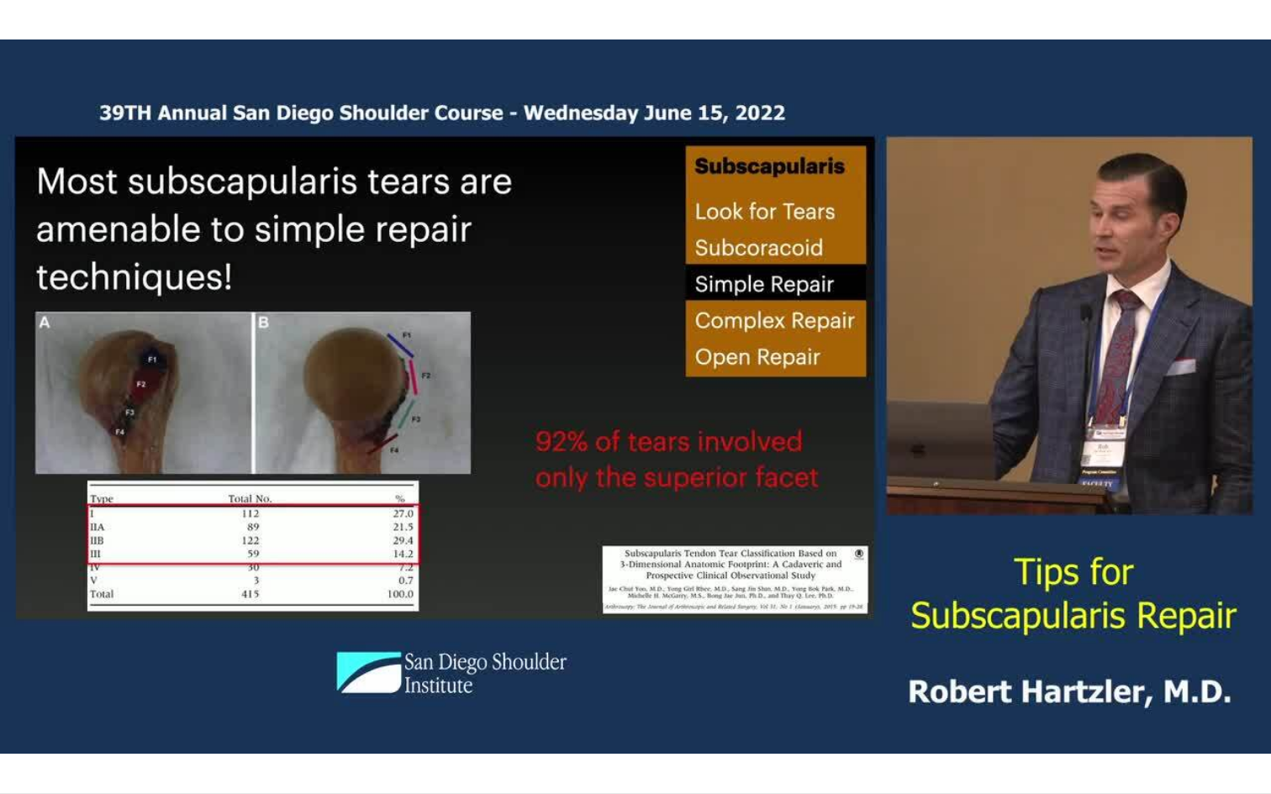
click at [17, 750] on div "10 seconds Tap to unmute" at bounding box center [635, 397] width 1271 height 794
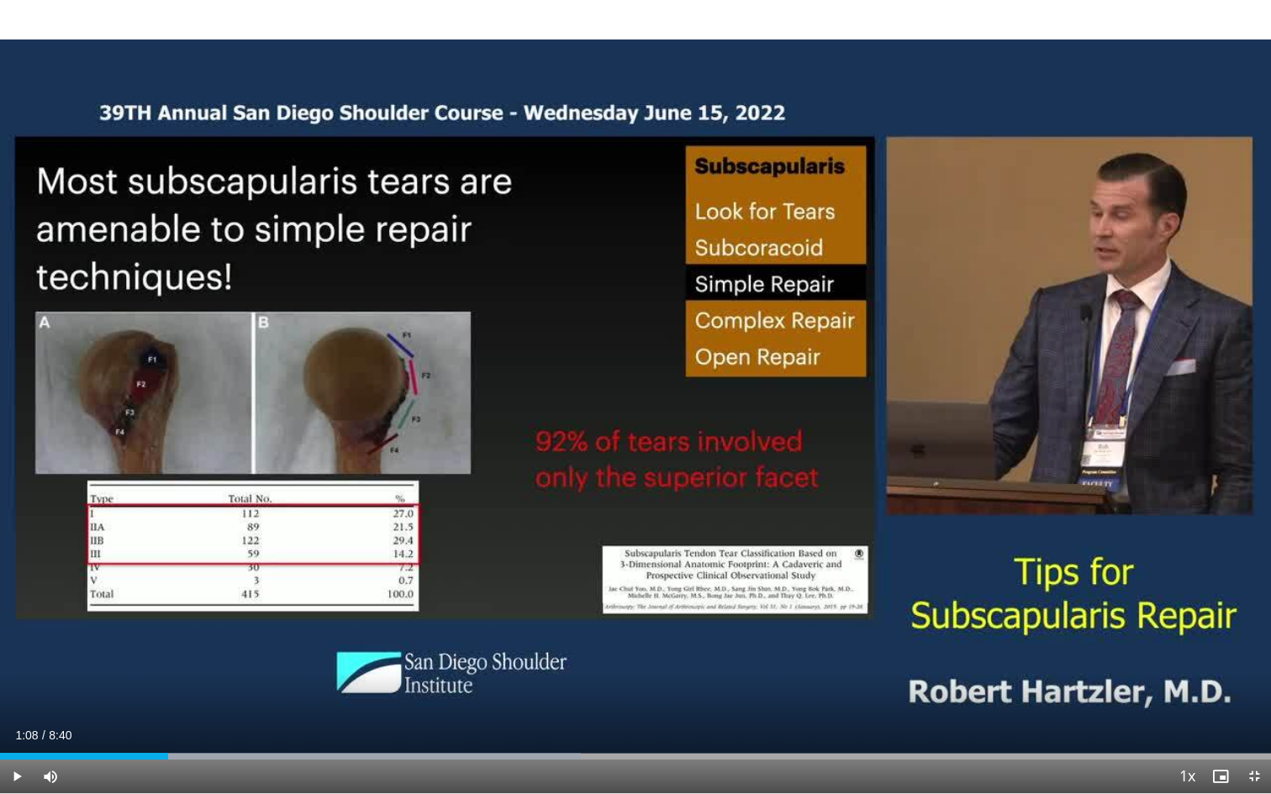
click at [16, 750] on span "Video Player" at bounding box center [17, 777] width 34 height 34
click at [15, 750] on span "Video Player" at bounding box center [17, 777] width 34 height 34
click at [14, 750] on span "Video Player" at bounding box center [17, 777] width 34 height 34
click at [20, 750] on span "Video Player" at bounding box center [17, 777] width 34 height 34
click at [18, 750] on span "Video Player" at bounding box center [17, 777] width 34 height 34
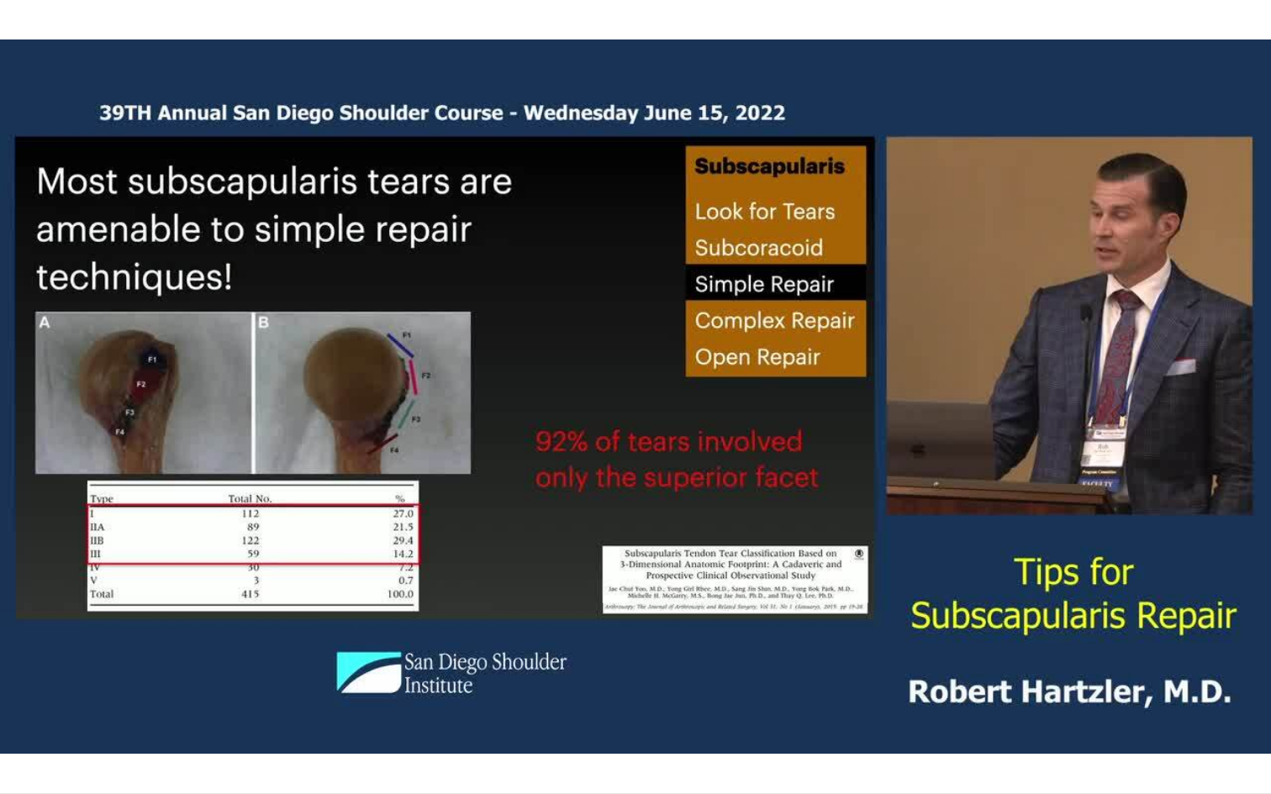
click at [17, 750] on div "10 seconds Tap to unmute" at bounding box center [635, 397] width 1271 height 794
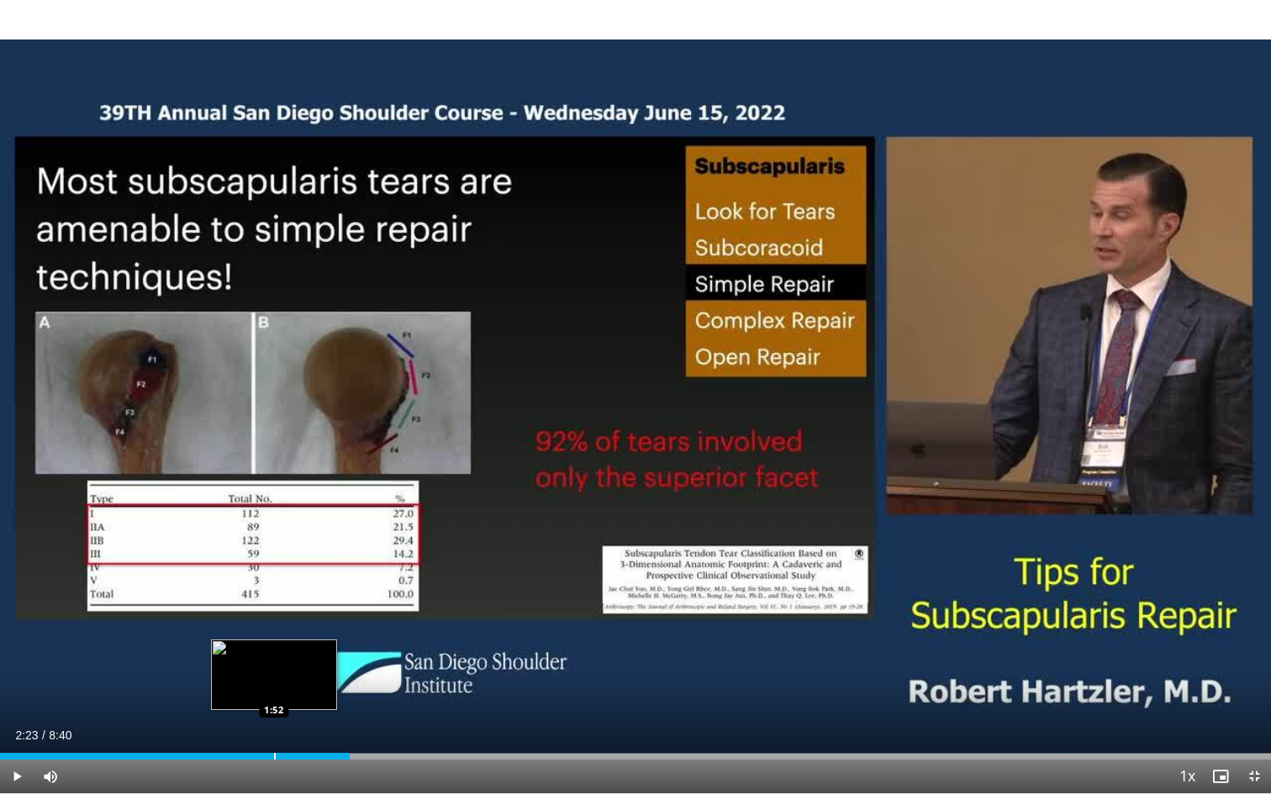
click at [274, 750] on div "Progress Bar" at bounding box center [275, 756] width 2 height 7
click at [17, 750] on span "Video Player" at bounding box center [17, 777] width 34 height 34
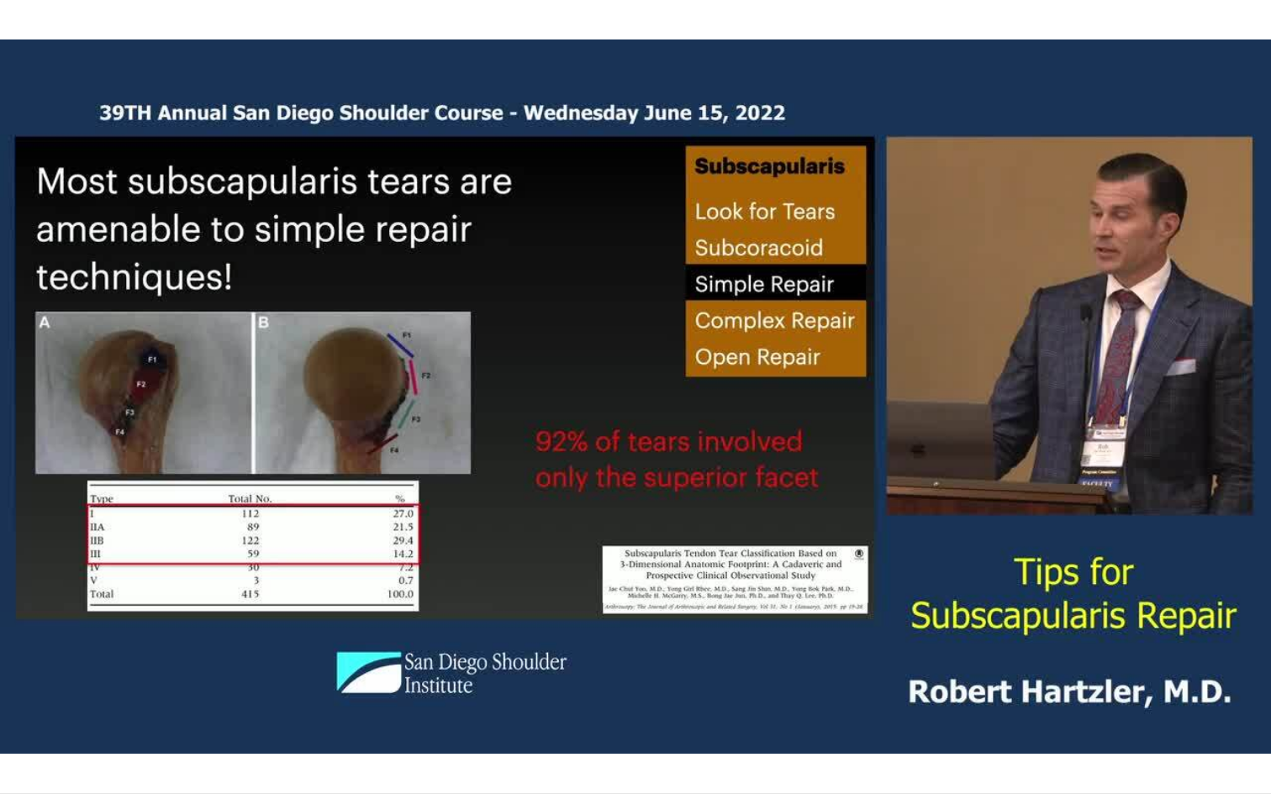
click at [17, 750] on div "10 seconds Tap to unmute" at bounding box center [635, 397] width 1271 height 794
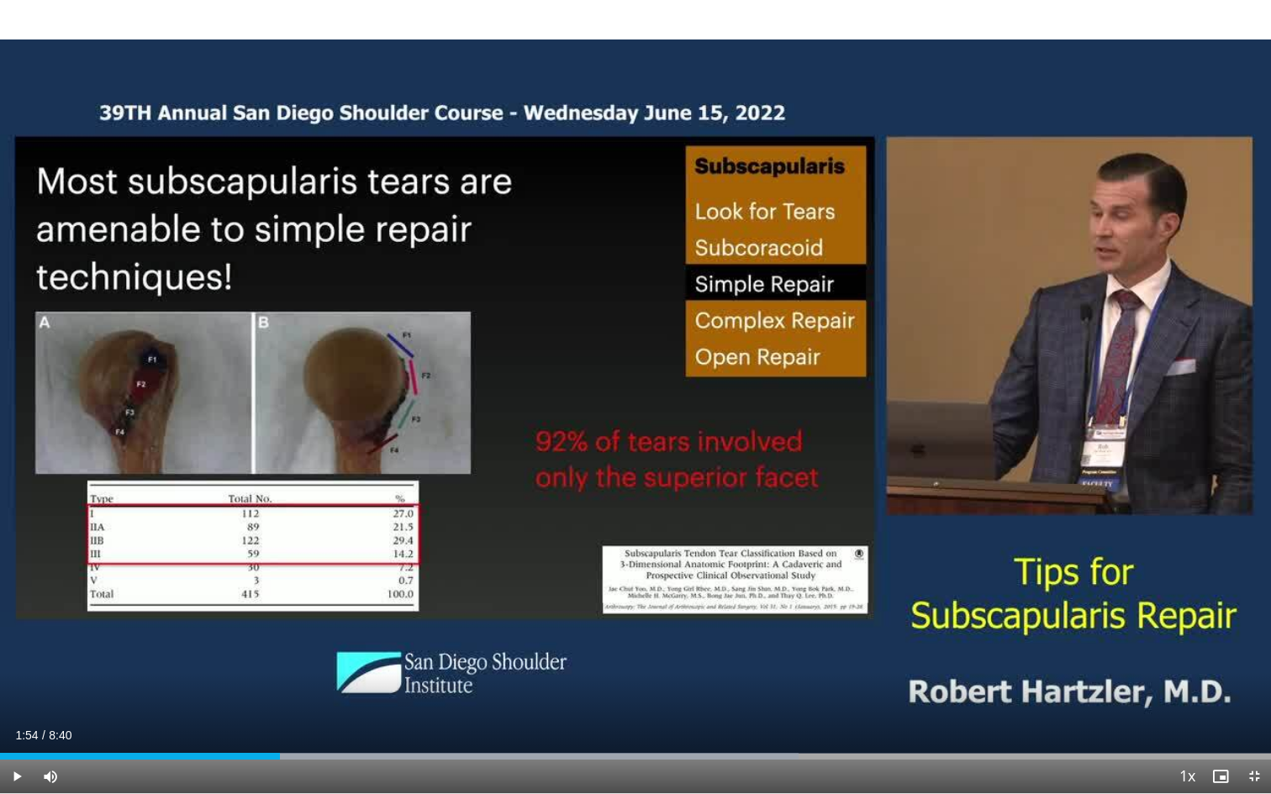
click at [17, 750] on span "Video Player" at bounding box center [17, 777] width 34 height 34
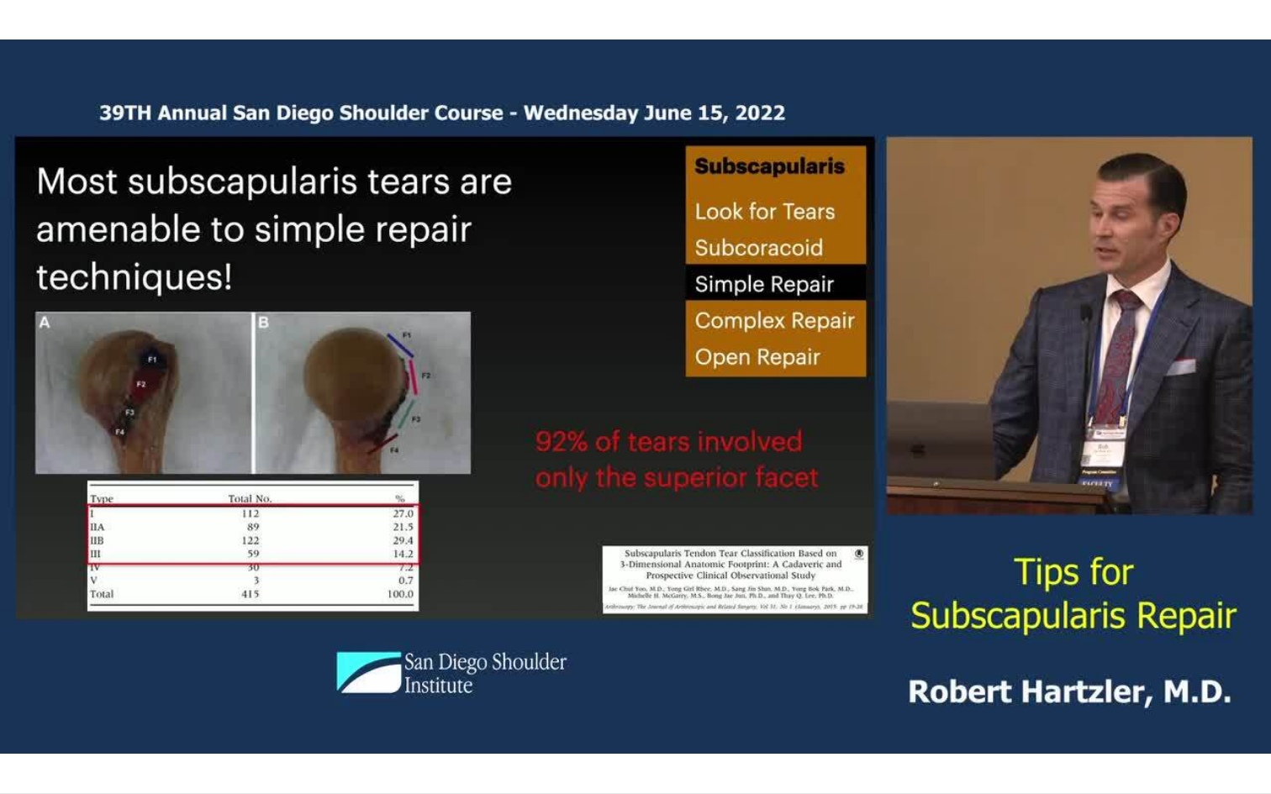
click at [17, 750] on div "10 seconds Tap to unmute" at bounding box center [635, 397] width 1271 height 794
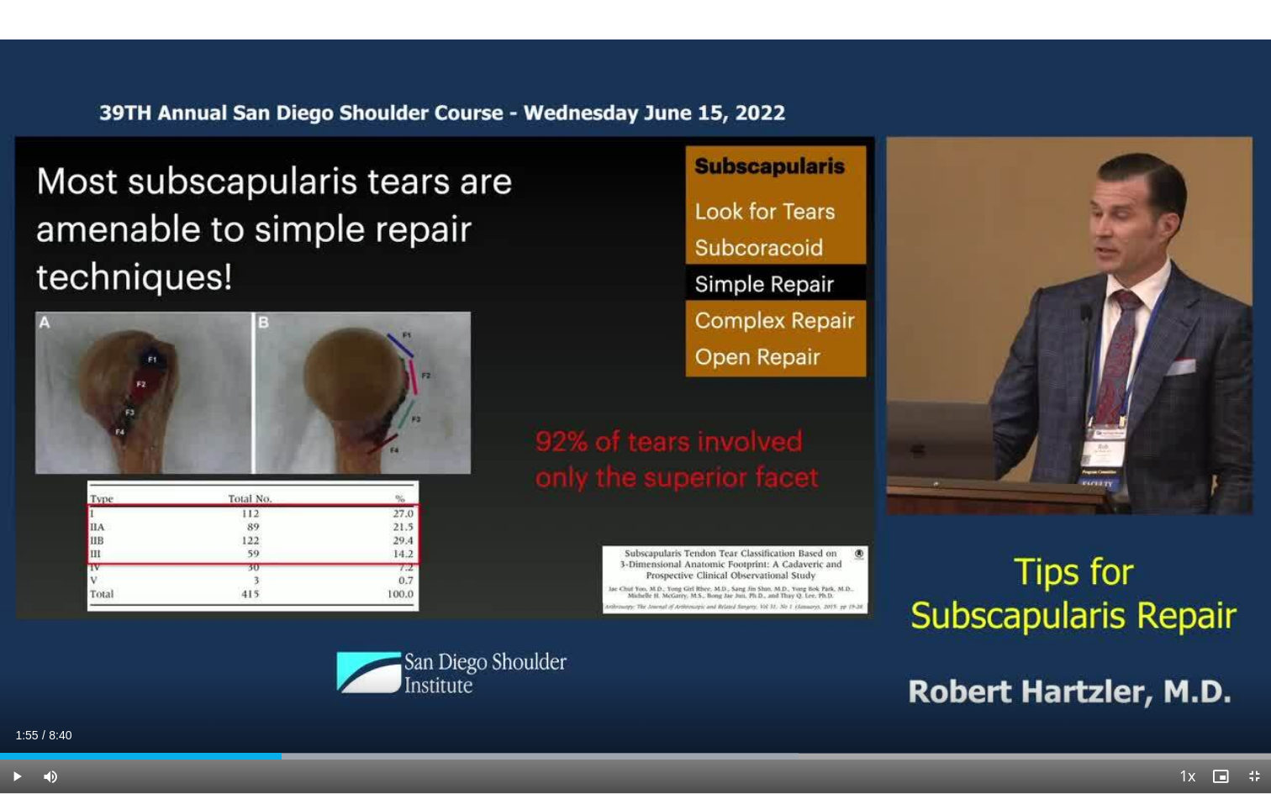
click at [17, 750] on span "Video Player" at bounding box center [17, 777] width 34 height 34
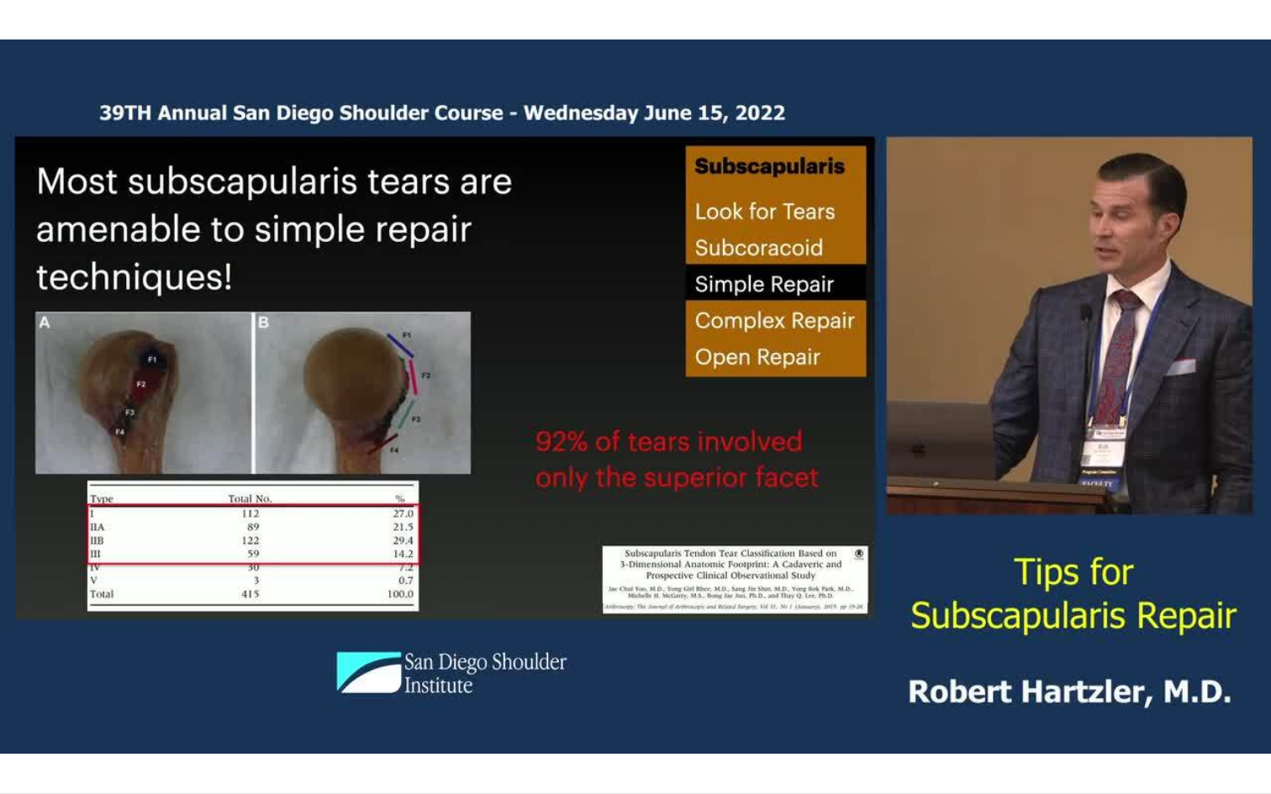
click at [17, 750] on div "10 seconds Tap to unmute" at bounding box center [635, 397] width 1271 height 794
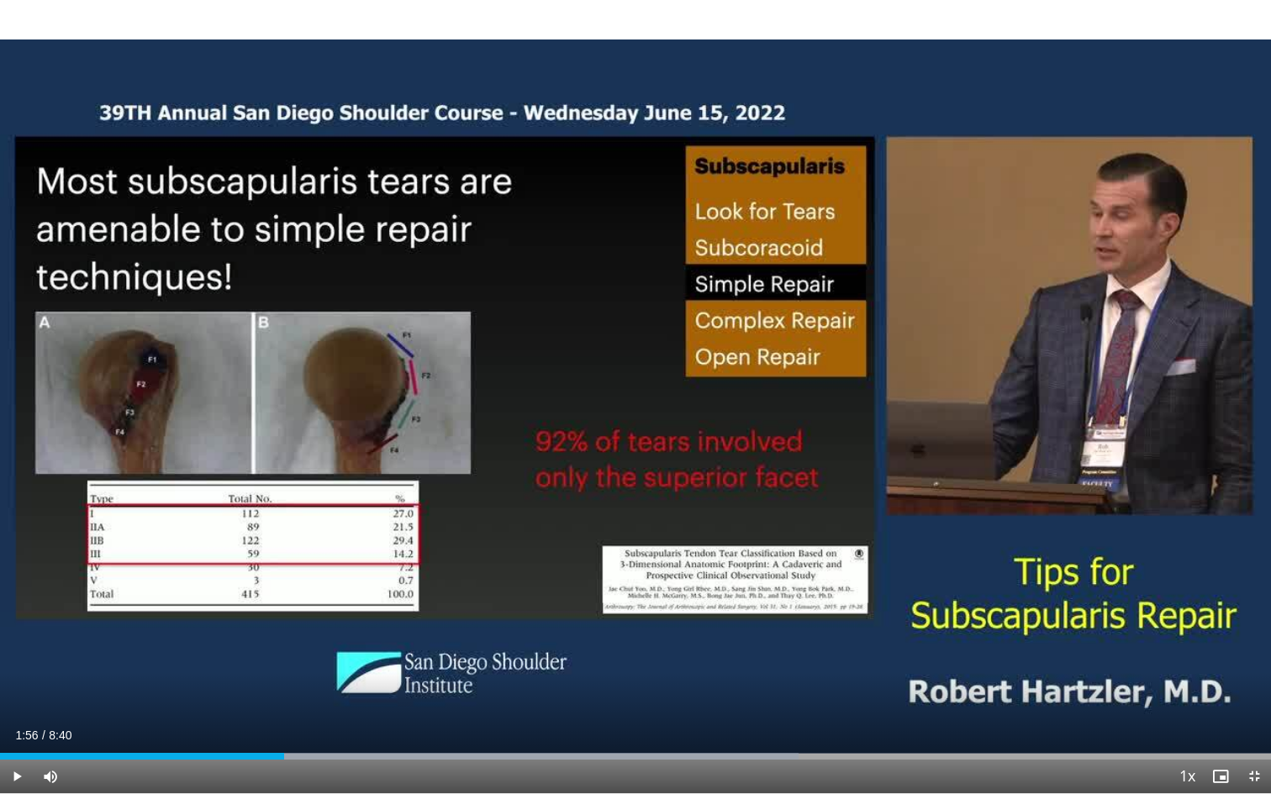
click at [16, 750] on span "Video Player" at bounding box center [17, 777] width 34 height 34
click at [290, 750] on div "Progress Bar" at bounding box center [291, 756] width 2 height 7
click at [17, 750] on span "Video Player" at bounding box center [17, 777] width 34 height 34
click at [279, 750] on div "Progress Bar" at bounding box center [280, 756] width 2 height 7
click at [18, 750] on span "Video Player" at bounding box center [17, 777] width 34 height 34
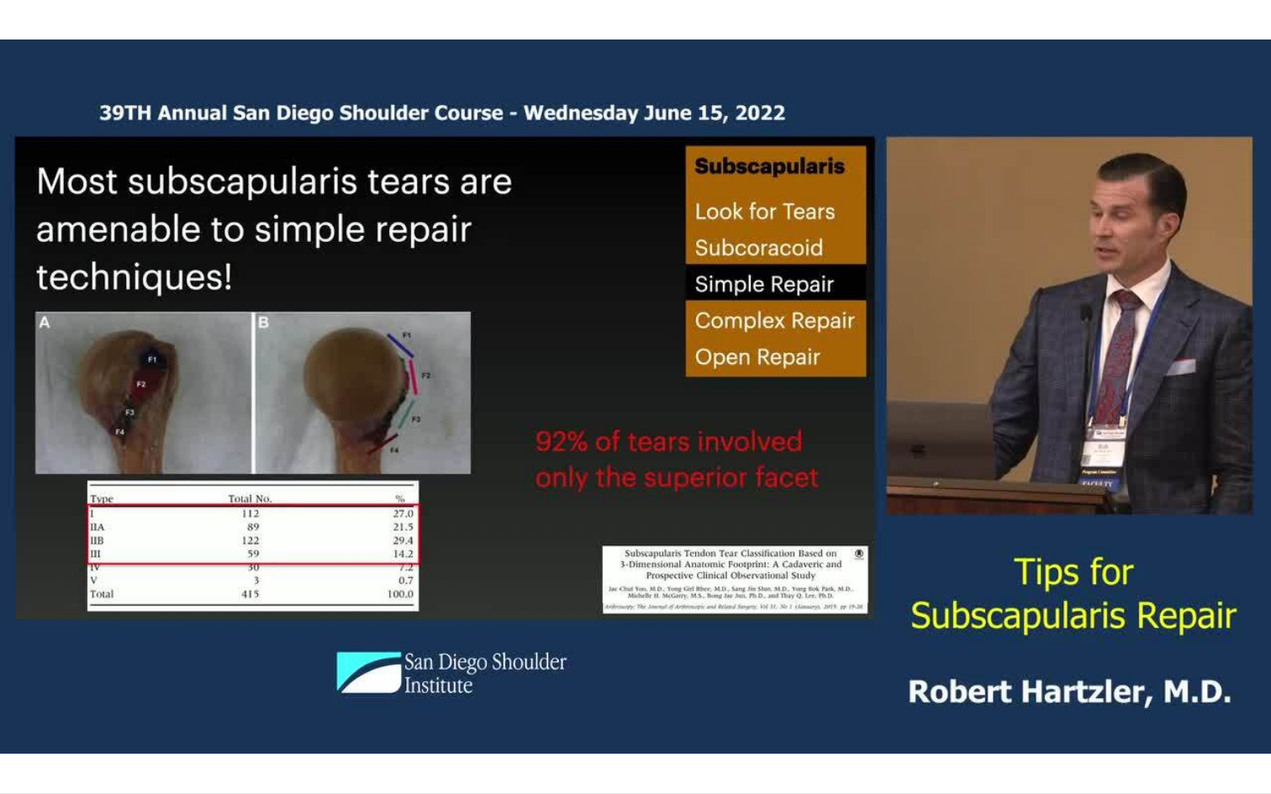
click at [18, 750] on div "10 seconds Tap to unmute" at bounding box center [635, 397] width 1271 height 794
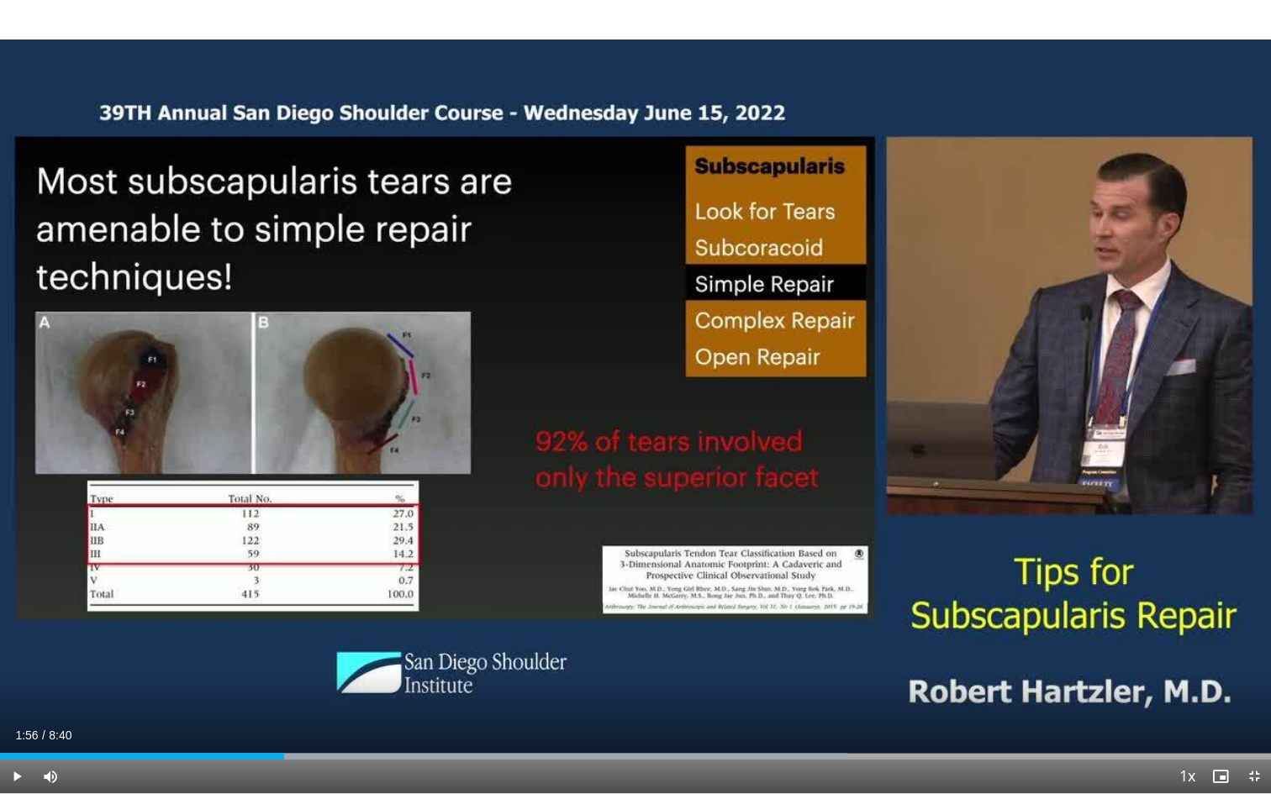
click at [16, 750] on span "Video Player" at bounding box center [17, 777] width 34 height 34
click at [20, 750] on span "Video Player" at bounding box center [17, 777] width 34 height 34
click at [16, 750] on span "Video Player" at bounding box center [17, 777] width 34 height 34
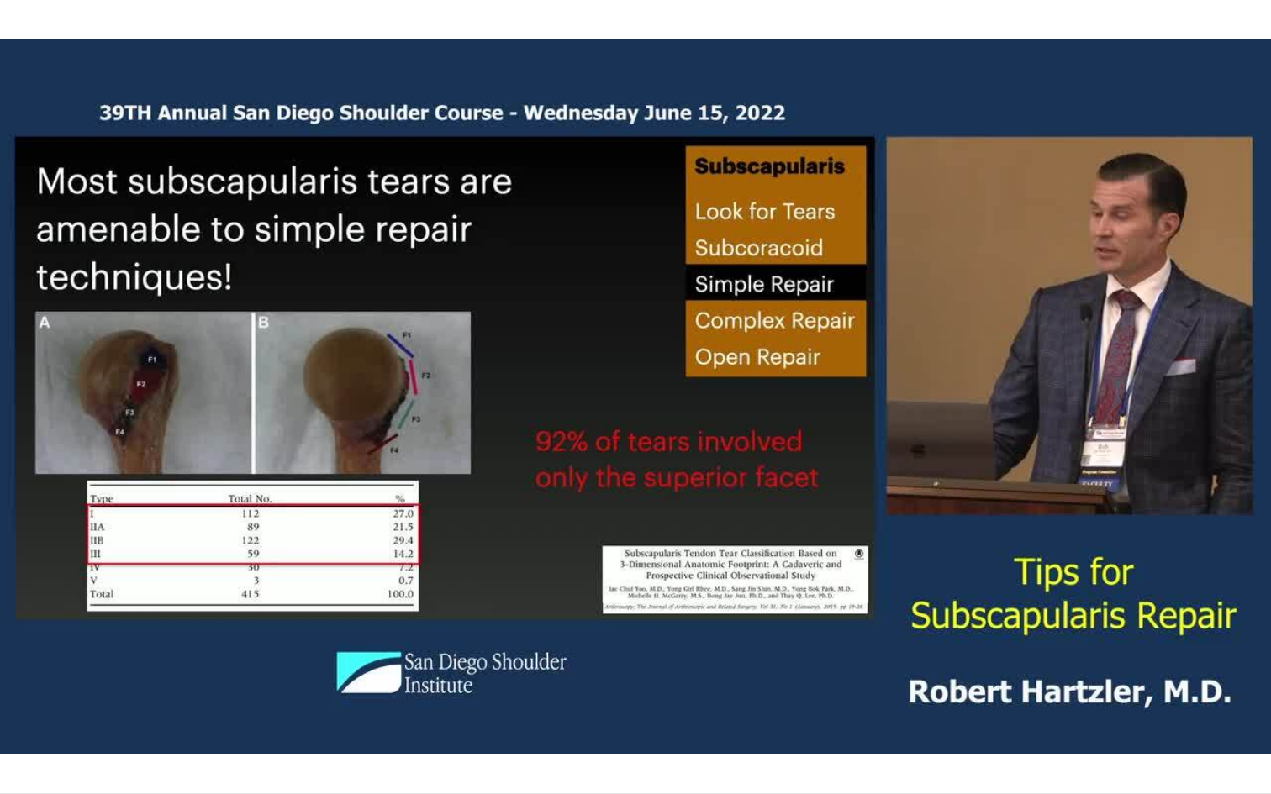
click at [16, 750] on div "10 seconds Tap to unmute" at bounding box center [635, 397] width 1271 height 794
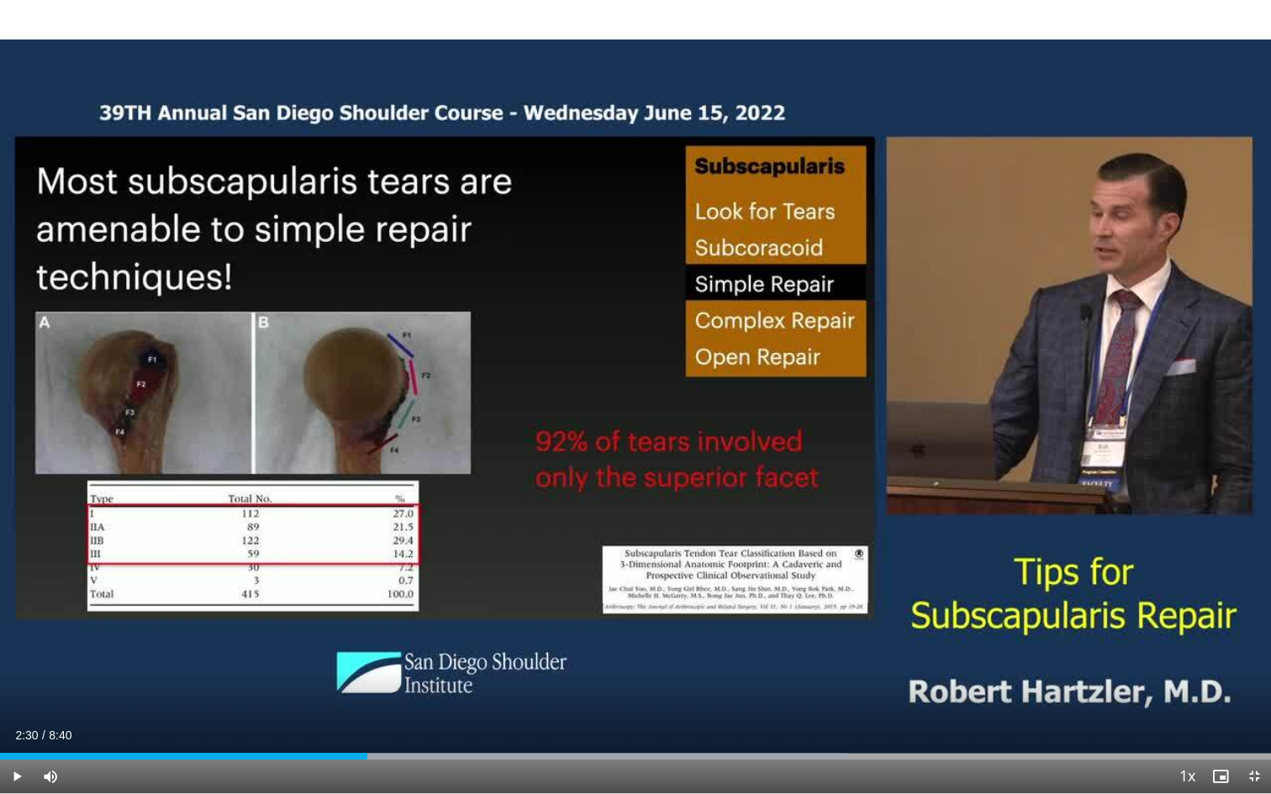
click at [18, 750] on span "Video Player" at bounding box center [17, 777] width 34 height 34
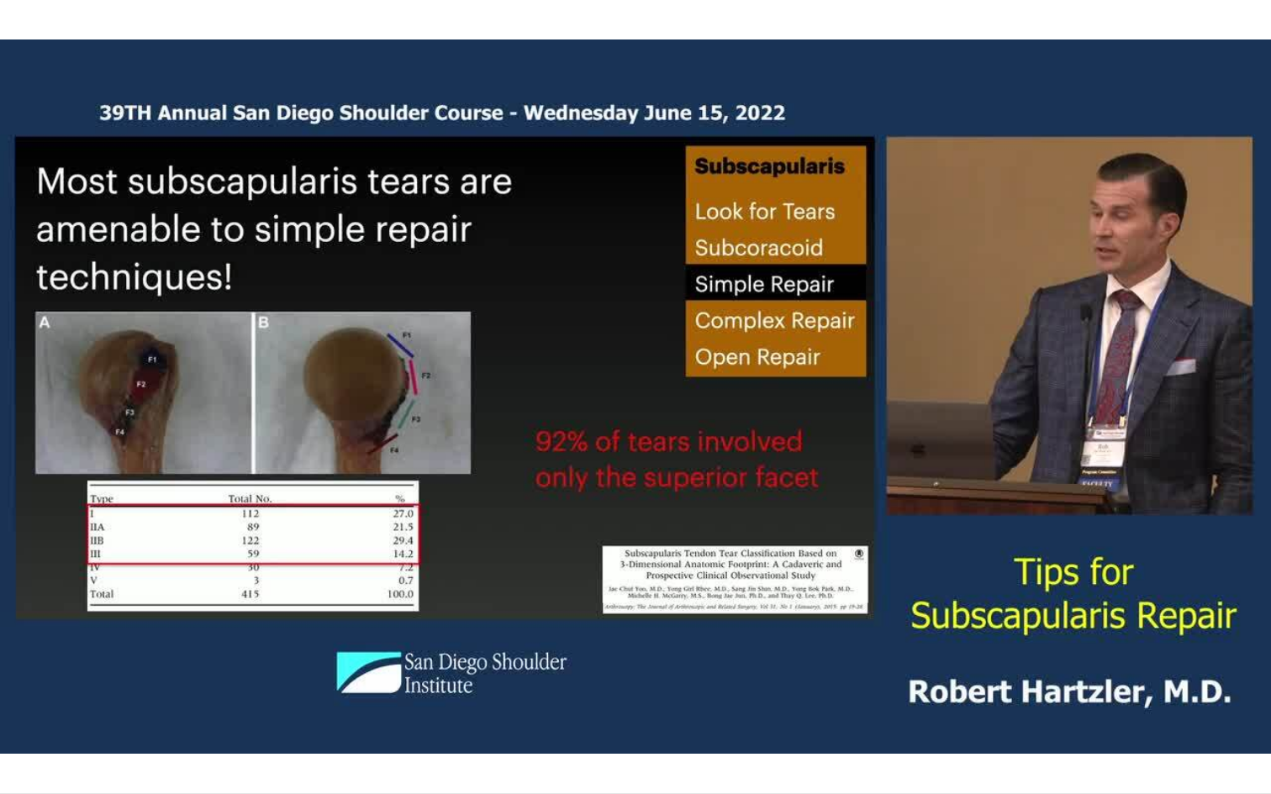
click at [18, 750] on div "10 seconds Tap to unmute" at bounding box center [635, 397] width 1271 height 794
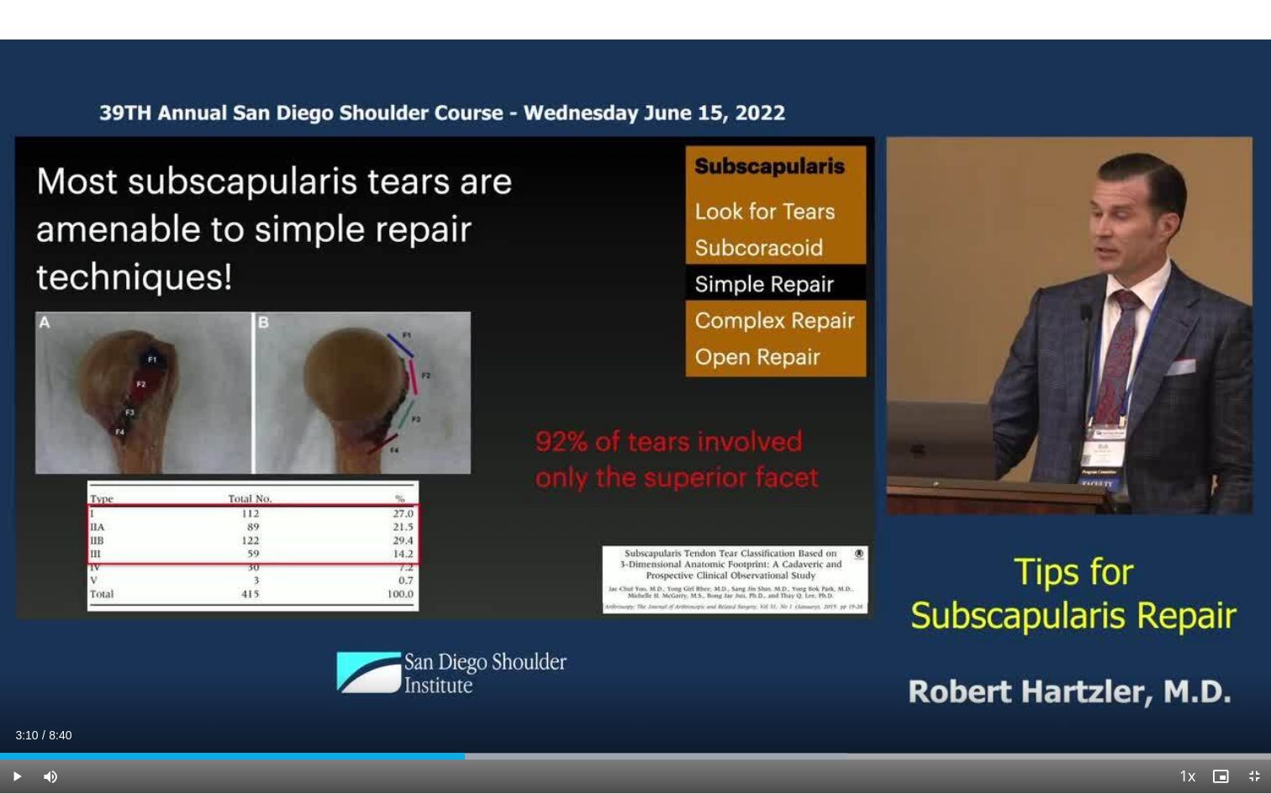
click at [18, 750] on span "Video Player" at bounding box center [17, 777] width 34 height 34
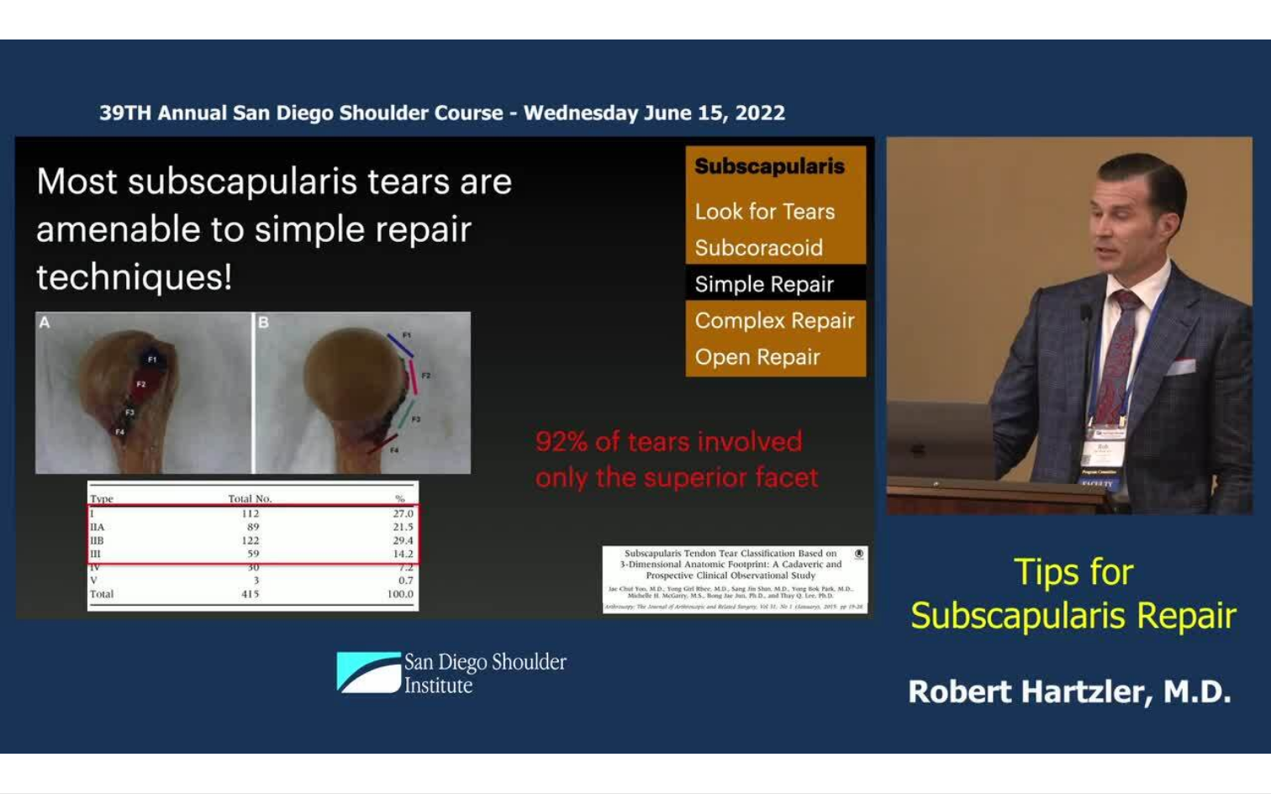
click at [18, 750] on div "10 seconds Tap to unmute" at bounding box center [635, 397] width 1271 height 794
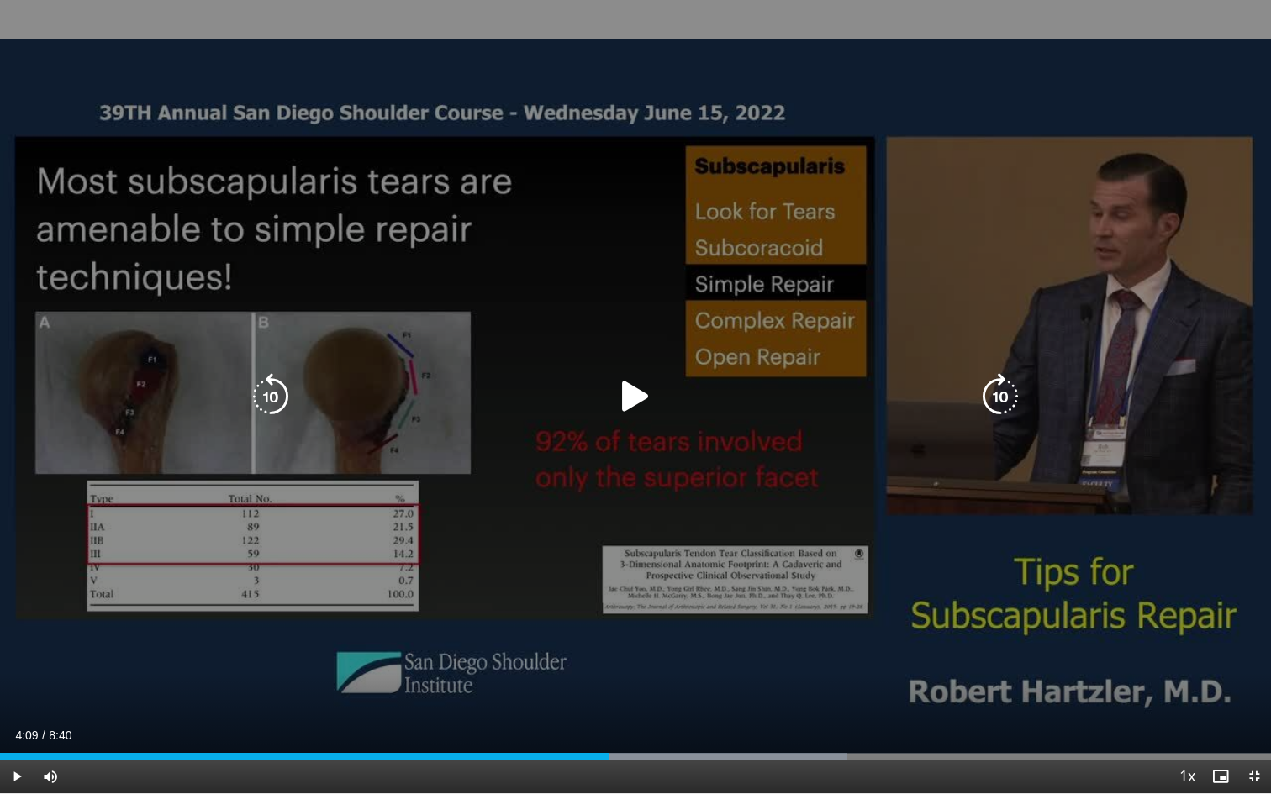
drag, startPoint x: 603, startPoint y: 548, endPoint x: 666, endPoint y: 576, distance: 68.9
click at [667, 575] on div "10 seconds Tap to unmute" at bounding box center [635, 397] width 1271 height 794
drag, startPoint x: 665, startPoint y: 598, endPoint x: 665, endPoint y: 607, distance: 9.2
click at [665, 607] on div "10 seconds Tap to unmute" at bounding box center [635, 397] width 1271 height 794
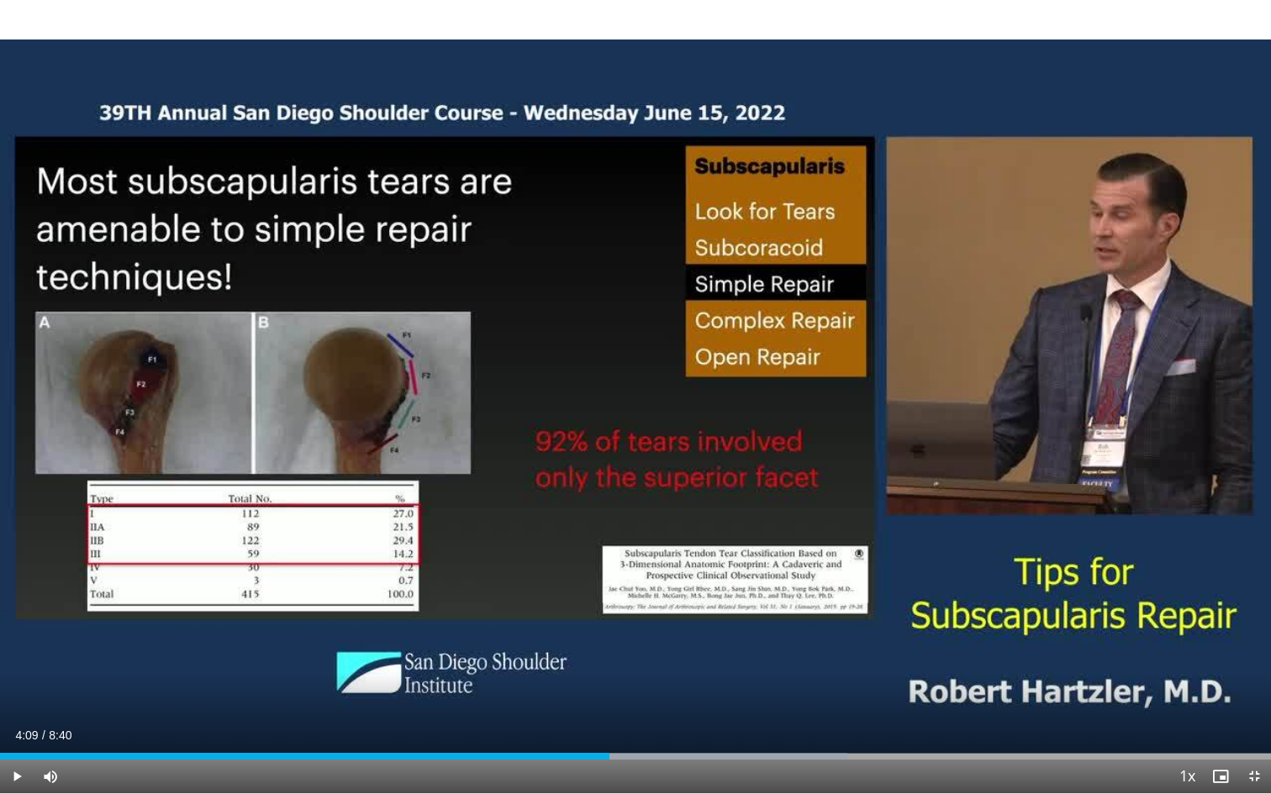
click at [15, 750] on span "Video Player" at bounding box center [17, 777] width 34 height 34
click at [17, 750] on span "Video Player" at bounding box center [17, 777] width 34 height 34
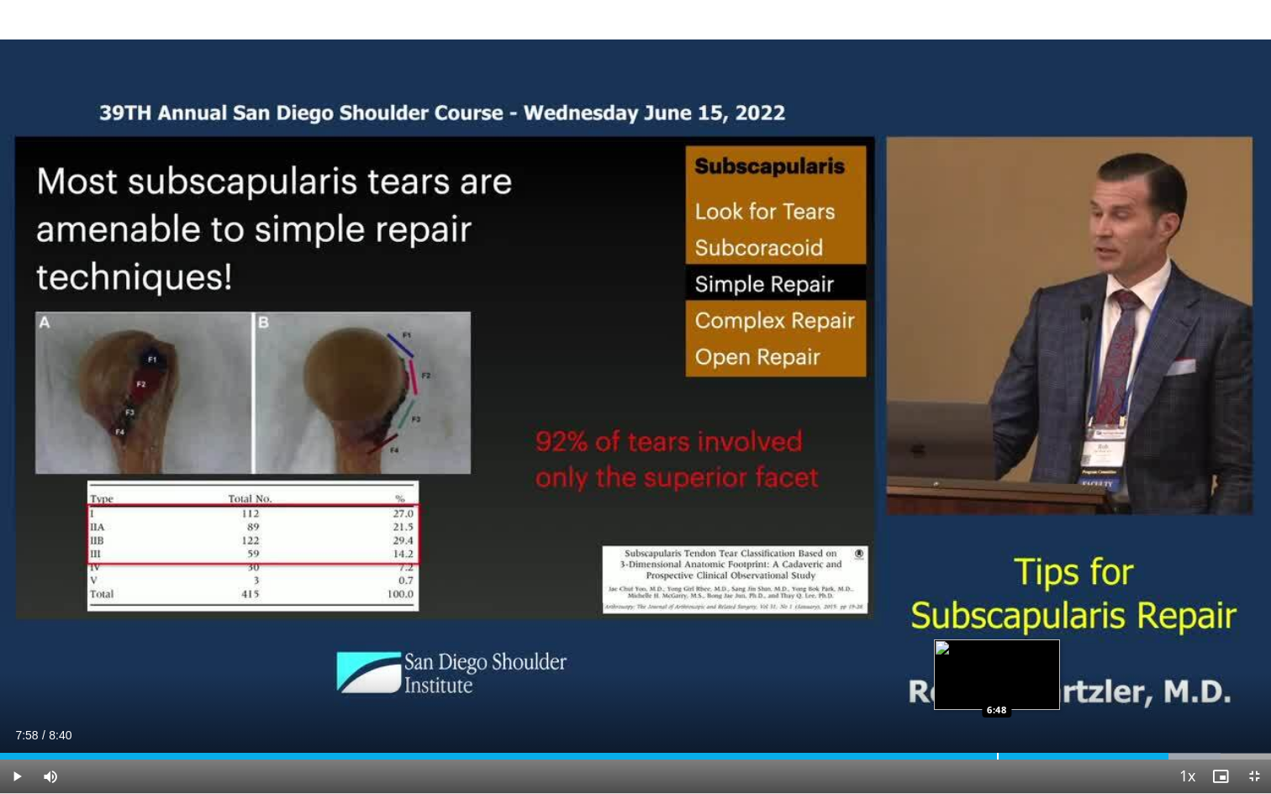
click at [997, 750] on div "Progress Bar" at bounding box center [998, 756] width 2 height 7
click at [960, 750] on div "Progress Bar" at bounding box center [961, 756] width 2 height 7
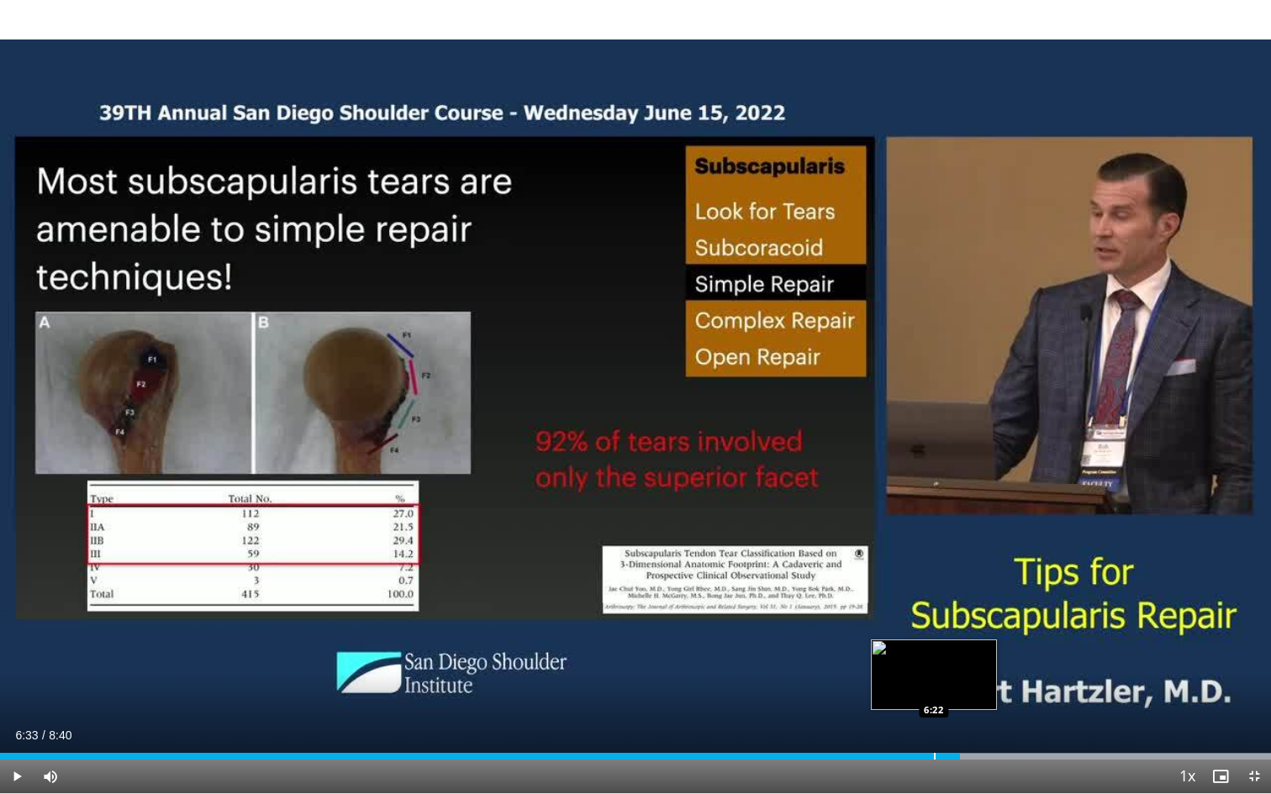
click at [933, 750] on div "6:33" at bounding box center [480, 756] width 960 height 7
click at [920, 750] on div "Progress Bar" at bounding box center [921, 756] width 2 height 7
click at [912, 750] on div "Progress Bar" at bounding box center [913, 756] width 2 height 7
click at [15, 750] on span "Video Player" at bounding box center [17, 777] width 34 height 34
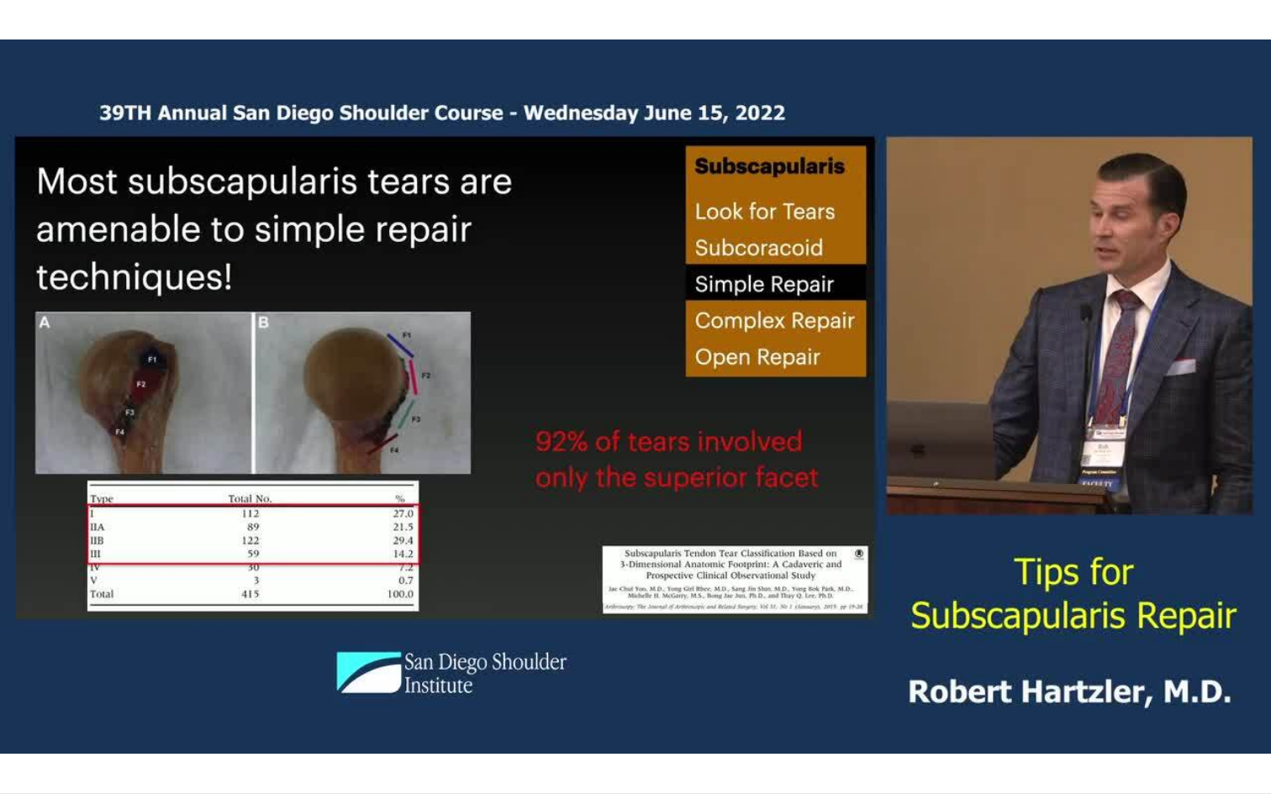
click at [15, 750] on div "10 seconds Tap to unmute" at bounding box center [635, 397] width 1271 height 794
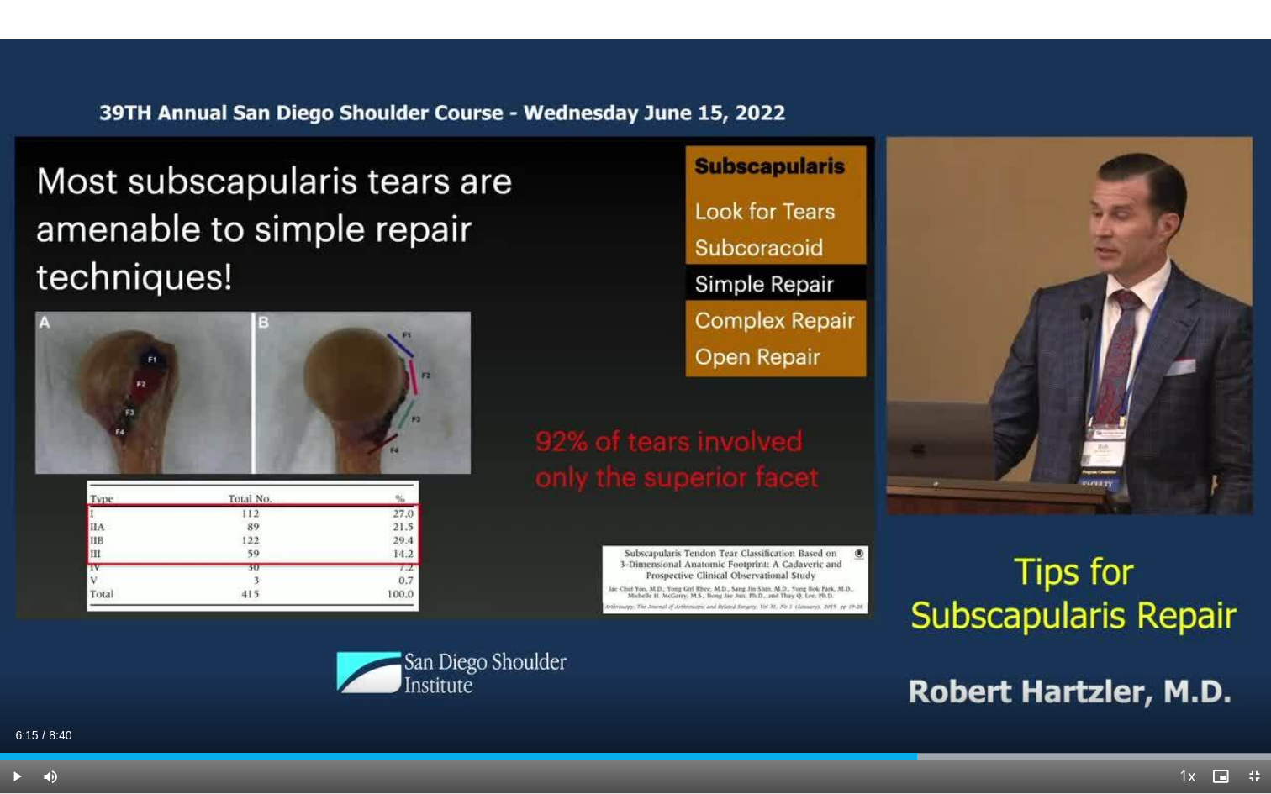
click at [18, 750] on span "Video Player" at bounding box center [17, 777] width 34 height 34
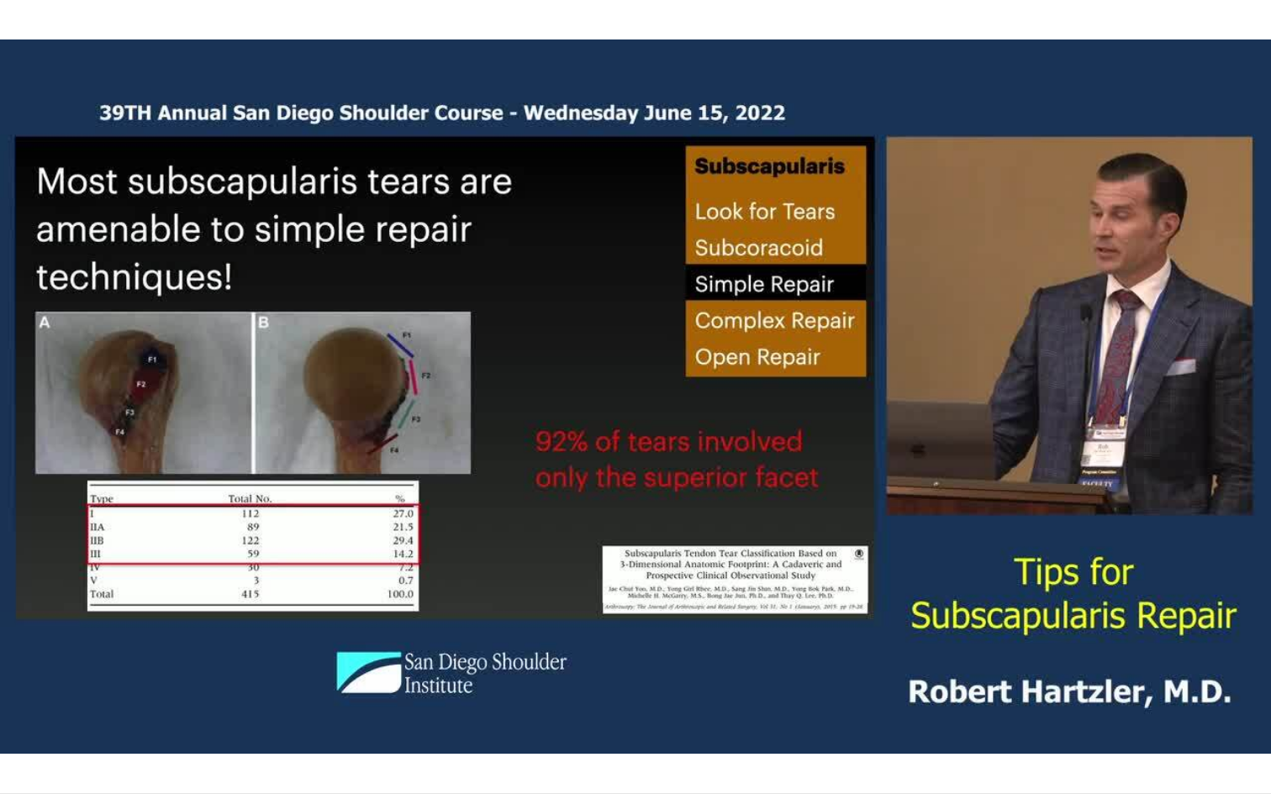
click at [18, 750] on div "10 seconds Tap to unmute" at bounding box center [635, 397] width 1271 height 794
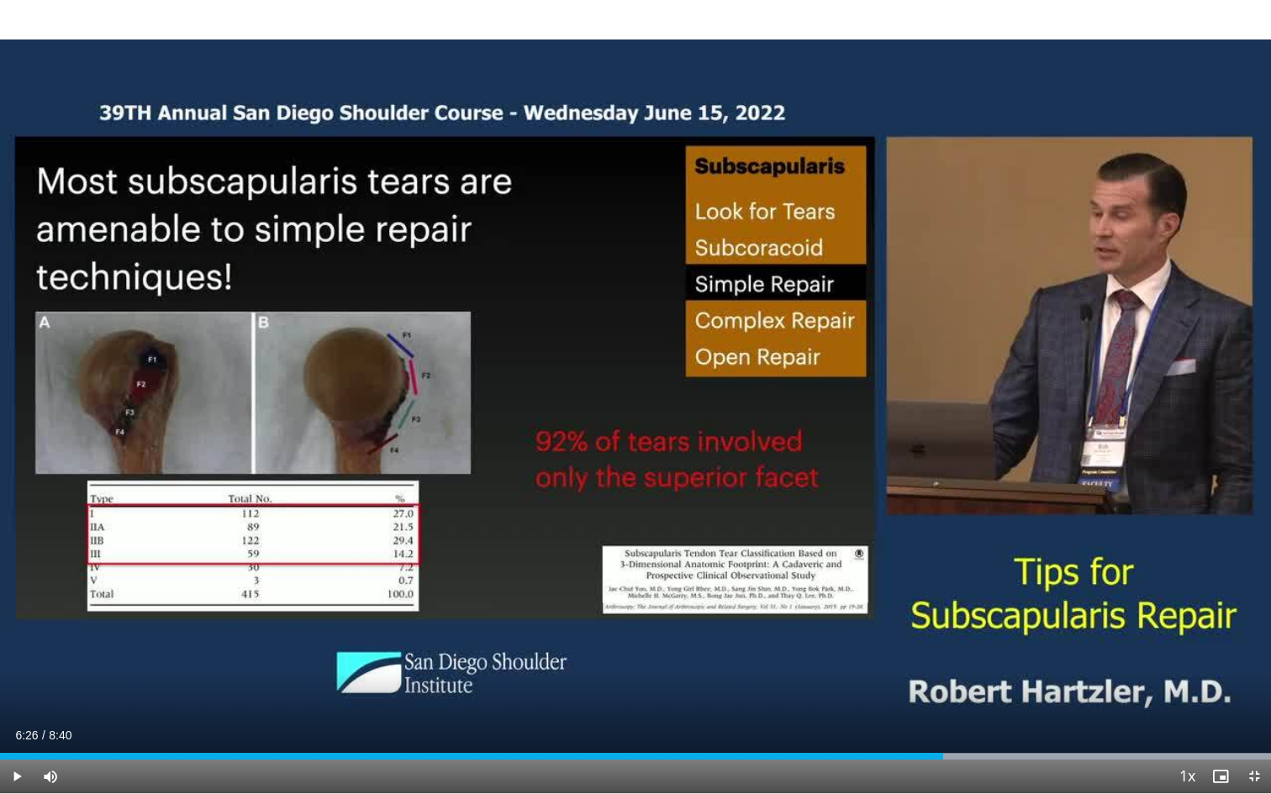
click at [18, 750] on span "Video Player" at bounding box center [17, 777] width 34 height 34
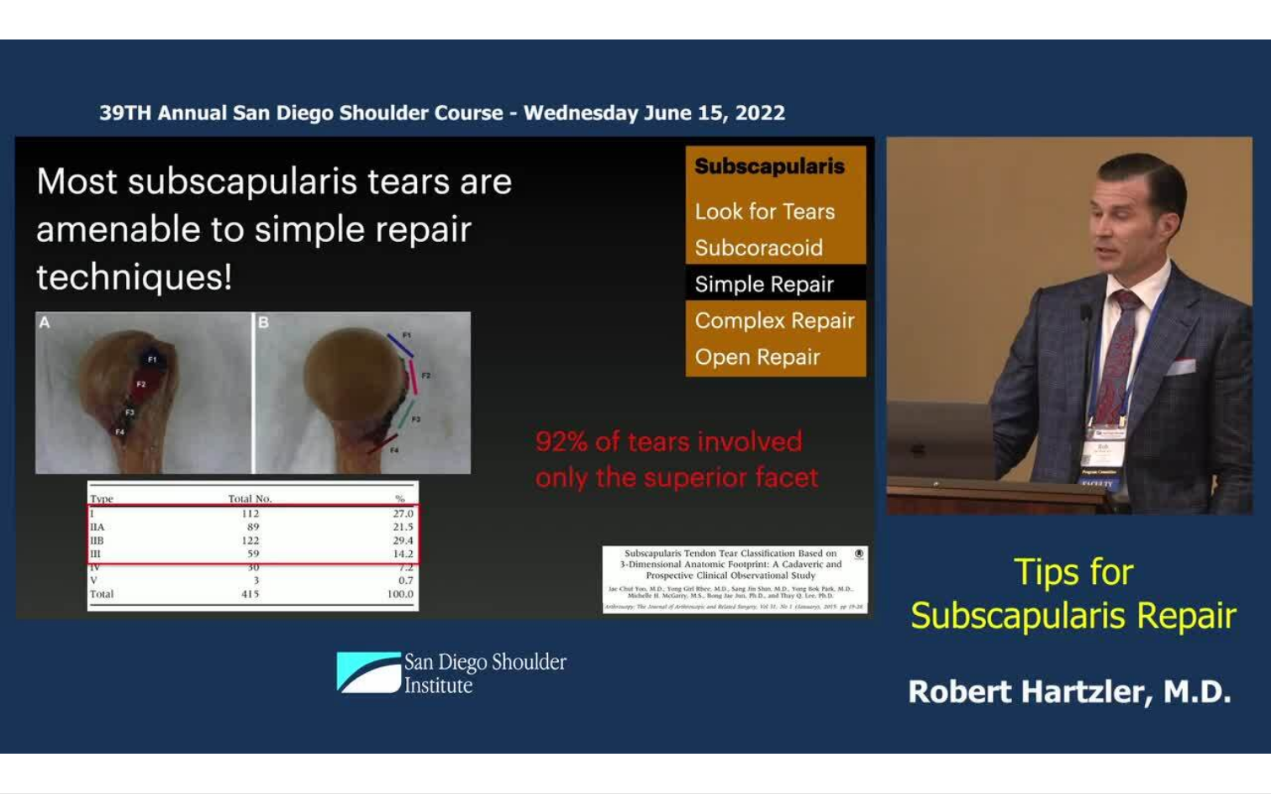
click at [18, 750] on div "10 seconds Tap to unmute" at bounding box center [635, 397] width 1271 height 794
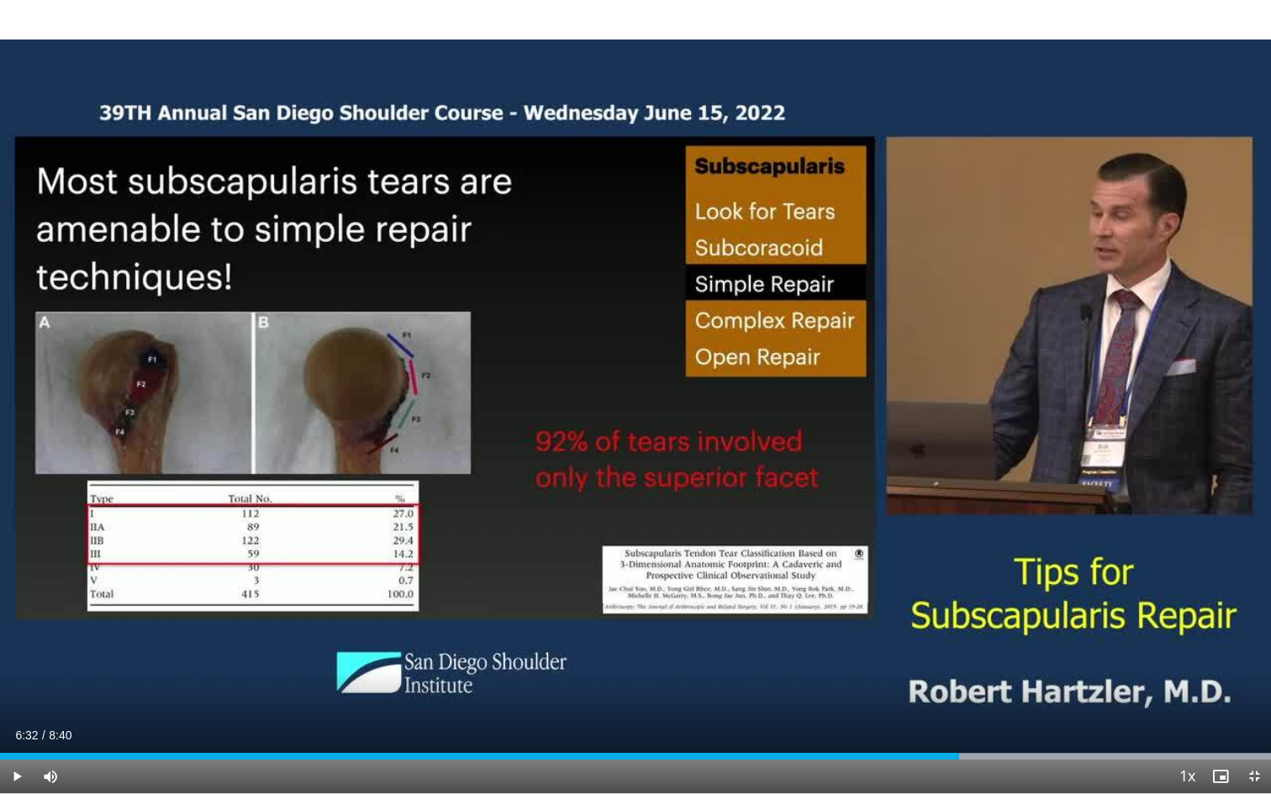
click at [17, 750] on span "Video Player" at bounding box center [17, 777] width 34 height 34
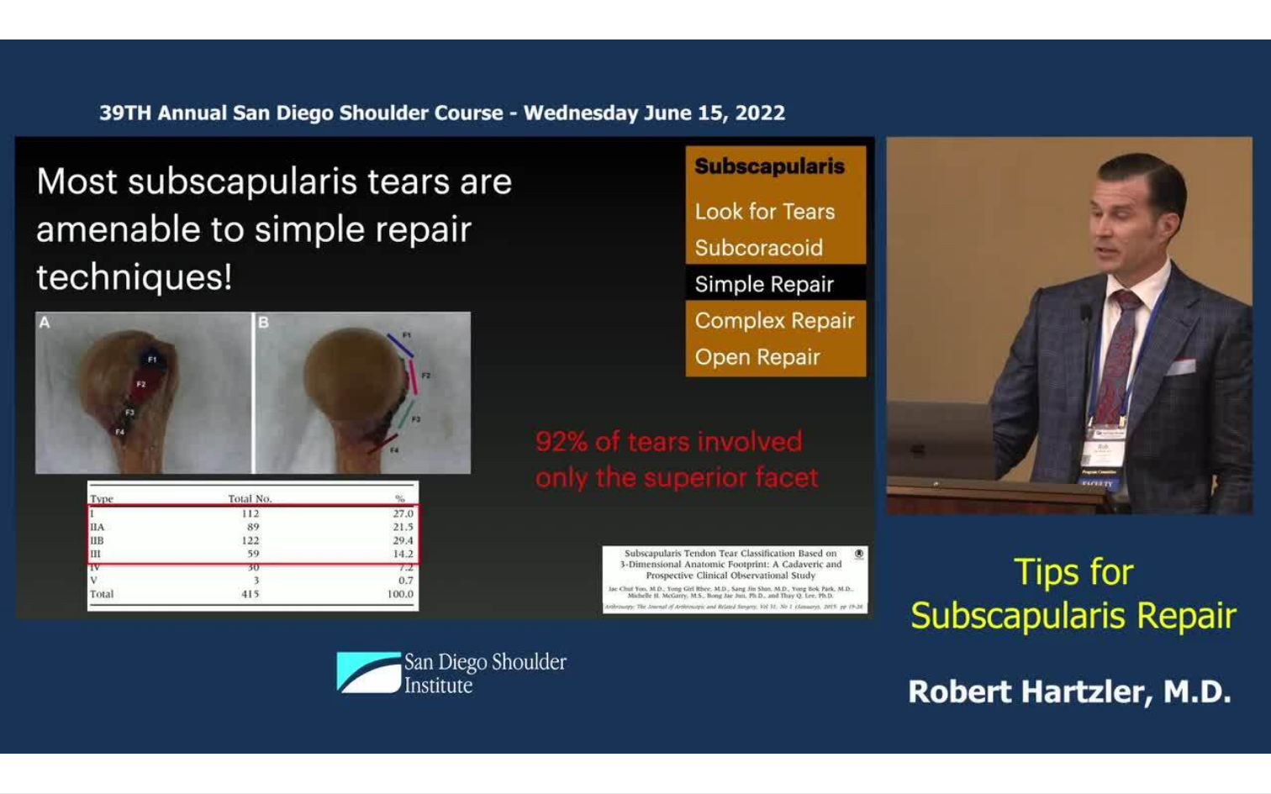
click at [17, 750] on div "10 seconds Tap to unmute" at bounding box center [635, 397] width 1271 height 794
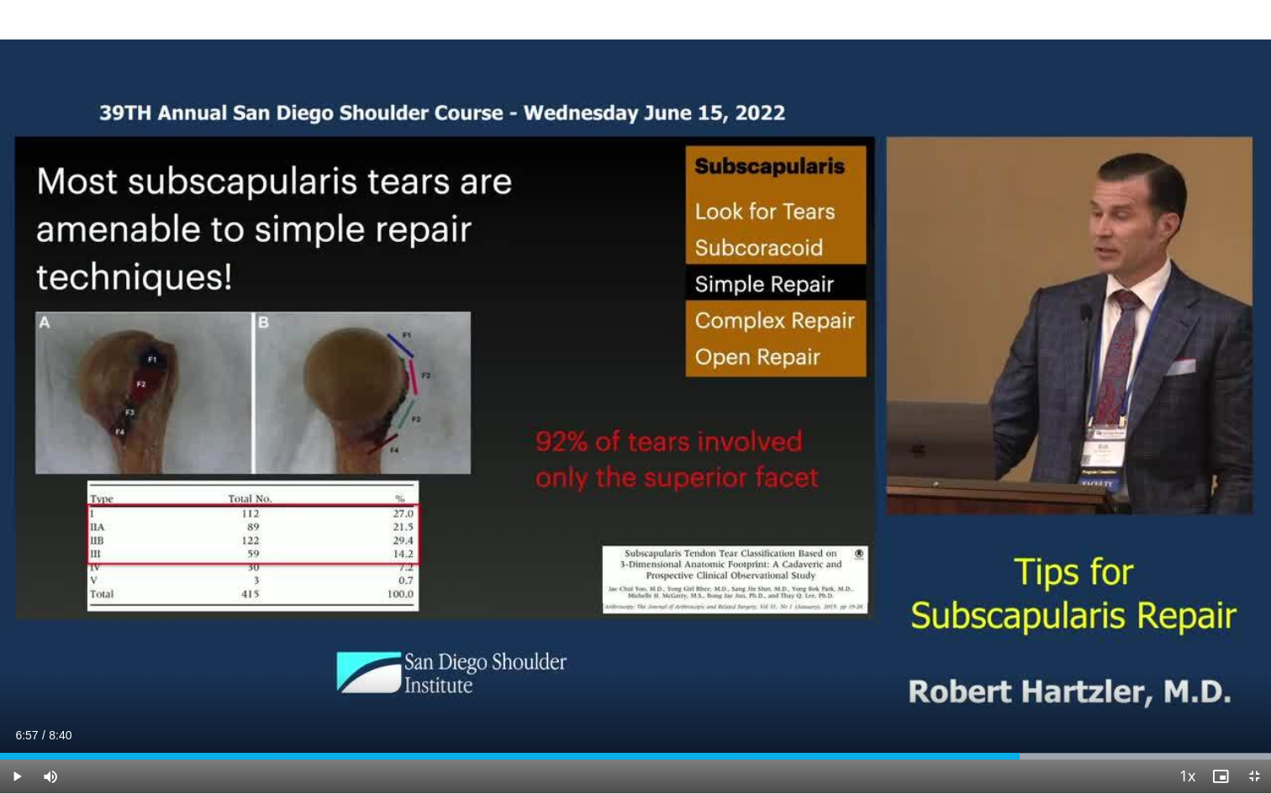
click at [17, 750] on span "Video Player" at bounding box center [17, 777] width 34 height 34
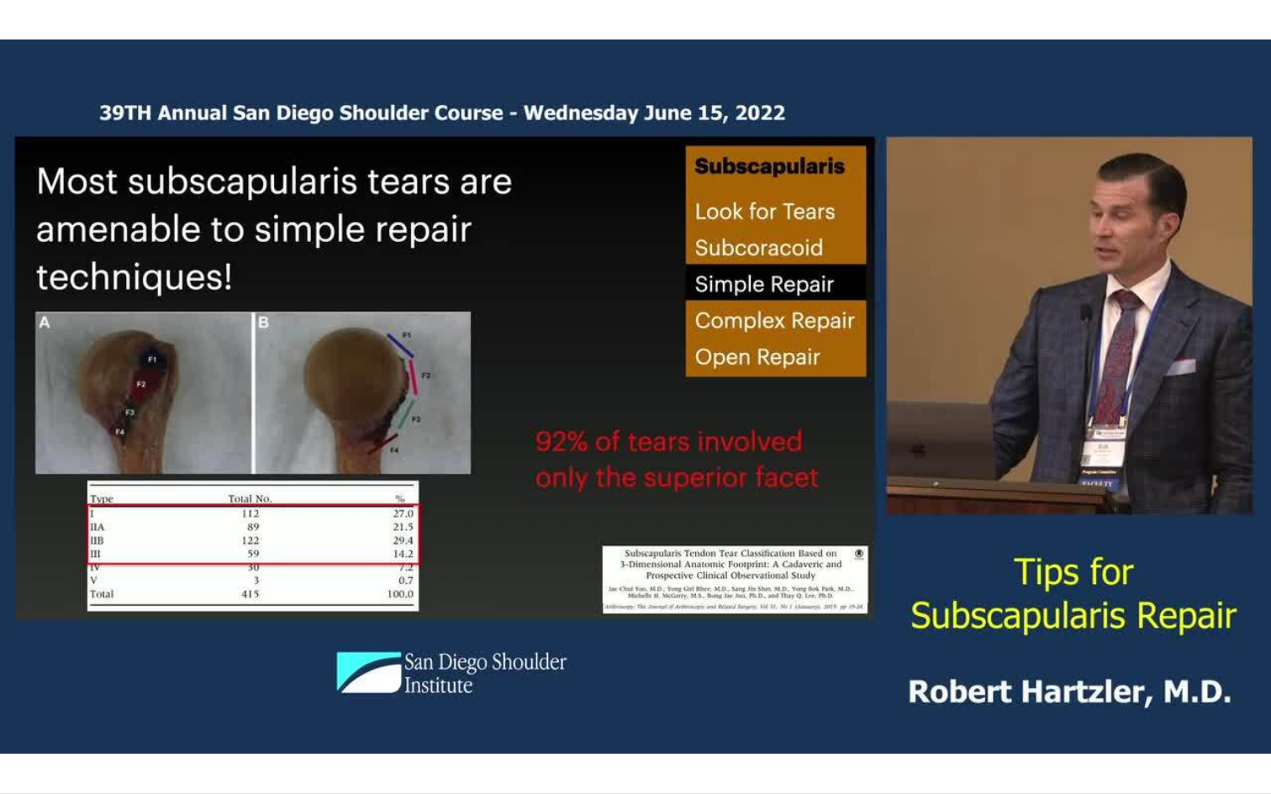
click at [17, 750] on div "10 seconds Tap to unmute" at bounding box center [635, 397] width 1271 height 794
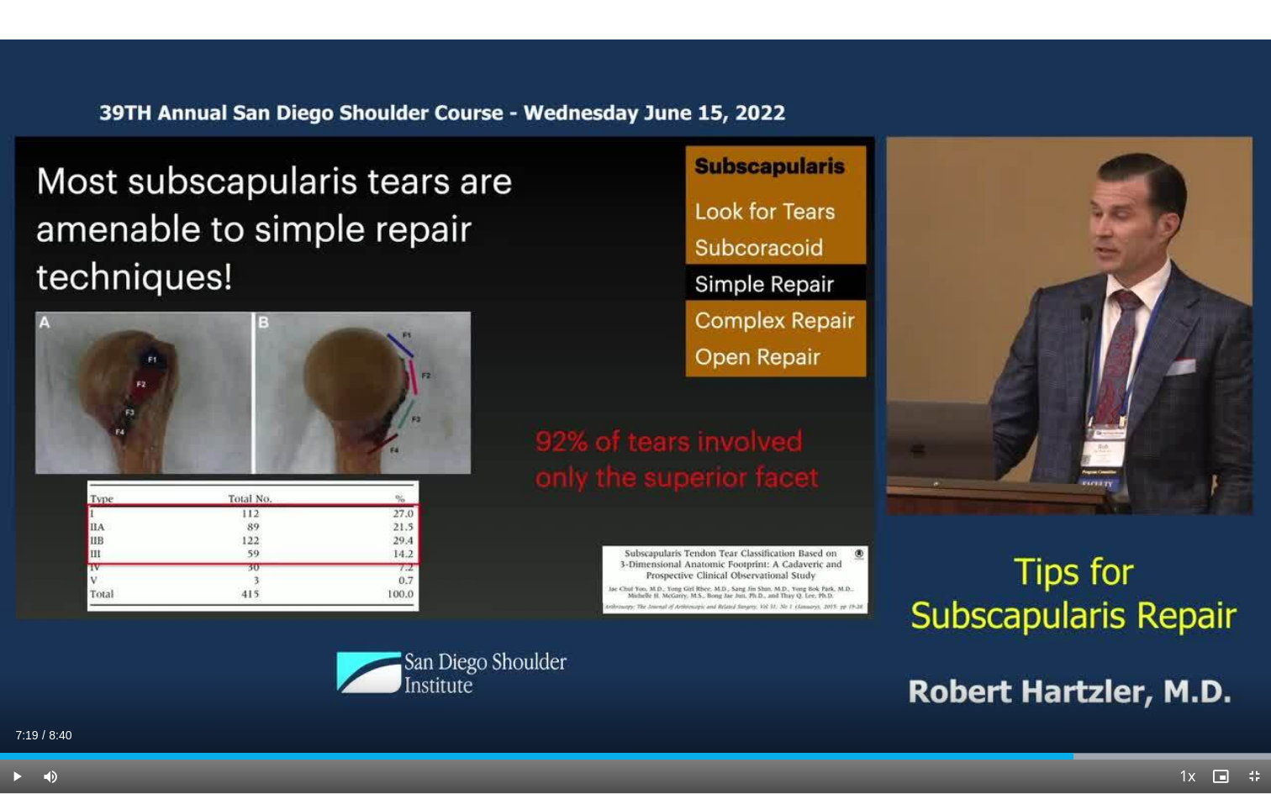
click at [17, 750] on span "Video Player" at bounding box center [17, 777] width 34 height 34
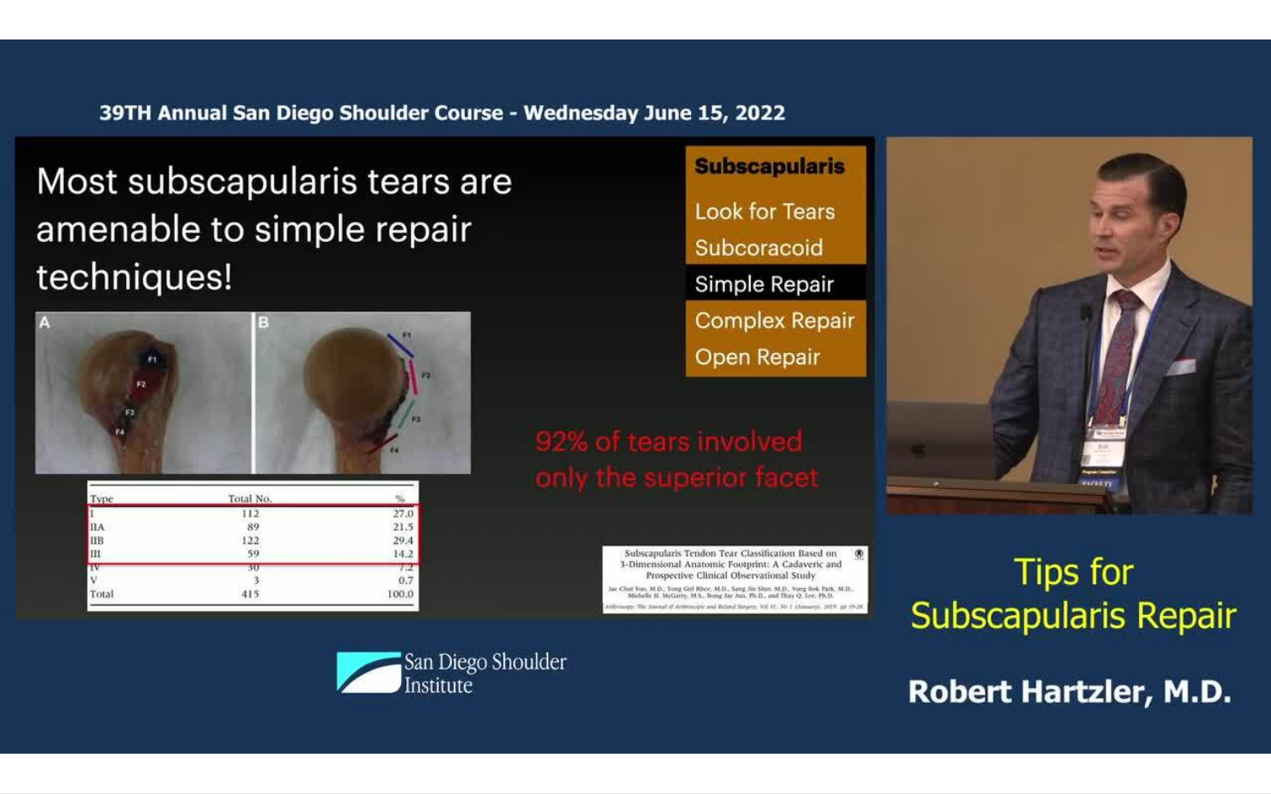
click at [17, 750] on div "10 seconds Tap to unmute" at bounding box center [635, 397] width 1271 height 794
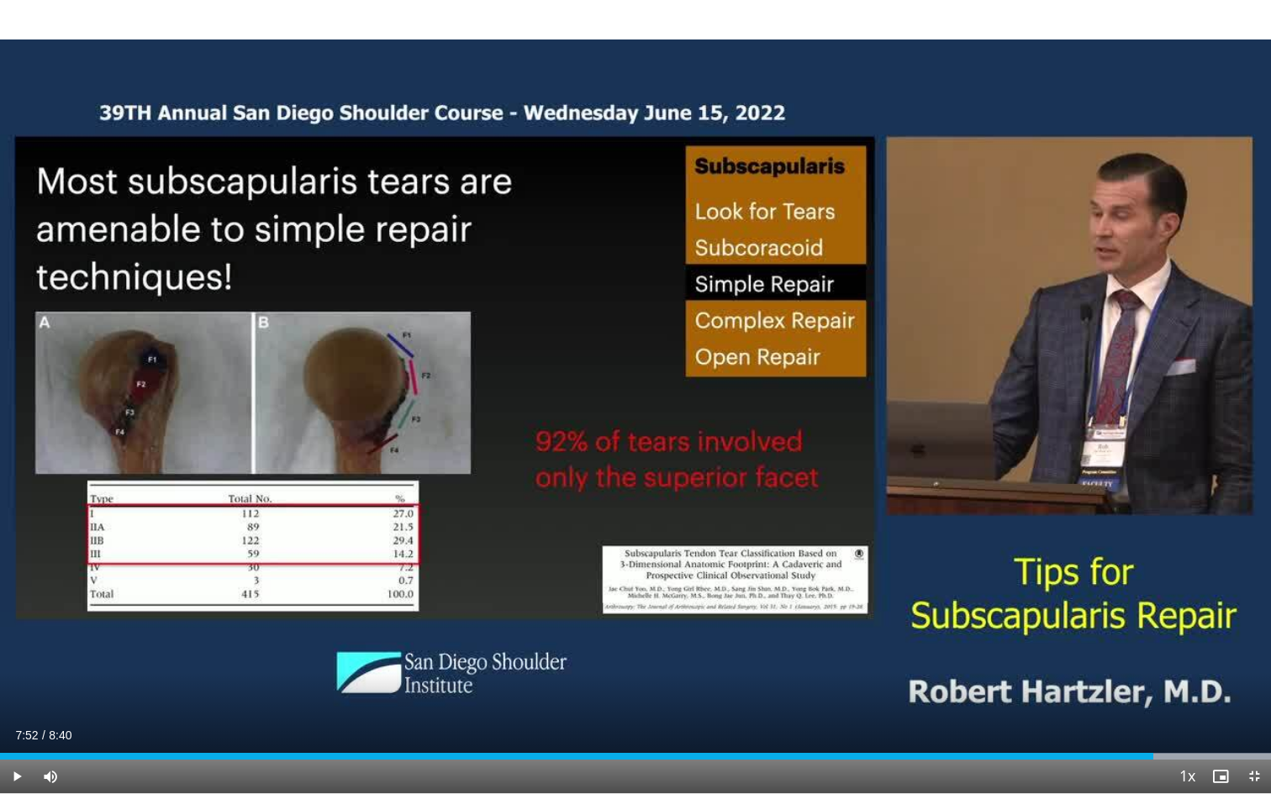
click at [18, 750] on span "Video Player" at bounding box center [17, 777] width 34 height 34
click at [17, 750] on span "Video Player" at bounding box center [17, 777] width 34 height 34
click at [18, 750] on span "Video Player" at bounding box center [17, 777] width 34 height 34
click at [16, 750] on span "Video Player" at bounding box center [17, 777] width 34 height 34
click at [18, 750] on span "Video Player" at bounding box center [17, 777] width 34 height 34
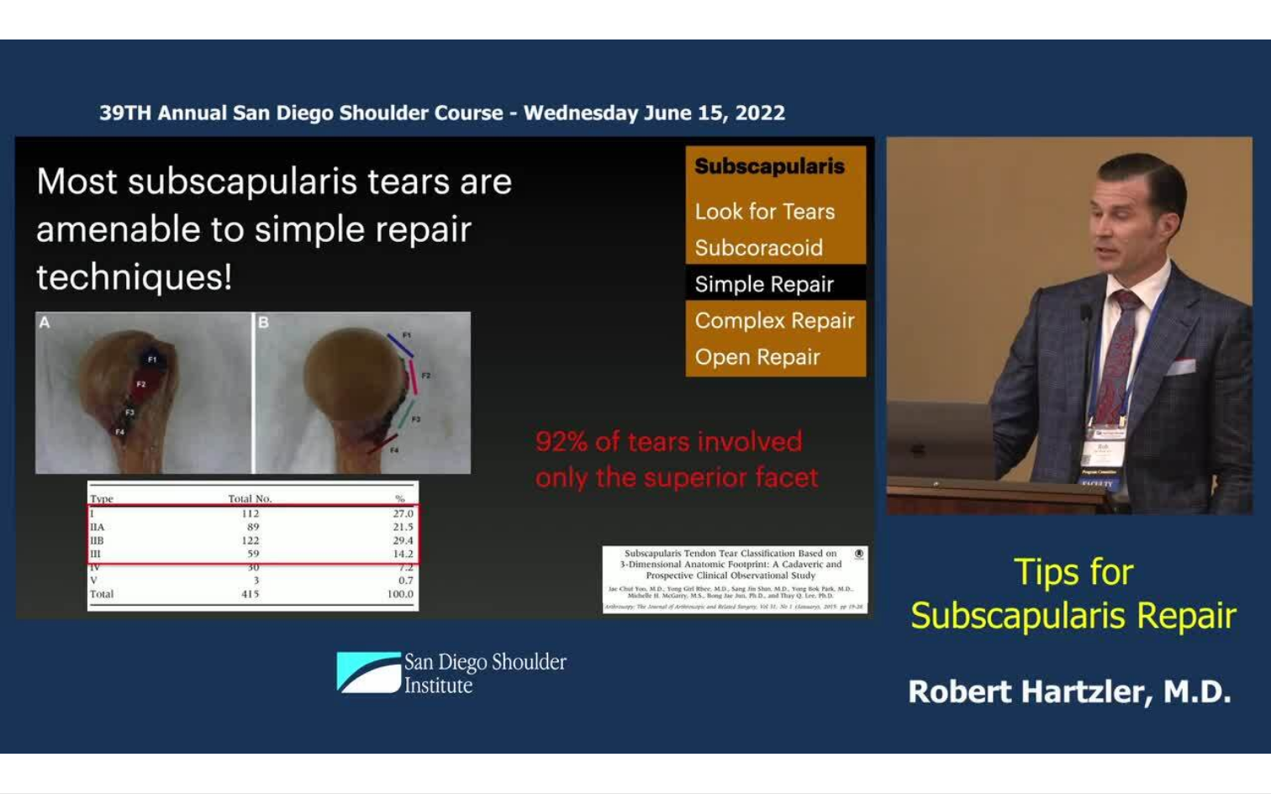
click at [18, 750] on div "10 seconds Tap to unmute" at bounding box center [635, 397] width 1271 height 794
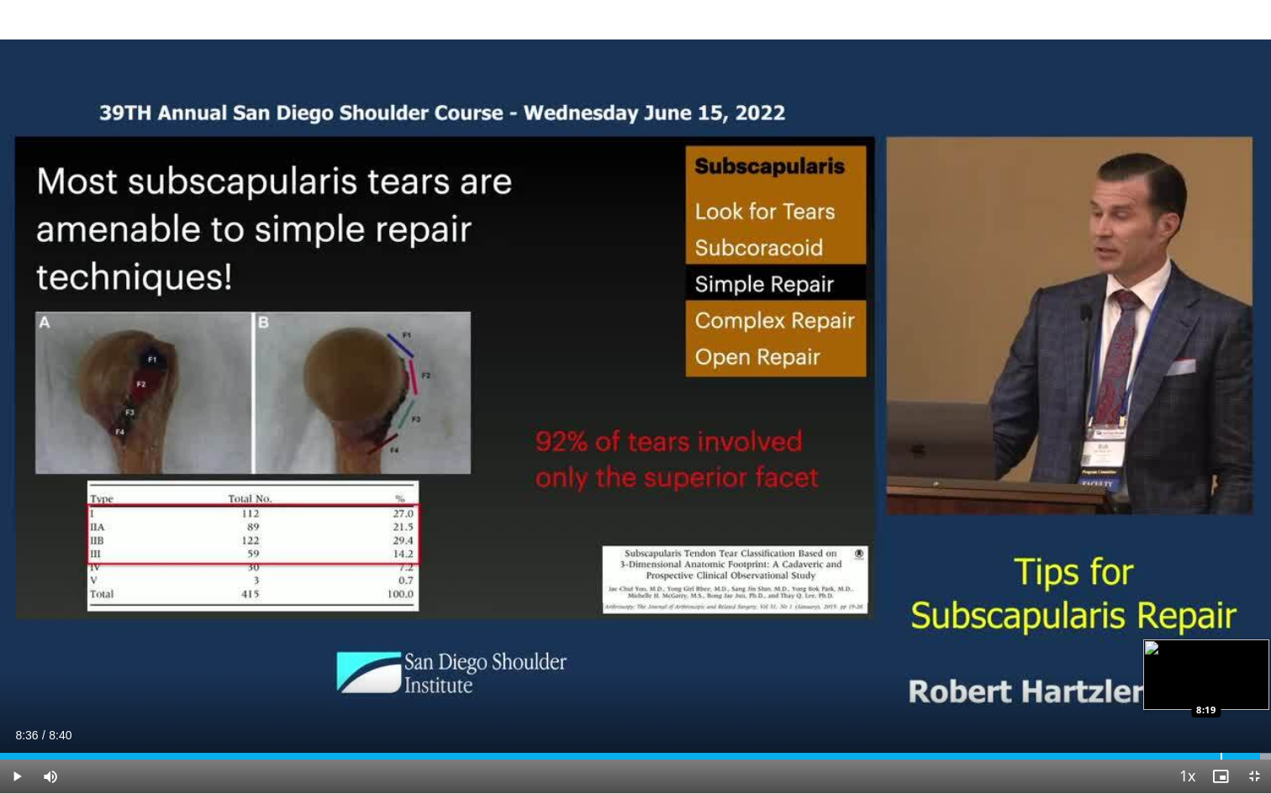
click at [1221, 750] on div "Progress Bar" at bounding box center [1222, 756] width 2 height 7
click at [15, 750] on span "Video Player" at bounding box center [17, 777] width 34 height 34
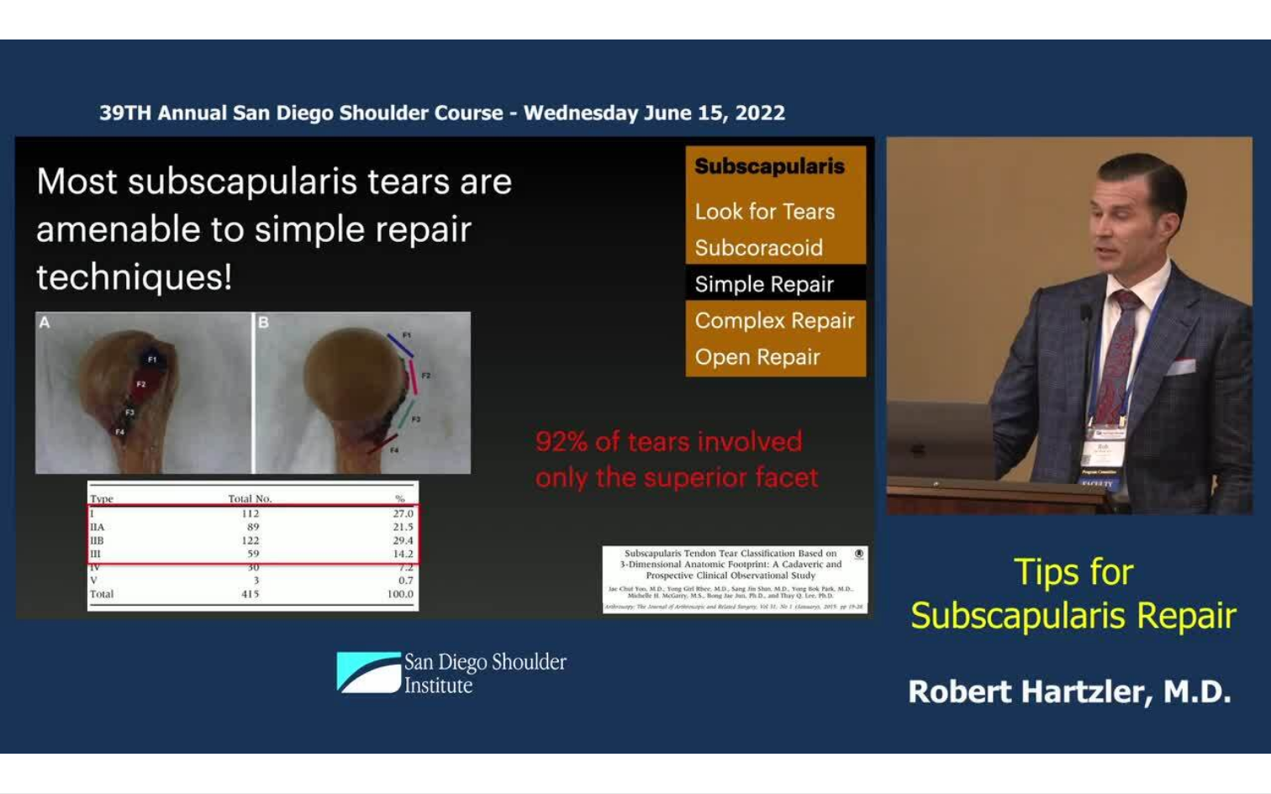
click at [15, 750] on div "10 seconds Tap to unmute" at bounding box center [635, 397] width 1271 height 794
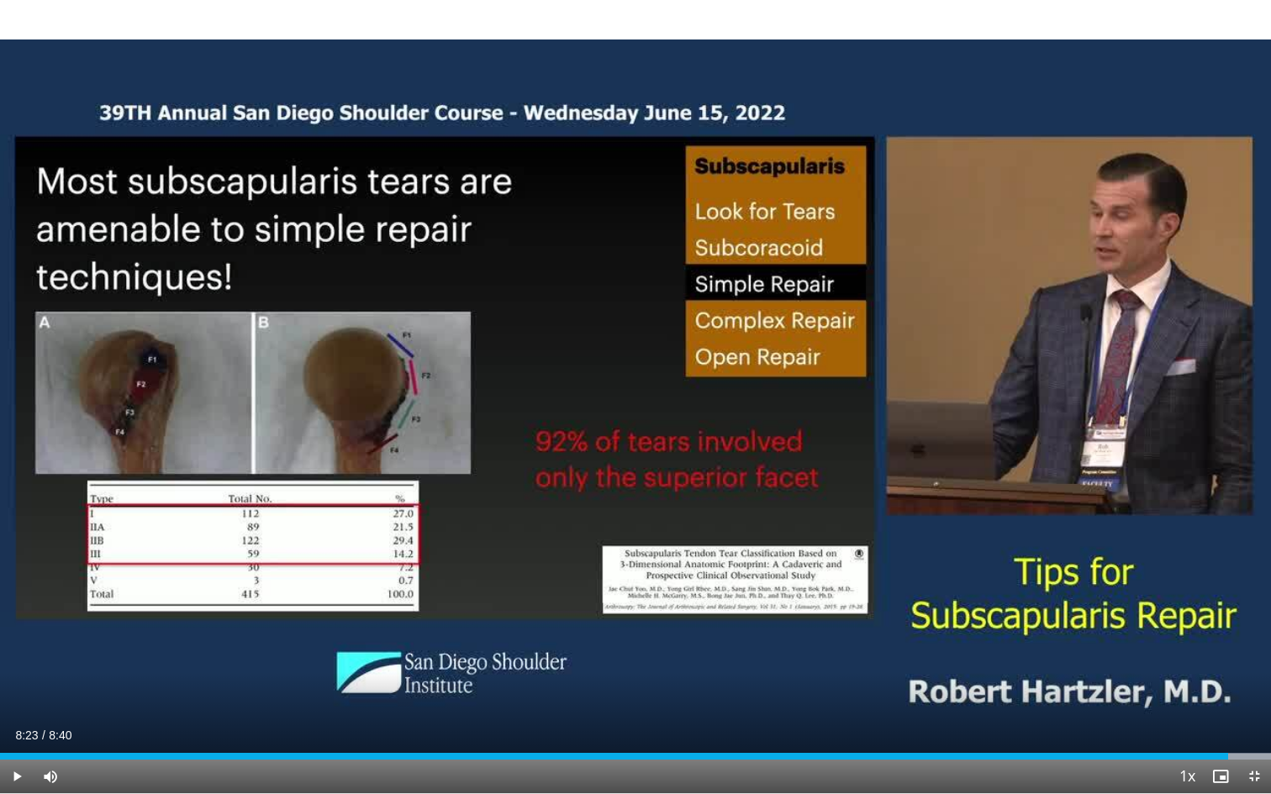
click at [15, 750] on span "Video Player" at bounding box center [17, 777] width 34 height 34
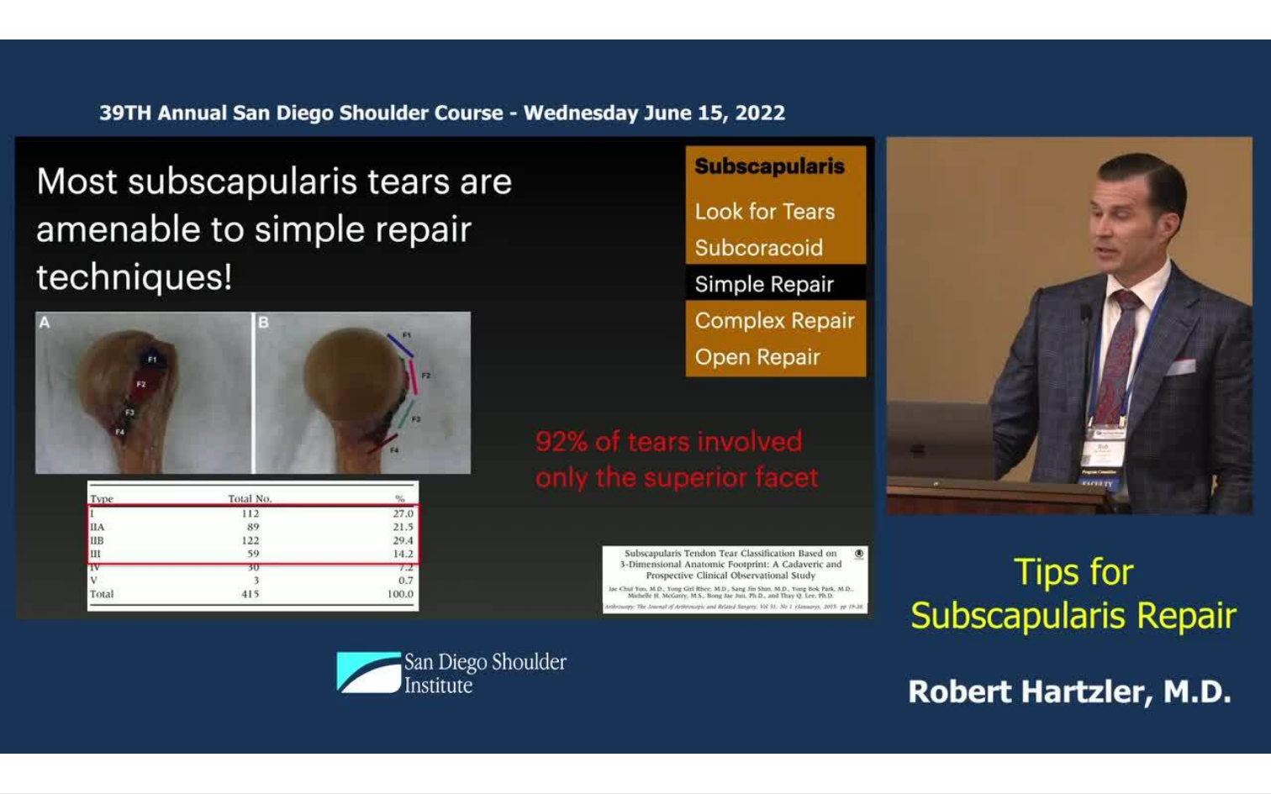
click at [15, 750] on div "10 seconds Tap to unmute" at bounding box center [635, 397] width 1271 height 794
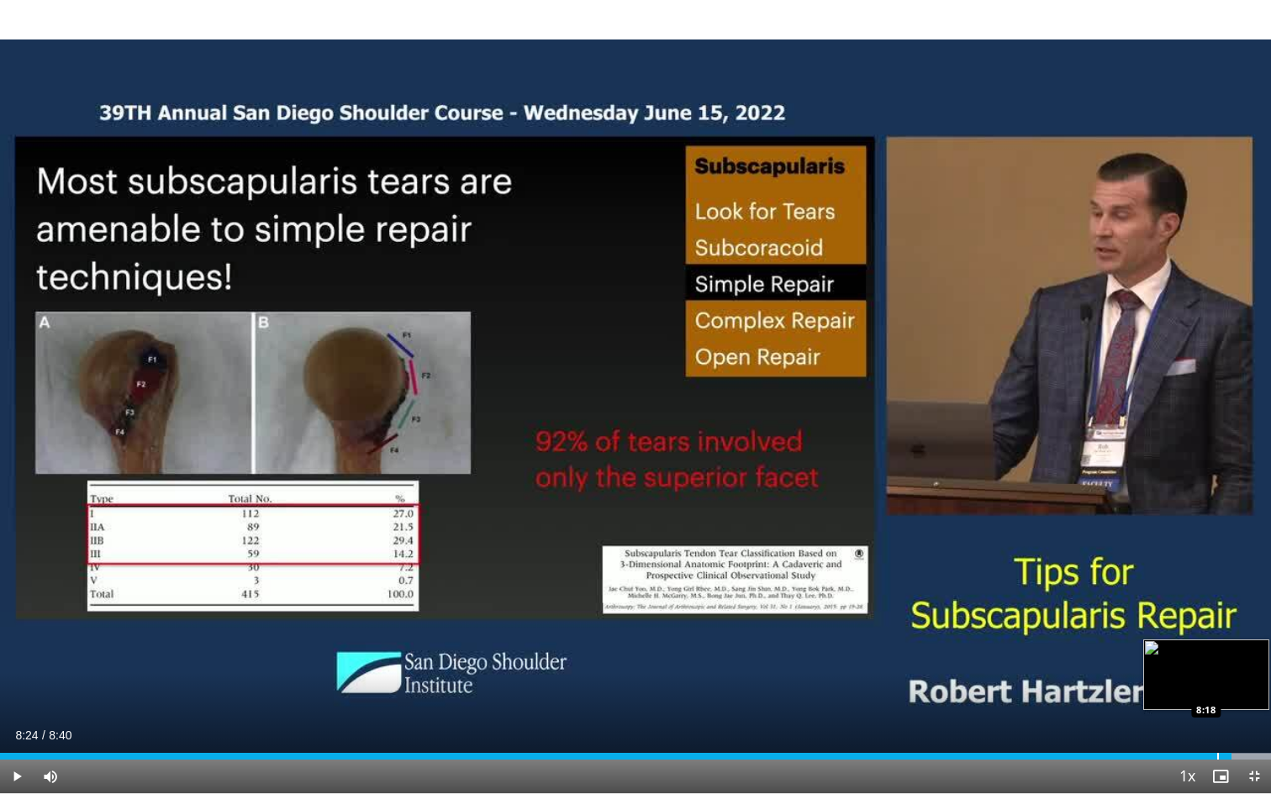
click at [1217, 750] on div "Progress Bar" at bounding box center [1218, 756] width 2 height 7
click at [18, 750] on span "Video Player" at bounding box center [17, 777] width 34 height 34
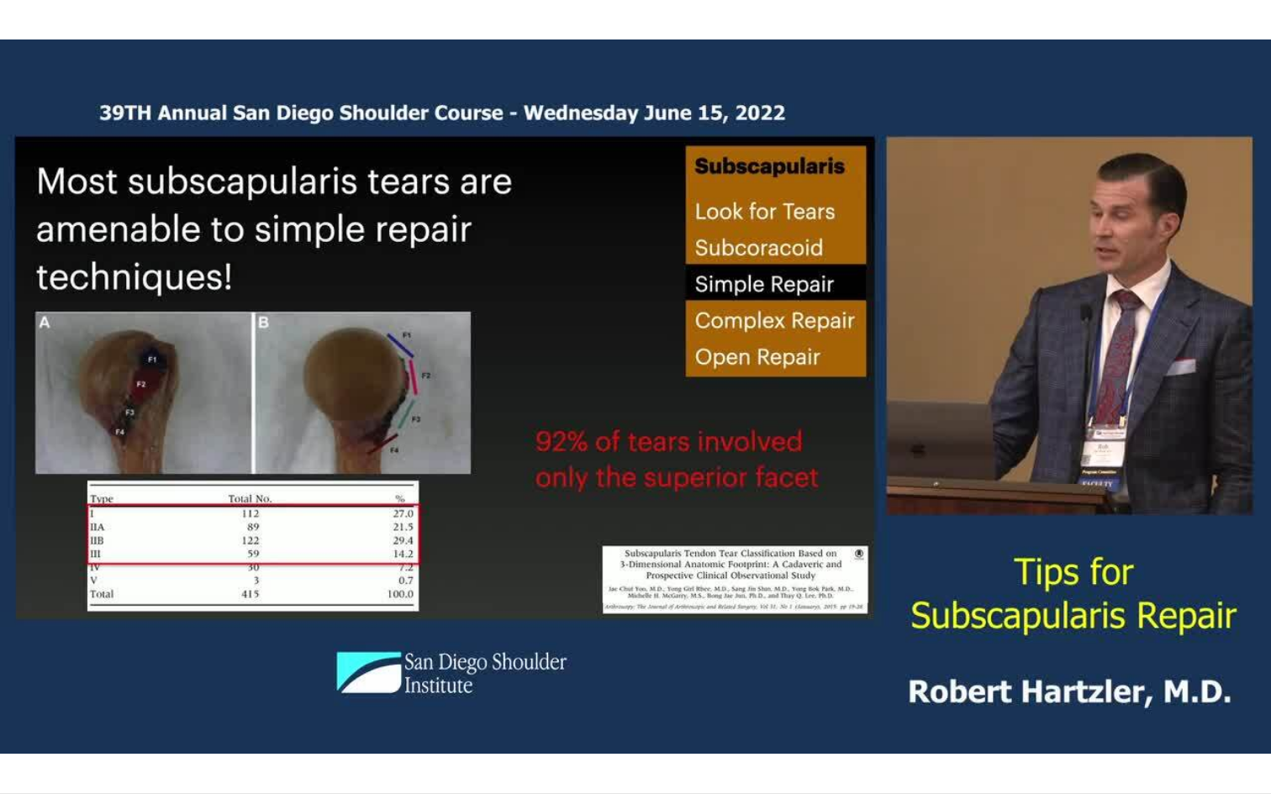
click at [18, 750] on div "10 seconds Tap to unmute" at bounding box center [635, 397] width 1271 height 794
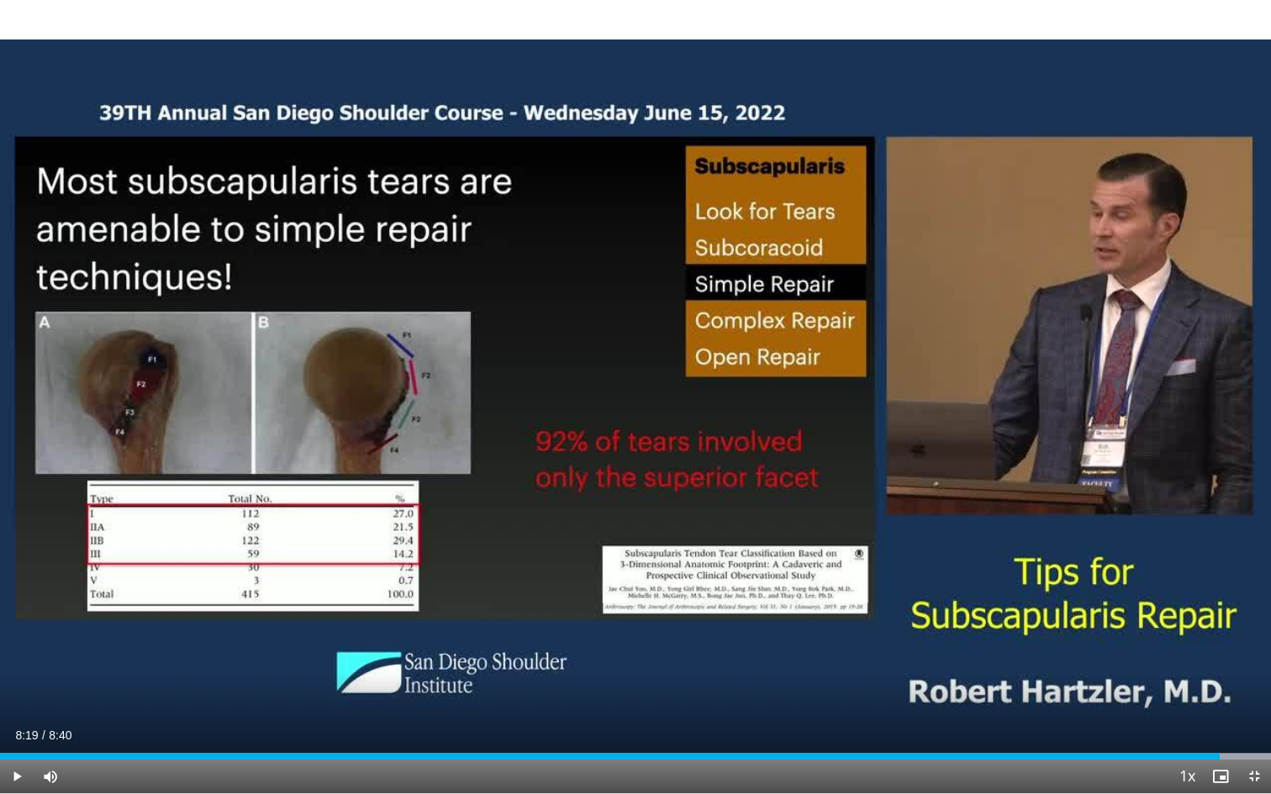
click at [18, 750] on span "Video Player" at bounding box center [17, 777] width 34 height 34
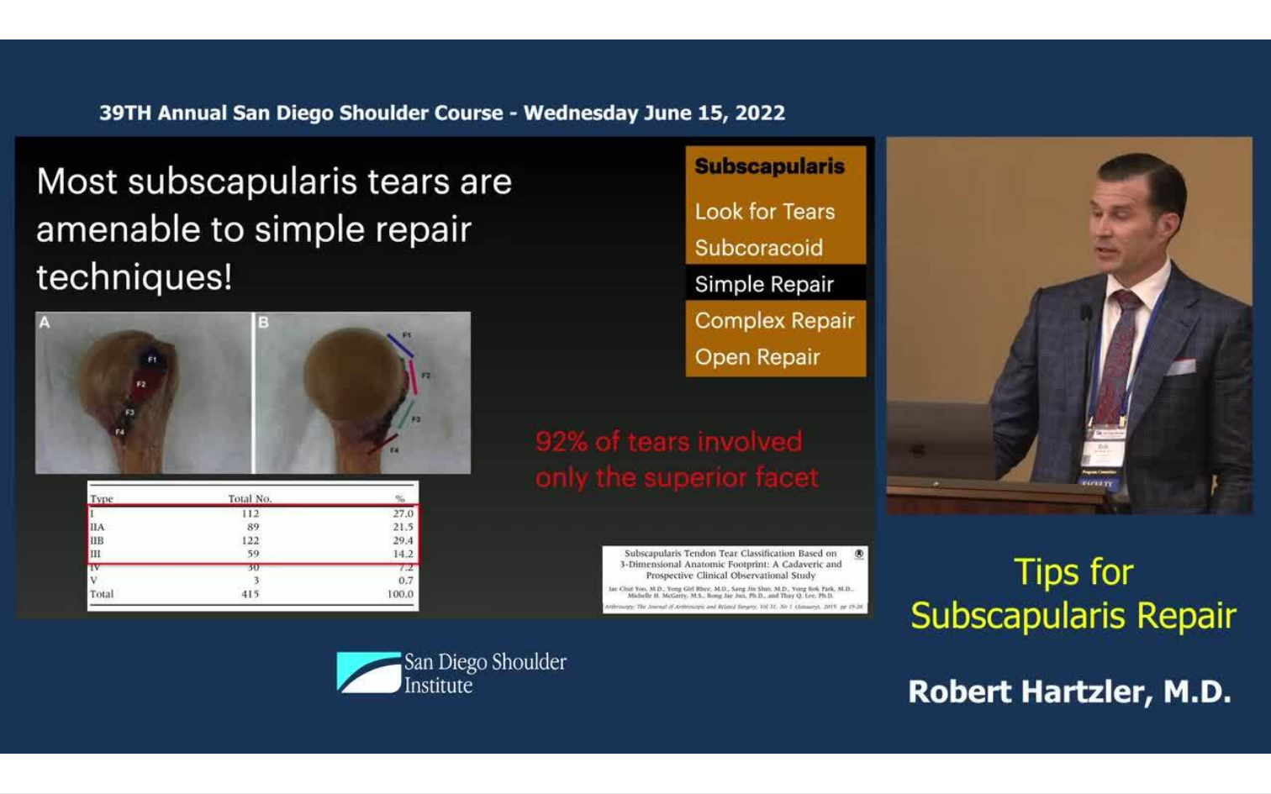
click at [18, 750] on div "10 seconds Tap to unmute" at bounding box center [635, 397] width 1271 height 794
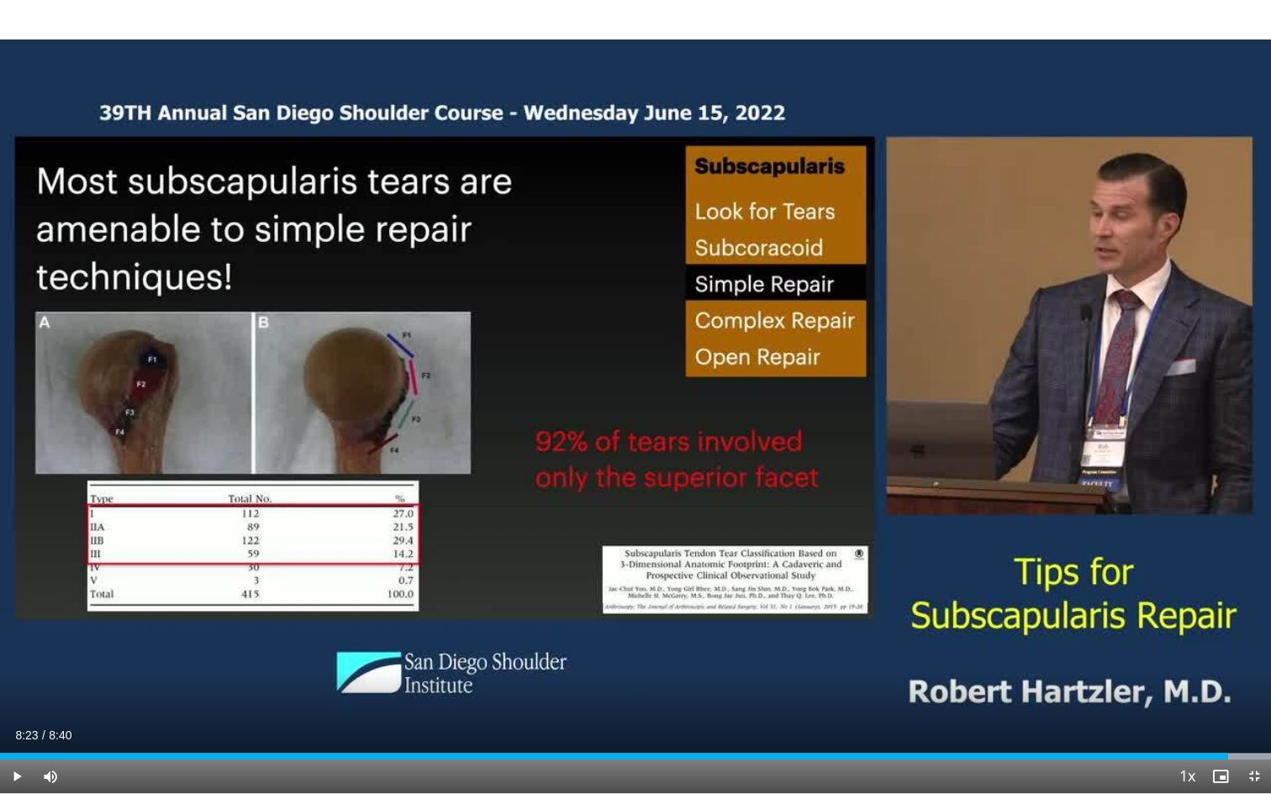
click at [18, 750] on span "Video Player" at bounding box center [17, 777] width 34 height 34
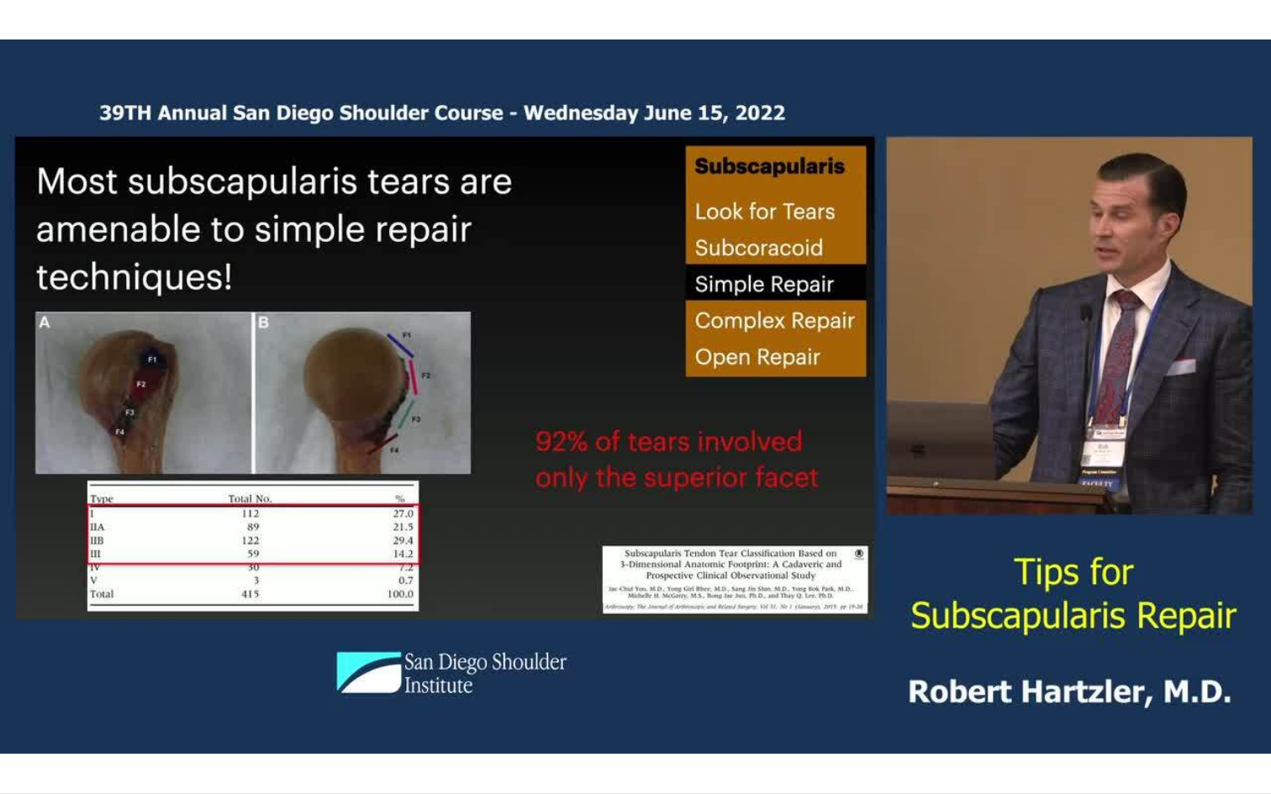
click at [18, 750] on div "10 seconds Tap to unmute" at bounding box center [635, 397] width 1271 height 794
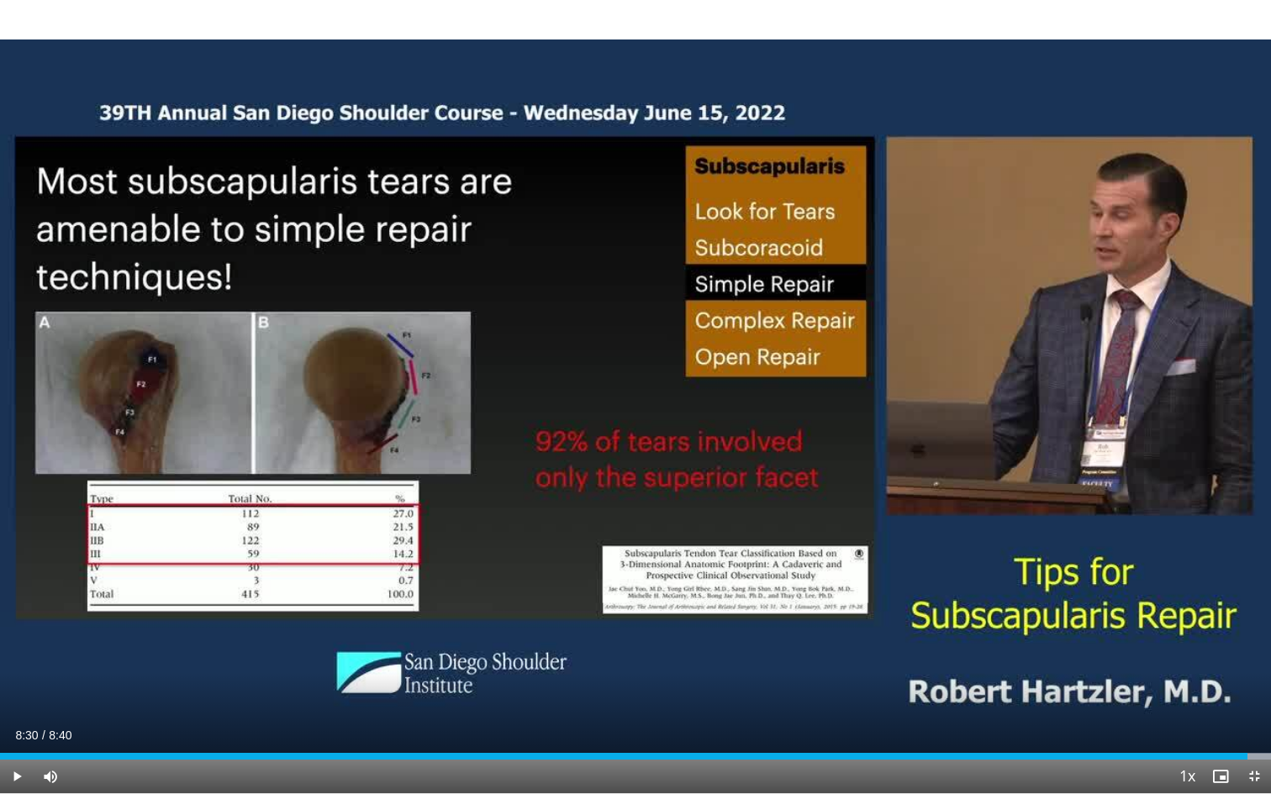
click at [18, 750] on span "Video Player" at bounding box center [17, 777] width 34 height 34
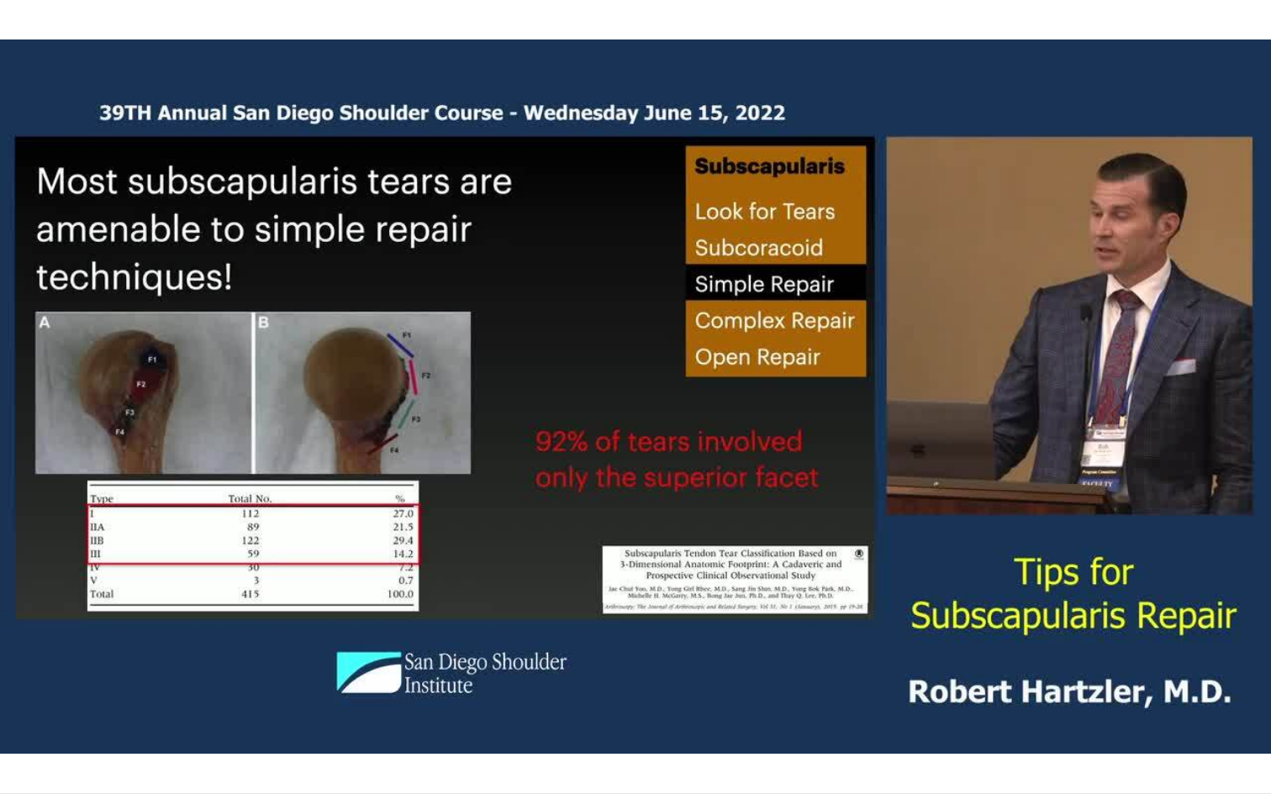
click at [18, 750] on video-js "**********" at bounding box center [635, 397] width 1271 height 794
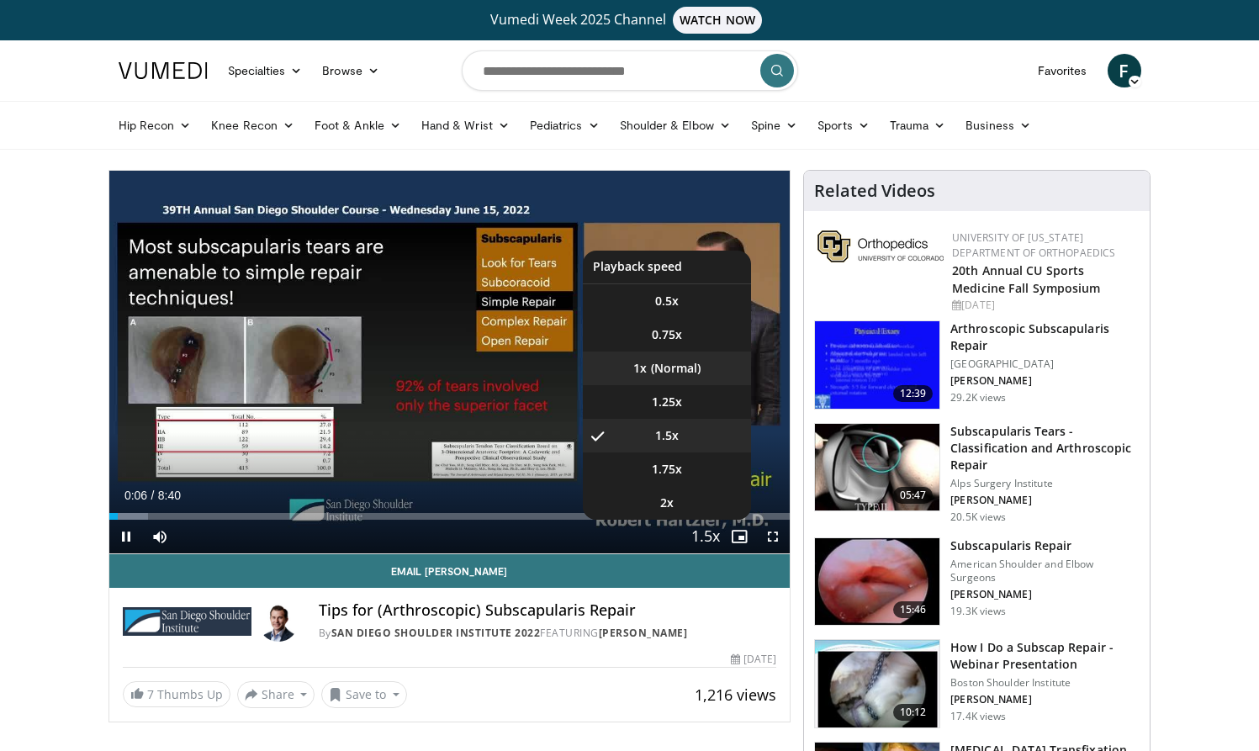
click at [671, 372] on li "1x" at bounding box center [667, 368] width 168 height 34
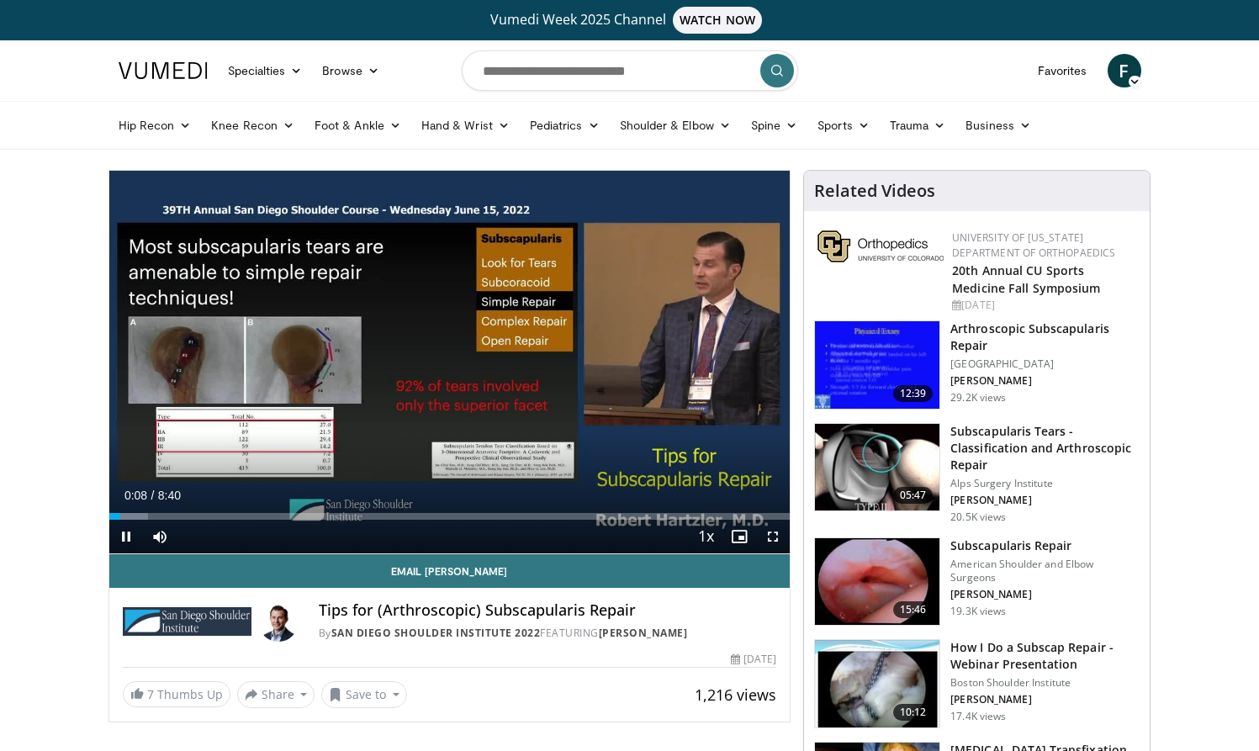
click at [126, 534] on span "Video Player" at bounding box center [126, 537] width 34 height 34
